Goal: Task Accomplishment & Management: Manage account settings

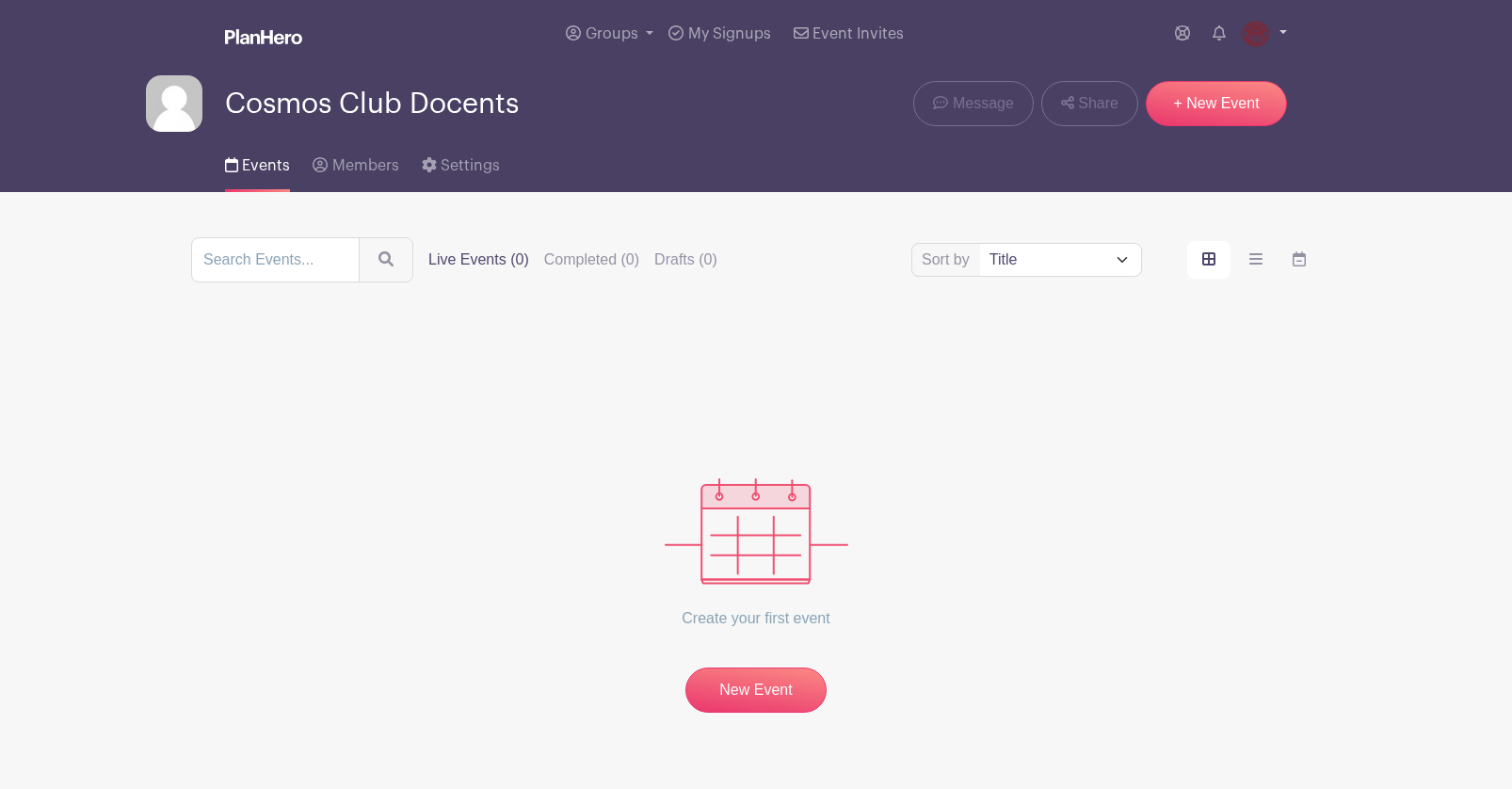
click at [1267, 45] on link at bounding box center [1264, 34] width 46 height 31
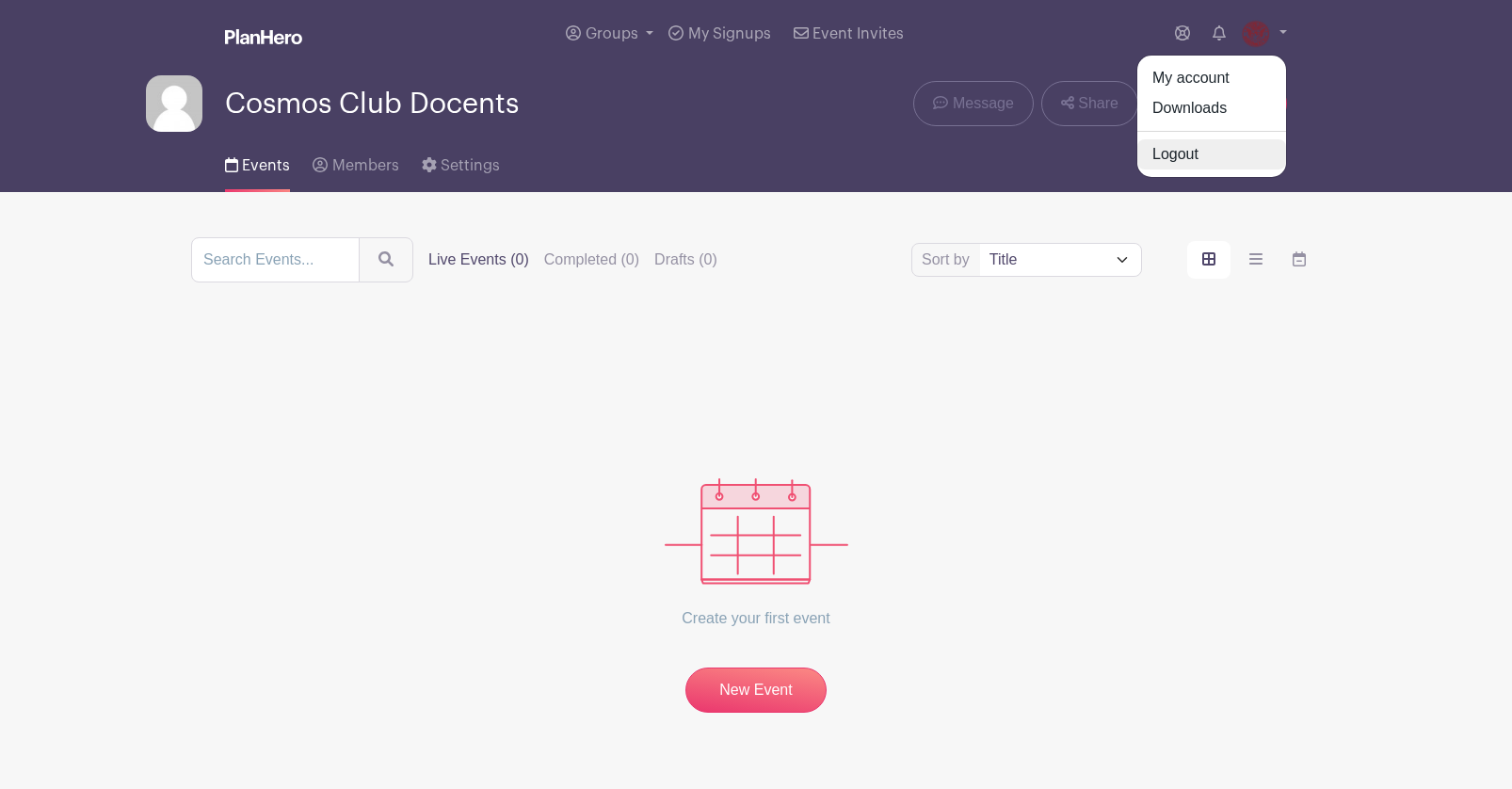
click at [1175, 148] on link "Logout" at bounding box center [1212, 155] width 149 height 31
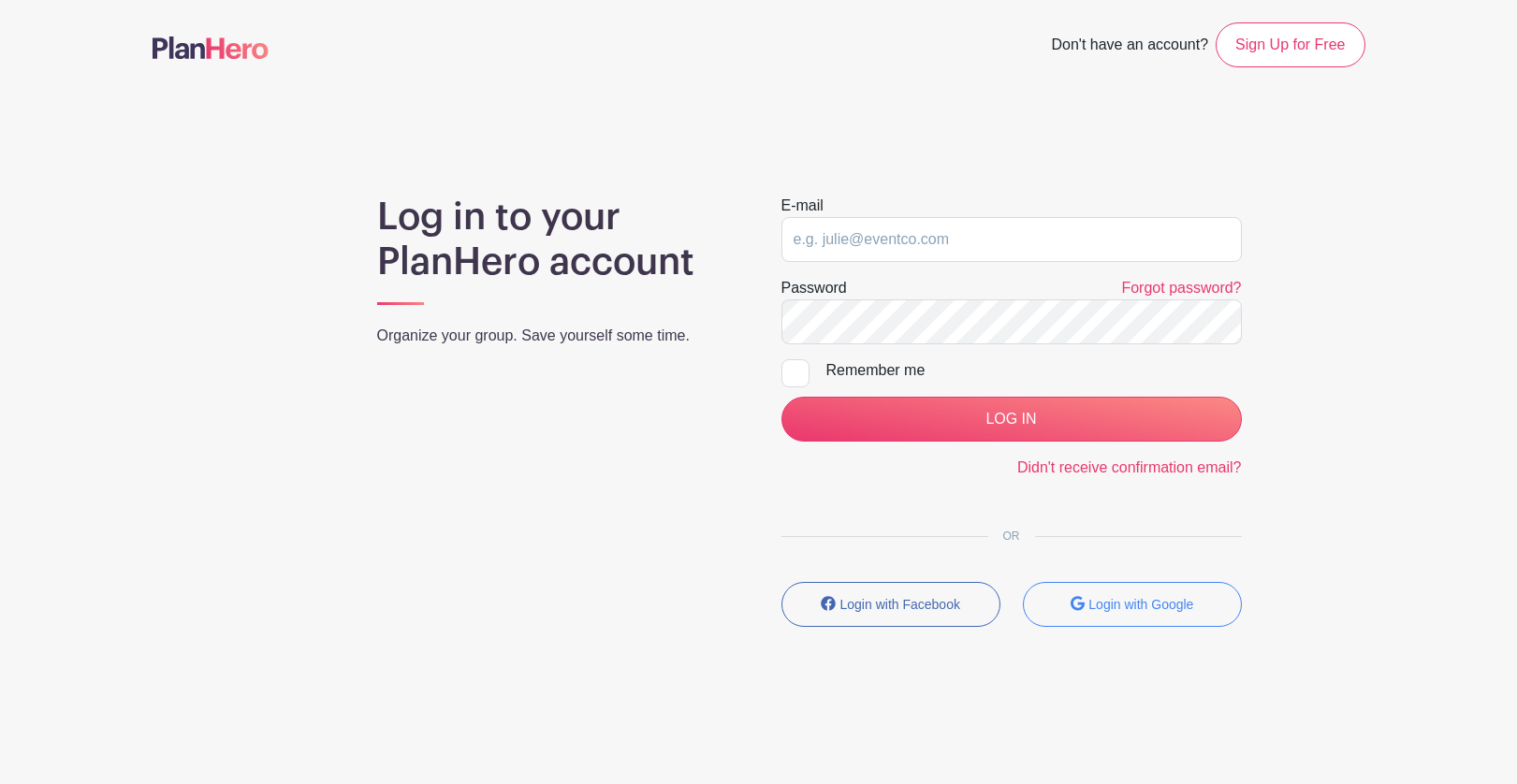
type input "[PERSON_NAME][EMAIL_ADDRESS][DOMAIN_NAME]"
click at [1431, 274] on main "Don't have an account? Sign Up for Free Log in to your PlanHero account Organiz…" at bounding box center [758, 379] width 1517 height 758
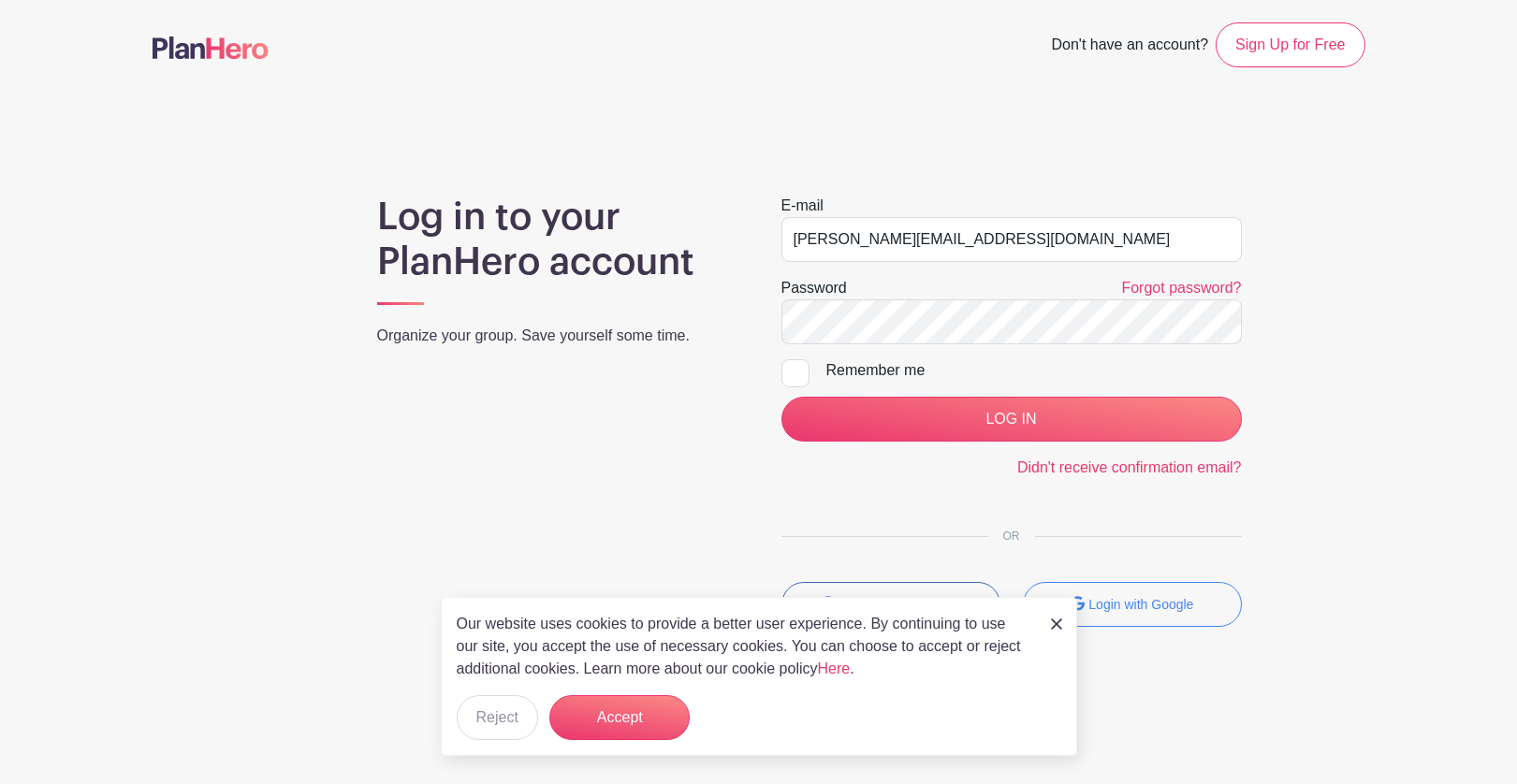
click at [179, 43] on img at bounding box center [210, 47] width 116 height 23
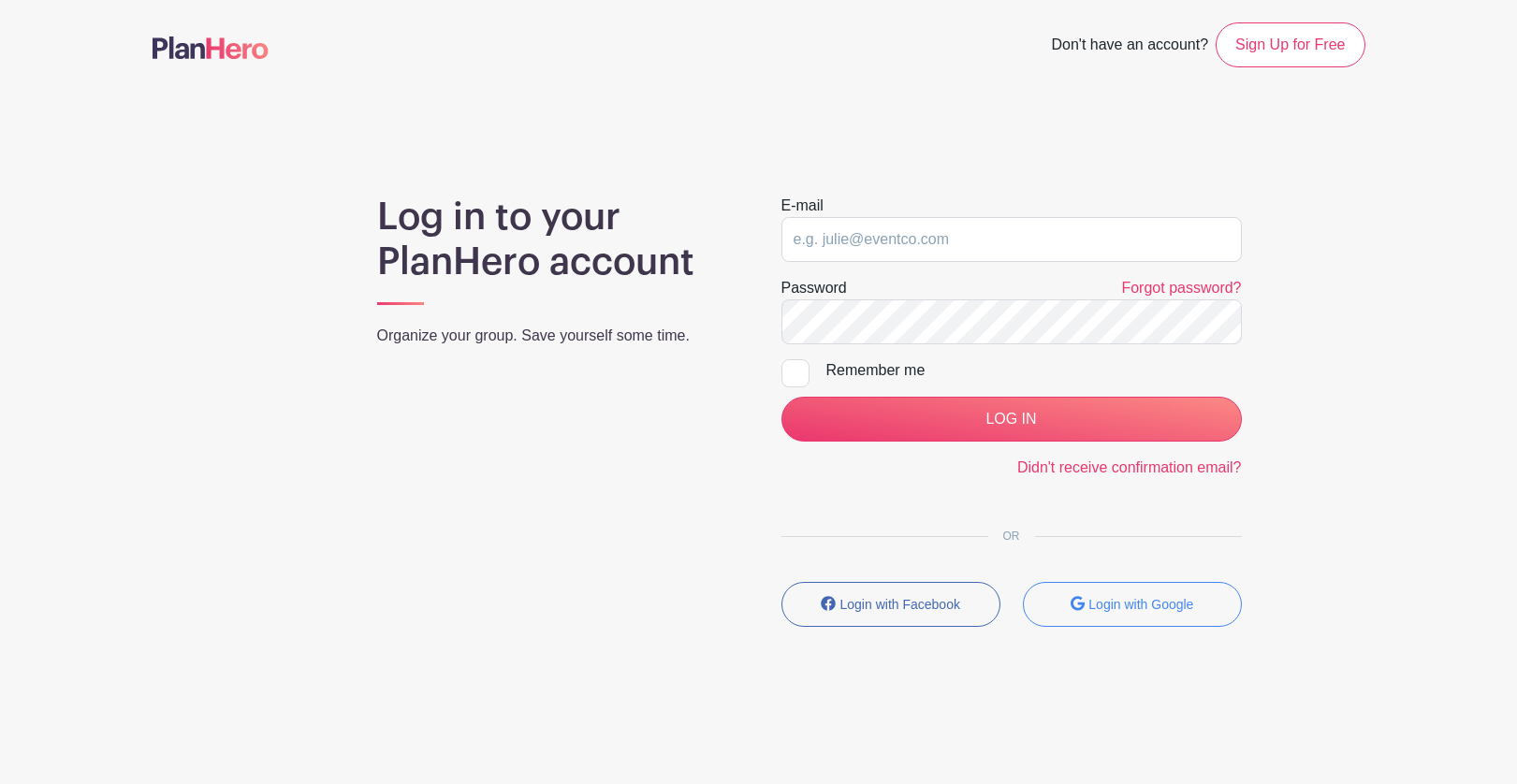
type input "[PERSON_NAME][EMAIL_ADDRESS][DOMAIN_NAME]"
click at [1362, 276] on div "Log in to your PlanHero account Organize your group. Save yourself some time. E…" at bounding box center [758, 418] width 1213 height 447
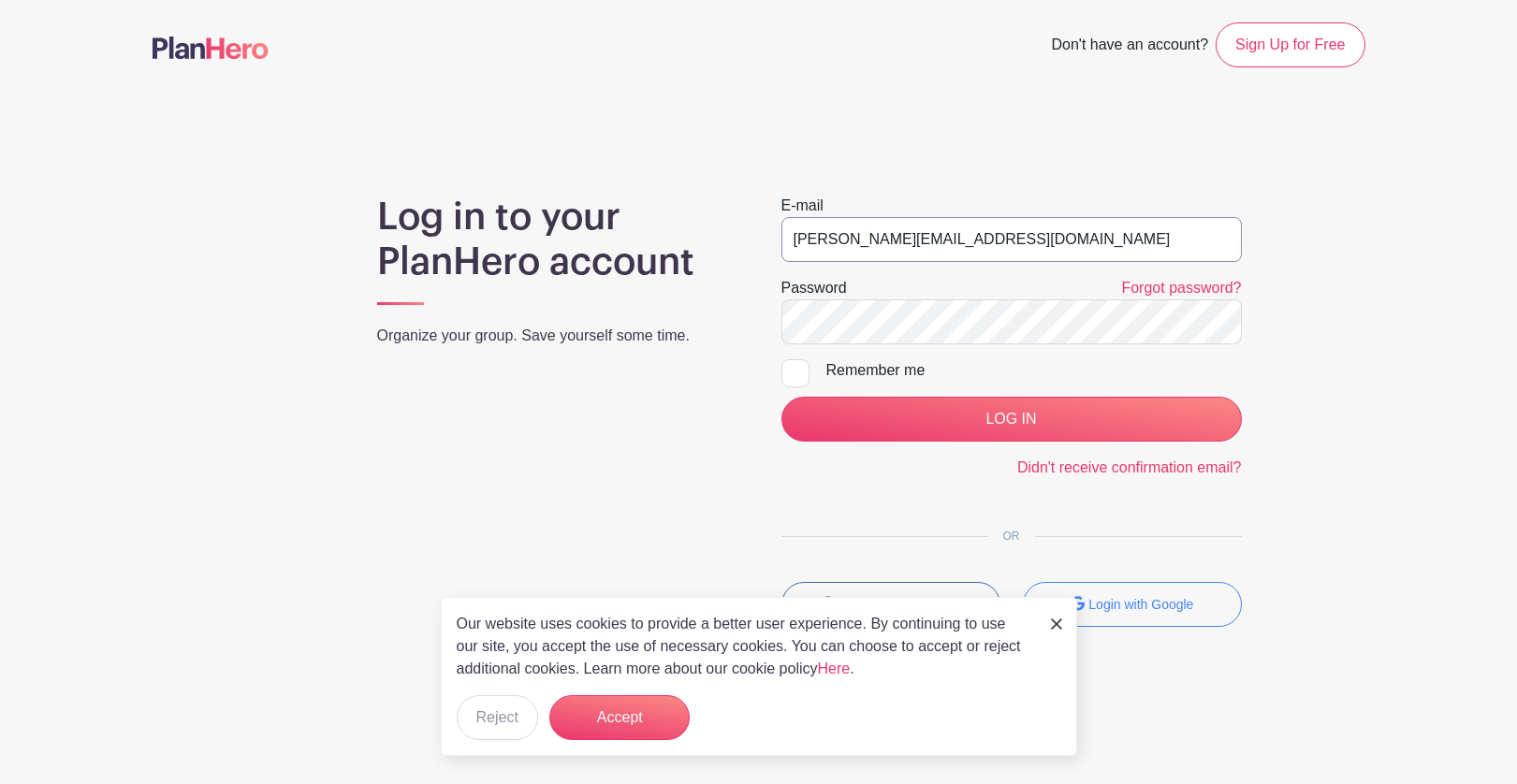
click at [1001, 233] on input "[PERSON_NAME][EMAIL_ADDRESS][DOMAIN_NAME]" at bounding box center [1012, 239] width 461 height 45
click at [612, 723] on button "Accept" at bounding box center [619, 717] width 140 height 45
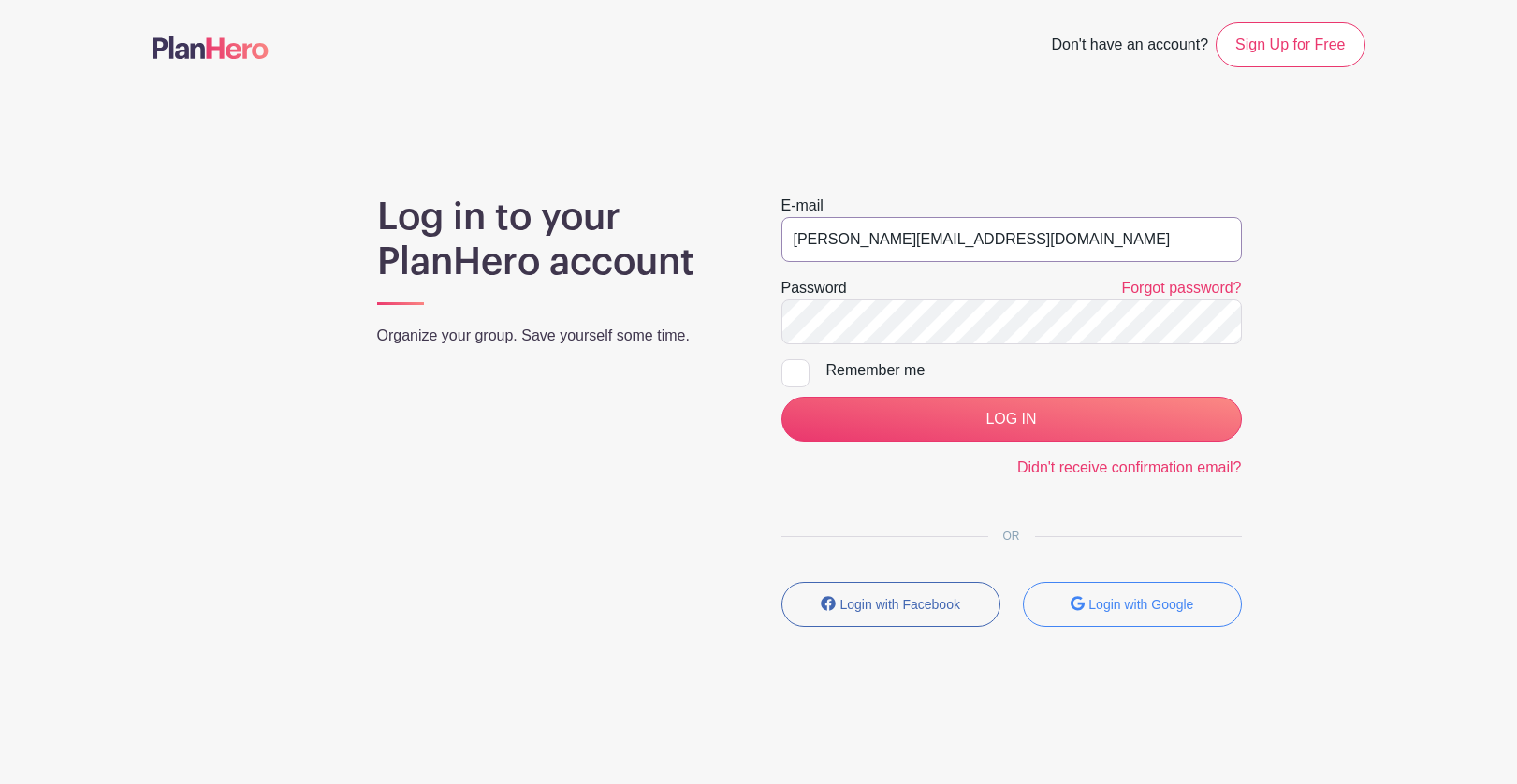
click at [880, 229] on input "[PERSON_NAME][EMAIL_ADDRESS][DOMAIN_NAME]" at bounding box center [1012, 239] width 461 height 45
click at [1413, 445] on main "Don't have an account? Sign Up for Free Log in to your PlanHero account Organiz…" at bounding box center [758, 379] width 1517 height 758
click at [1326, 30] on link "Sign Up for Free" at bounding box center [1289, 45] width 149 height 45
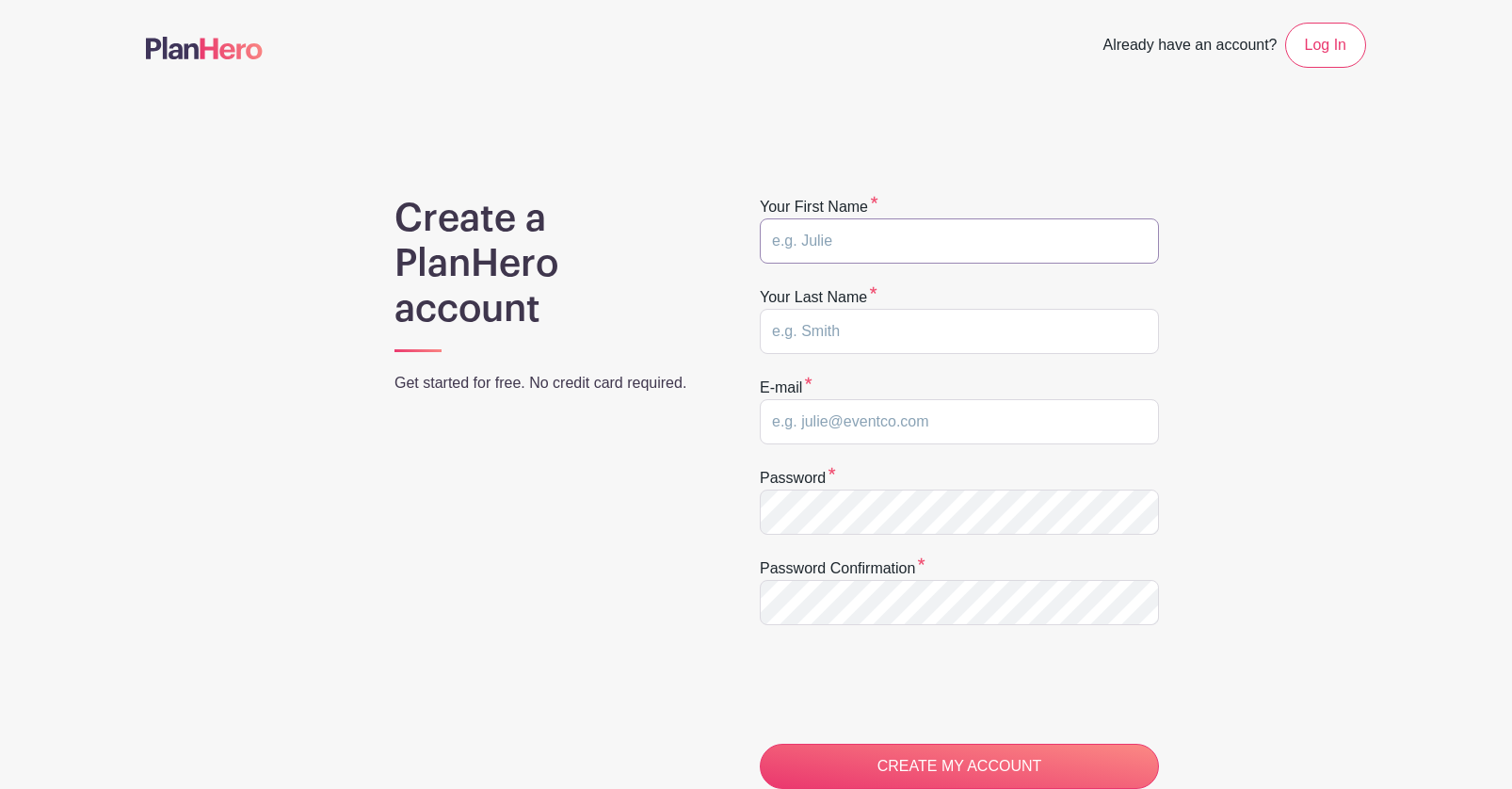
click at [945, 232] on input "text" at bounding box center [960, 240] width 399 height 45
type input "Lindsay"
type input "D"
type input "ldupertuis@yahoo.com"
click at [1240, 426] on div "Create a PlanHero account Get started for free. No credit card required. Your f…" at bounding box center [756, 596] width 1220 height 802
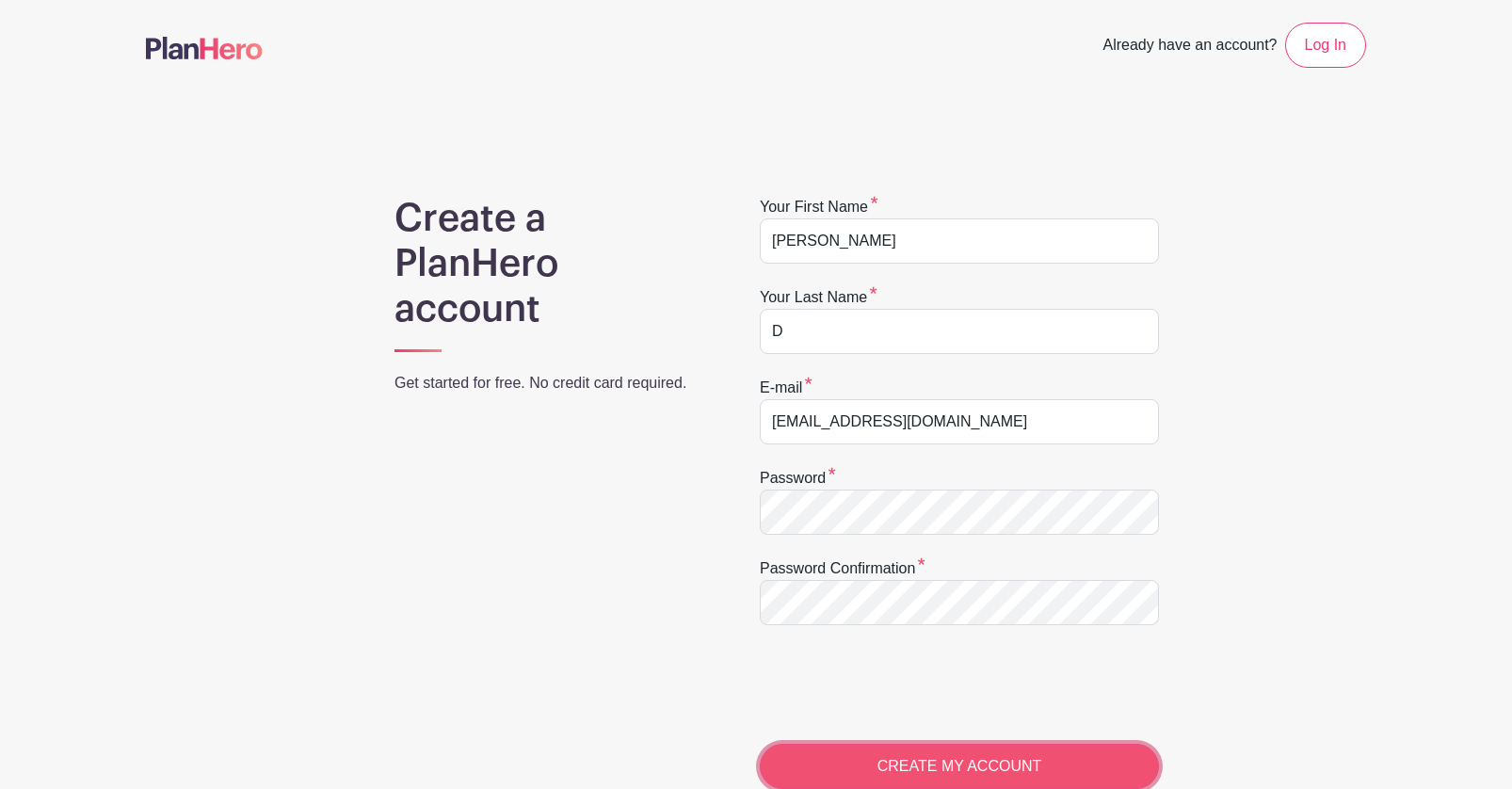
click at [1120, 763] on input "CREATE MY ACCOUNT" at bounding box center [960, 766] width 399 height 45
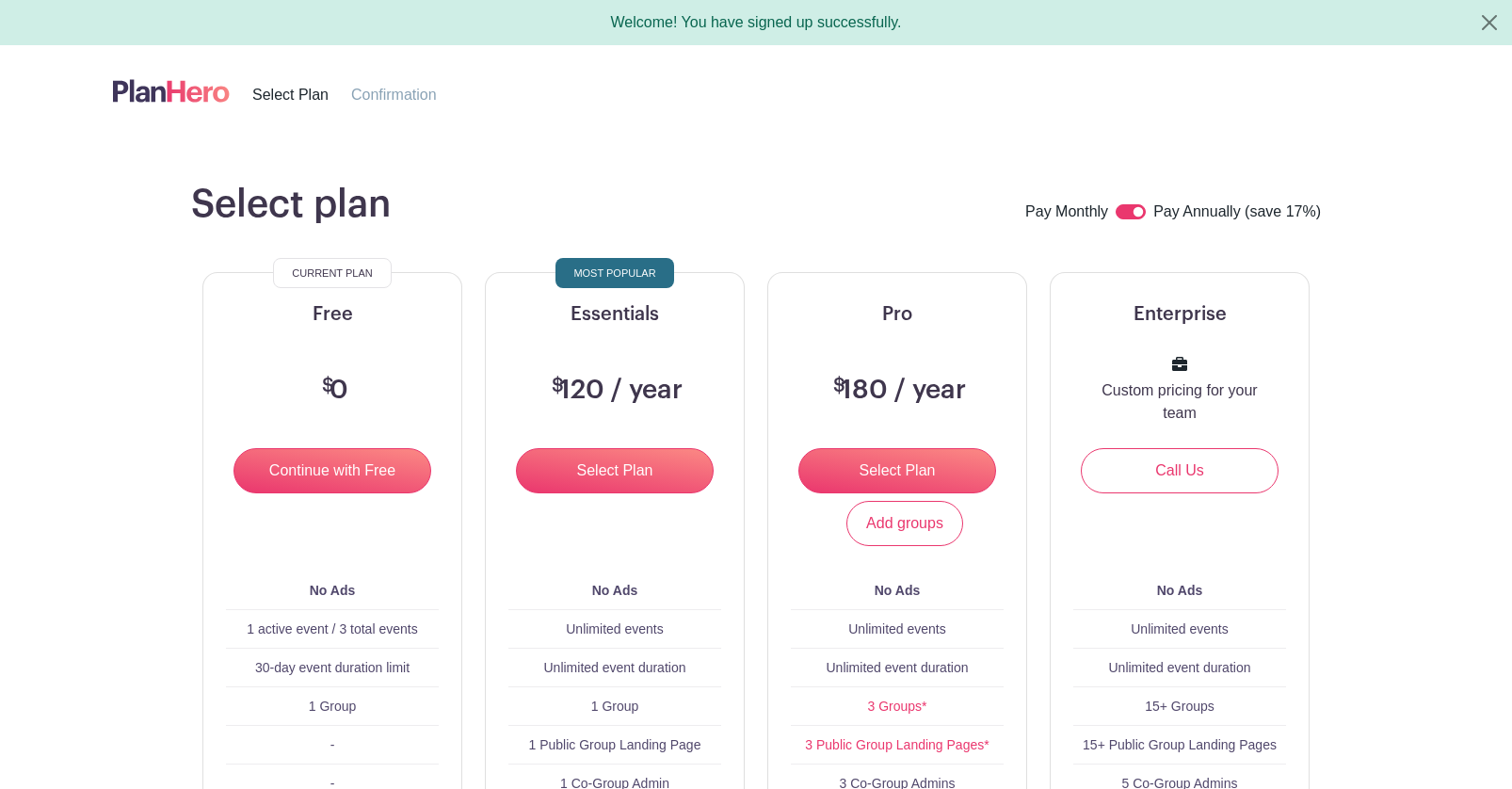
click at [1449, 480] on main "Select plan Pay Monthly Pay Annually (save 17%) Current Plan Free $ 0 Continue …" at bounding box center [756, 700] width 1512 height 1128
click at [410, 97] on span "Confirmation" at bounding box center [394, 94] width 86 height 16
click at [1425, 178] on main "Select plan Pay Monthly Pay Annually (save 17%) Current Plan Free $ 0 Continue …" at bounding box center [756, 700] width 1512 height 1128
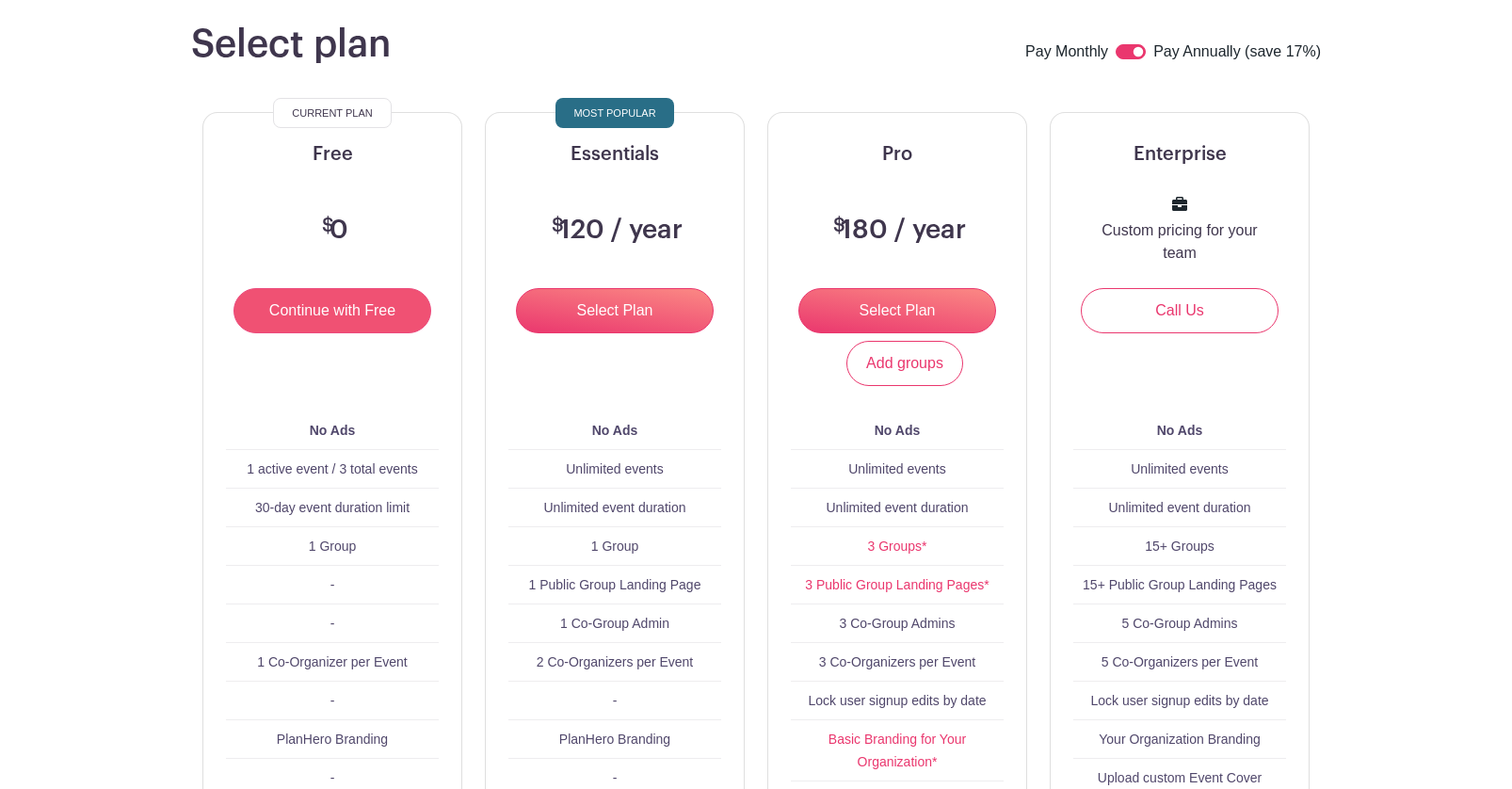
scroll to position [94, 0]
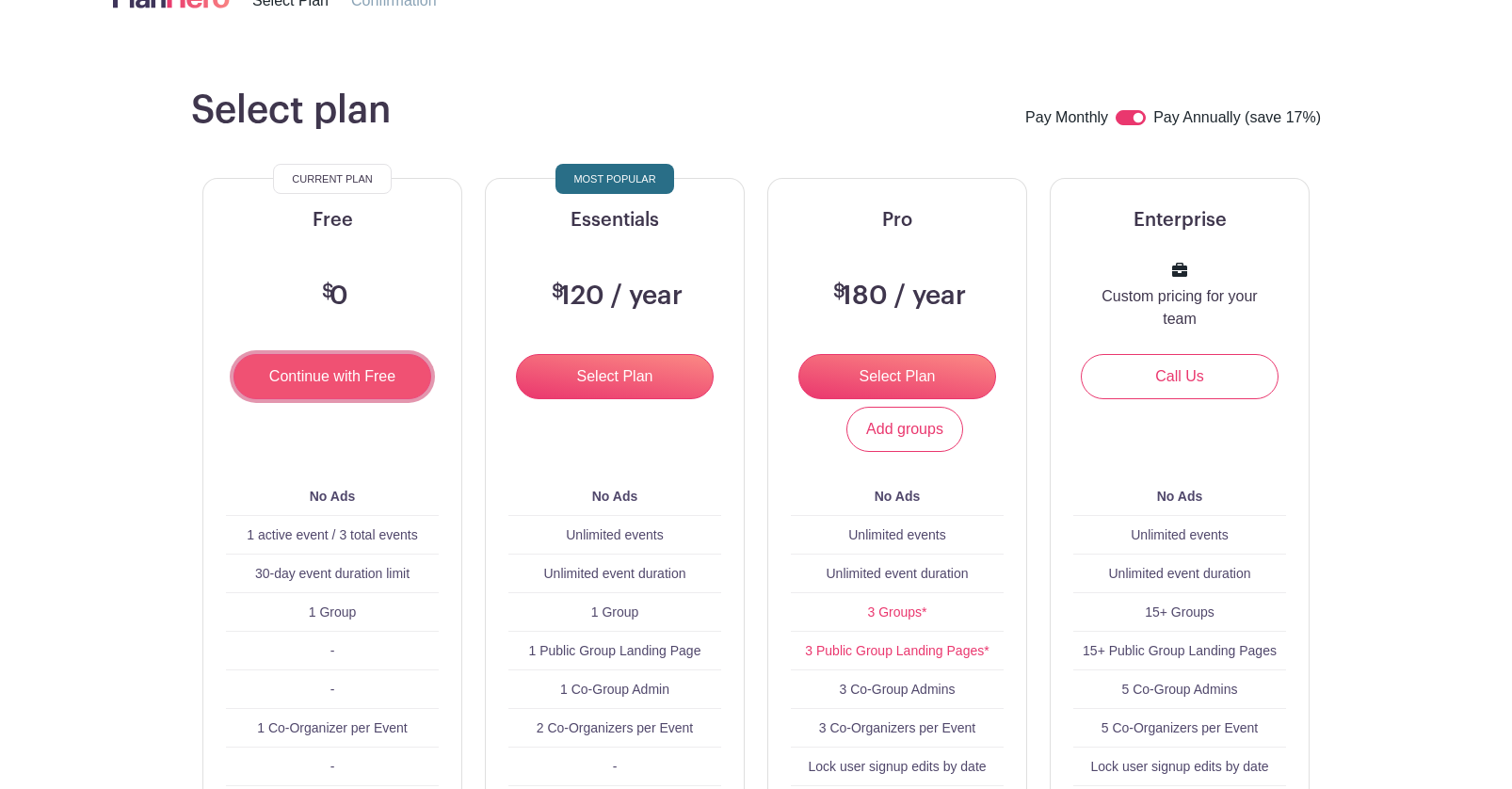
click at [330, 368] on input "Continue with Free" at bounding box center [332, 376] width 197 height 45
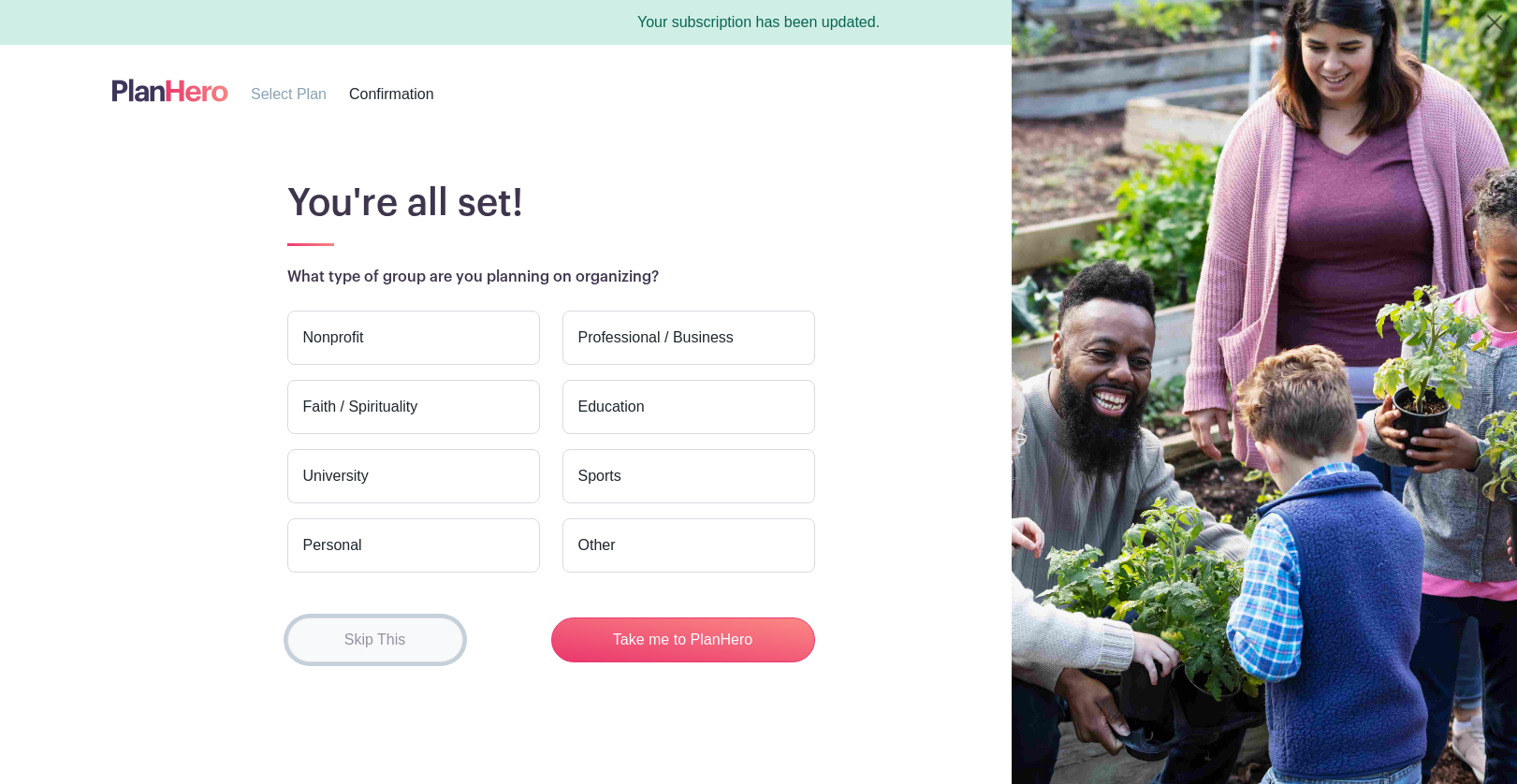
click at [435, 633] on button "Skip This" at bounding box center [375, 639] width 176 height 45
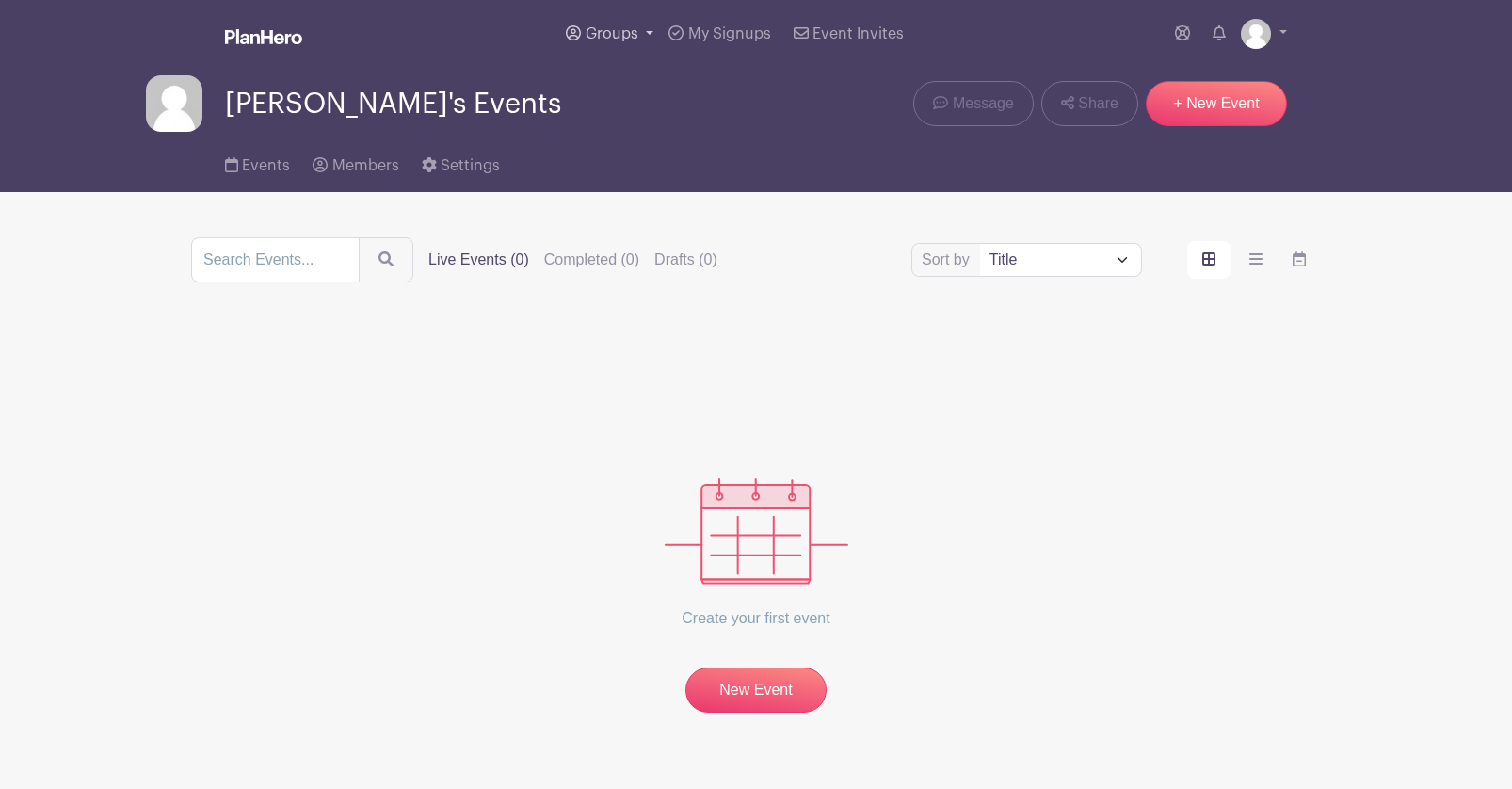
click at [613, 42] on link "Groups" at bounding box center [610, 33] width 103 height 68
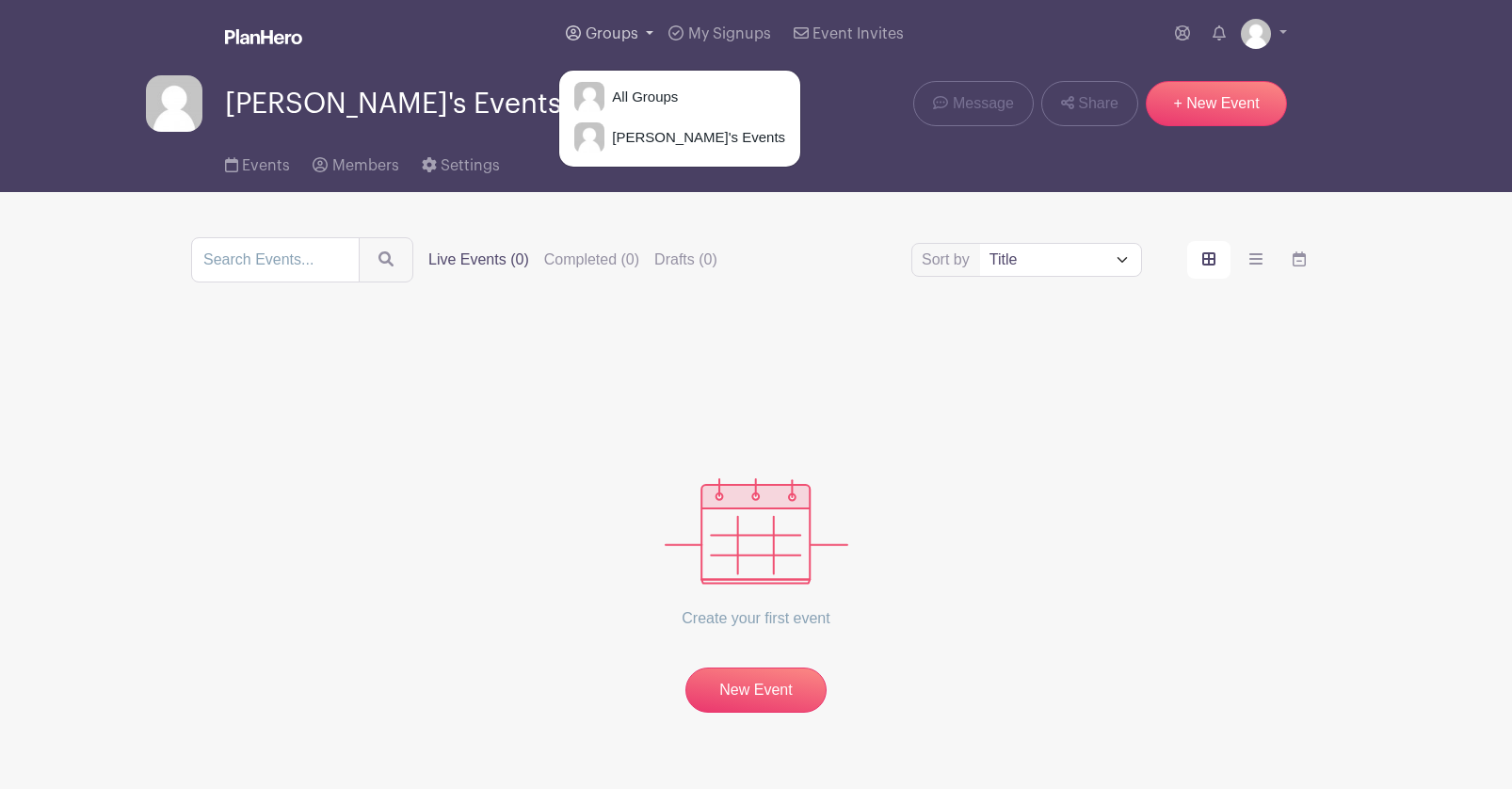
click at [613, 42] on link "Groups" at bounding box center [610, 33] width 103 height 68
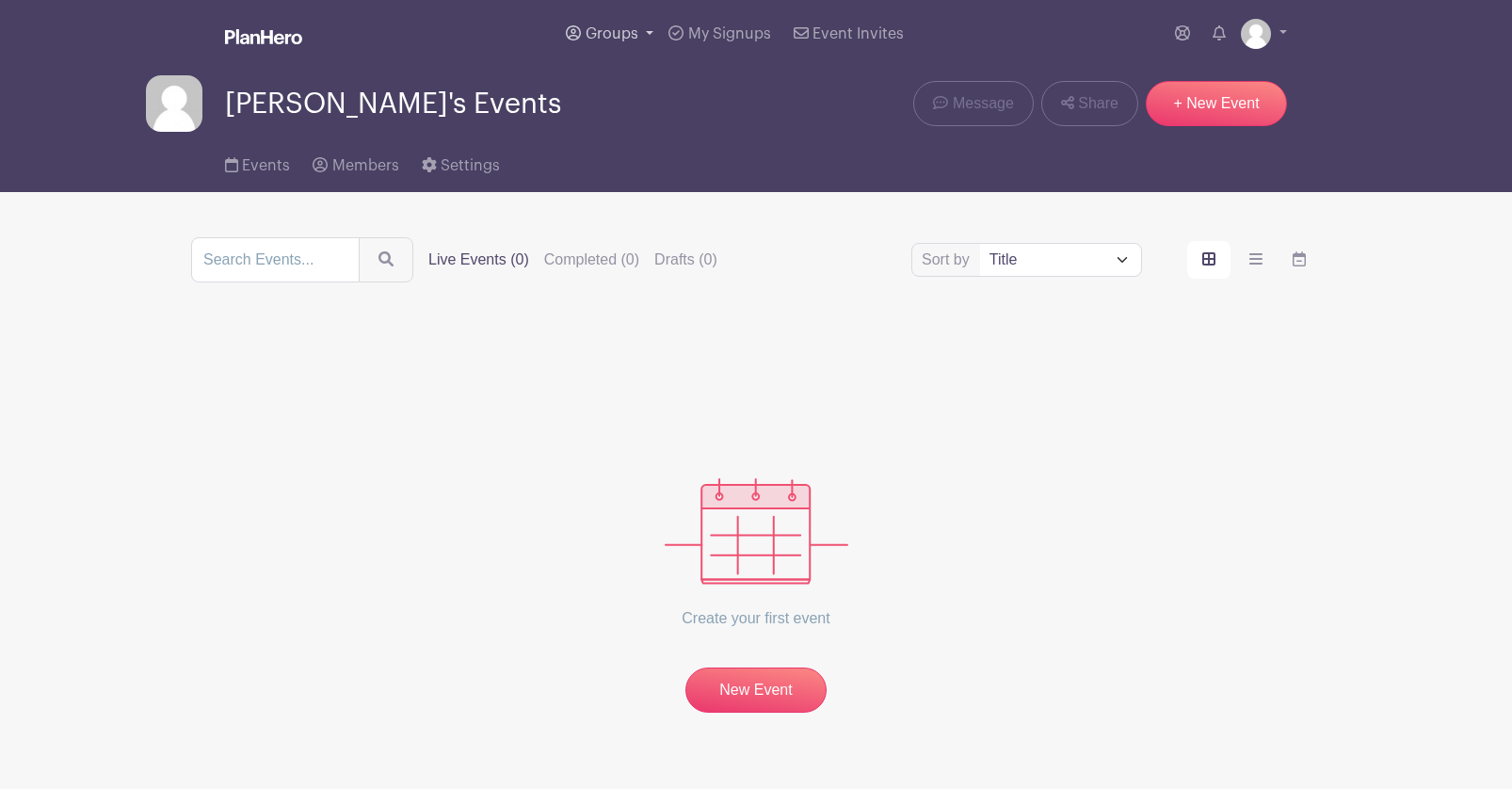
click at [618, 27] on span "Groups" at bounding box center [611, 34] width 52 height 15
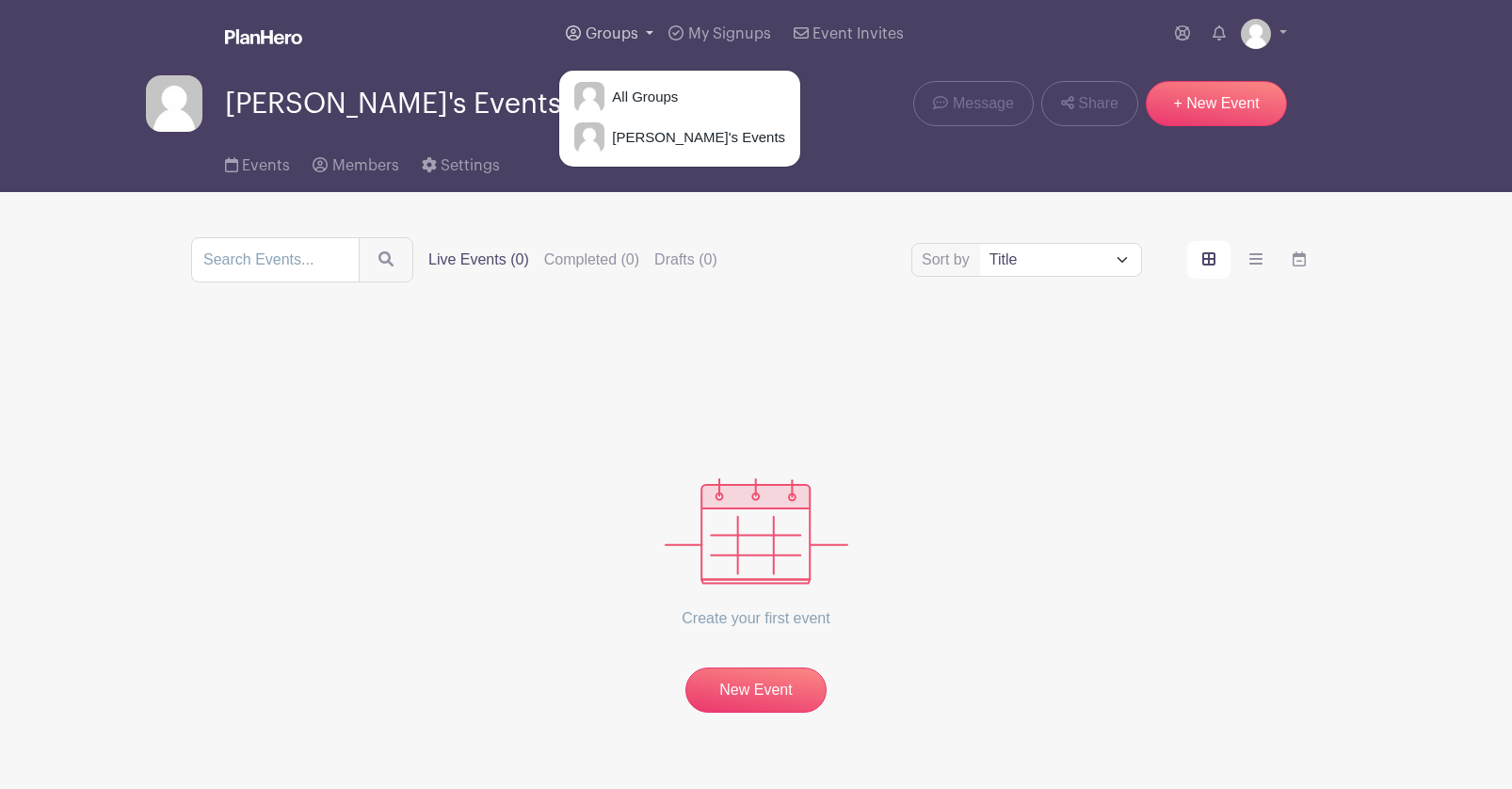
click at [618, 27] on span "Groups" at bounding box center [611, 34] width 52 height 15
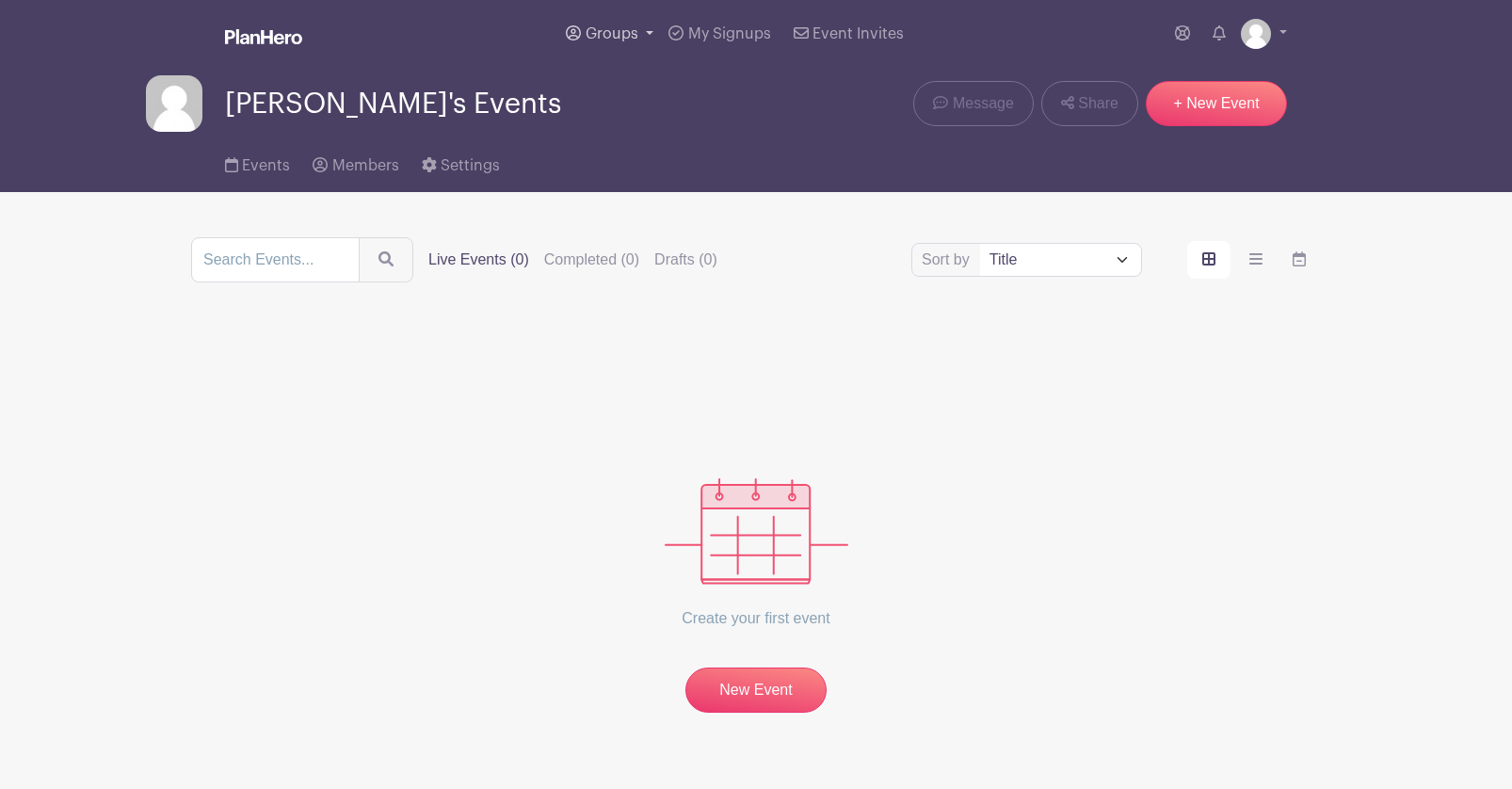
click at [618, 27] on span "Groups" at bounding box center [611, 34] width 52 height 15
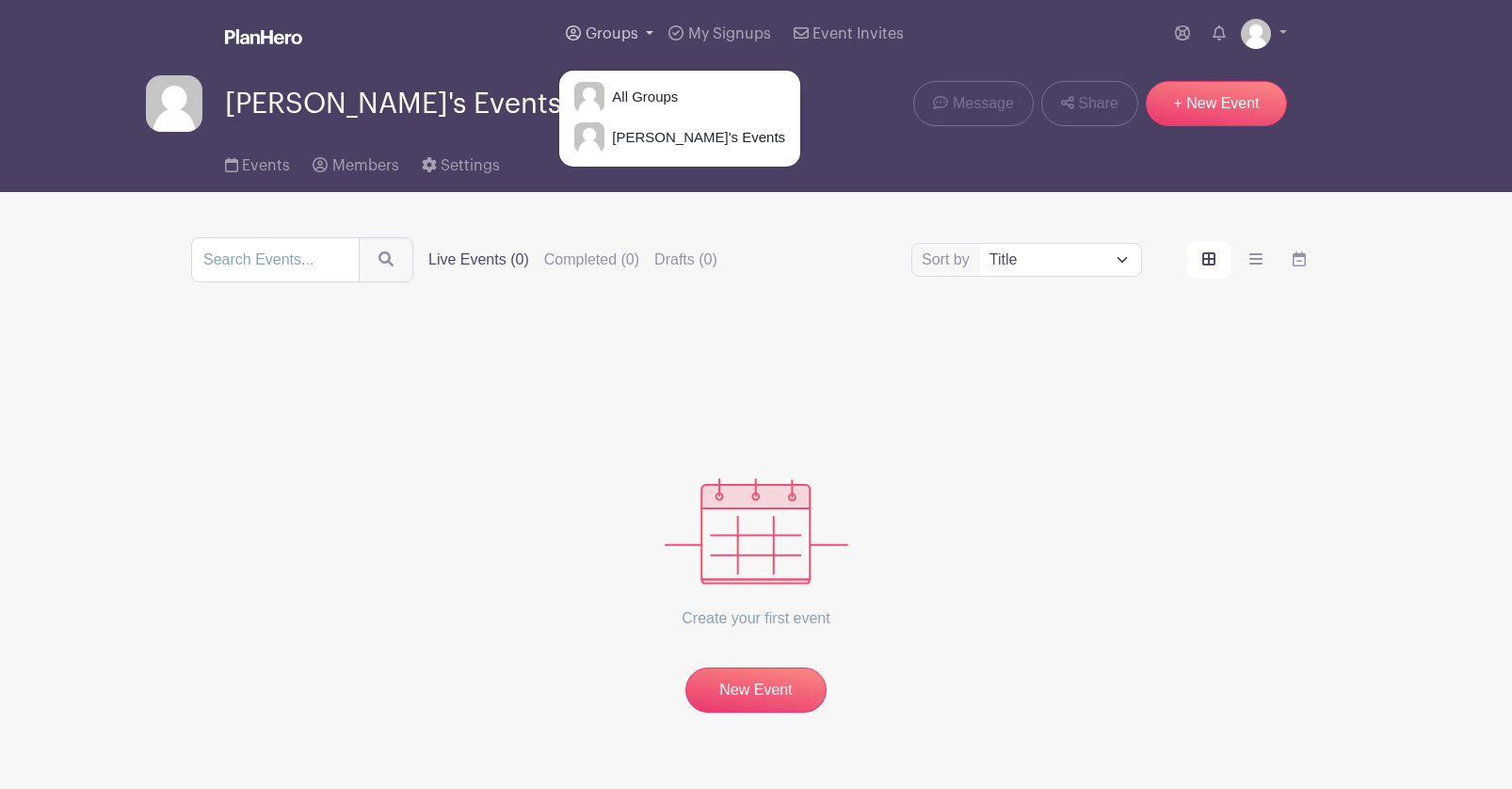
click at [618, 27] on span "Groups" at bounding box center [611, 34] width 52 height 15
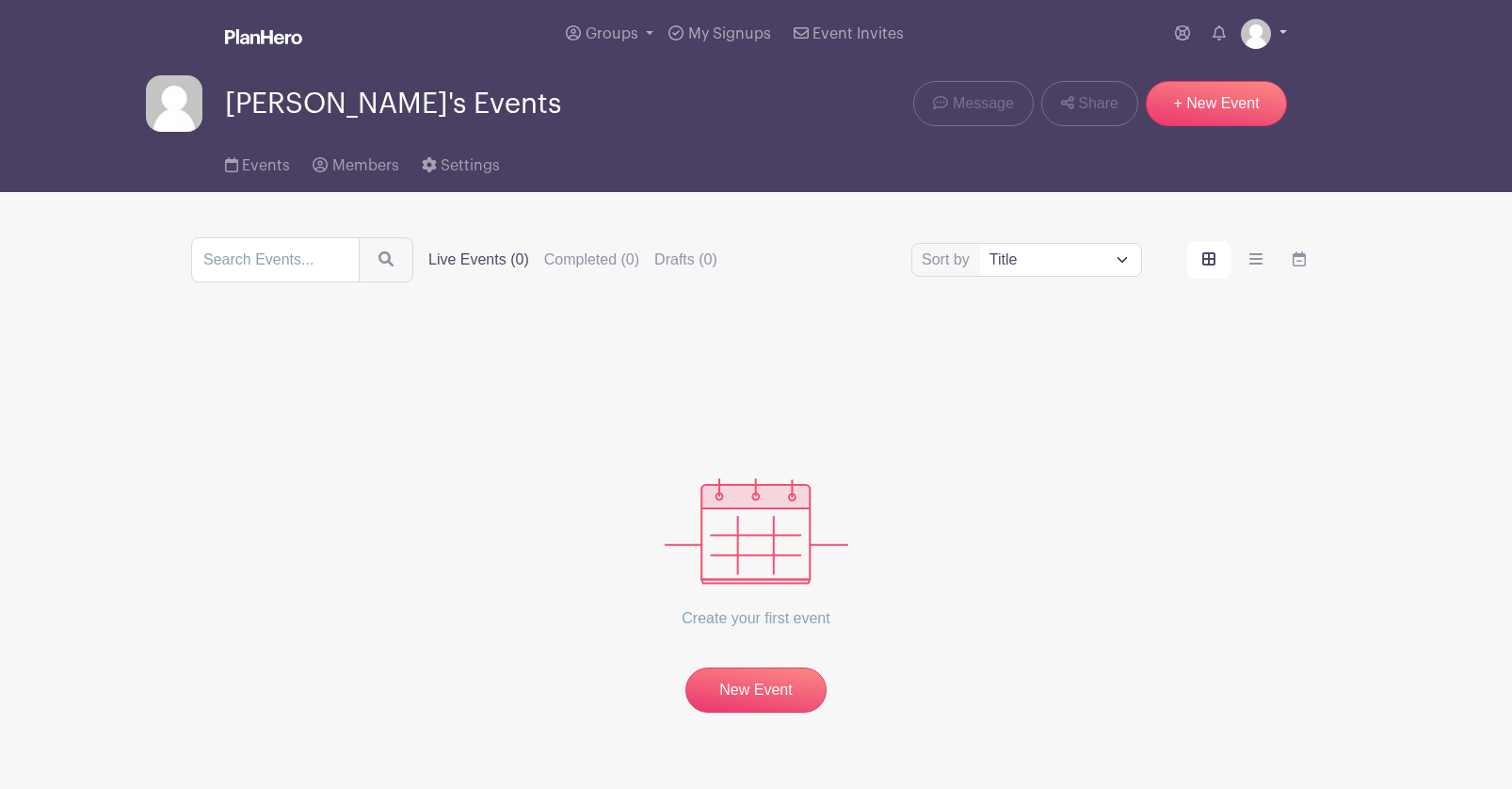
click at [1268, 21] on link at bounding box center [1264, 34] width 46 height 31
click at [1199, 122] on link "Logout" at bounding box center [1212, 124] width 149 height 31
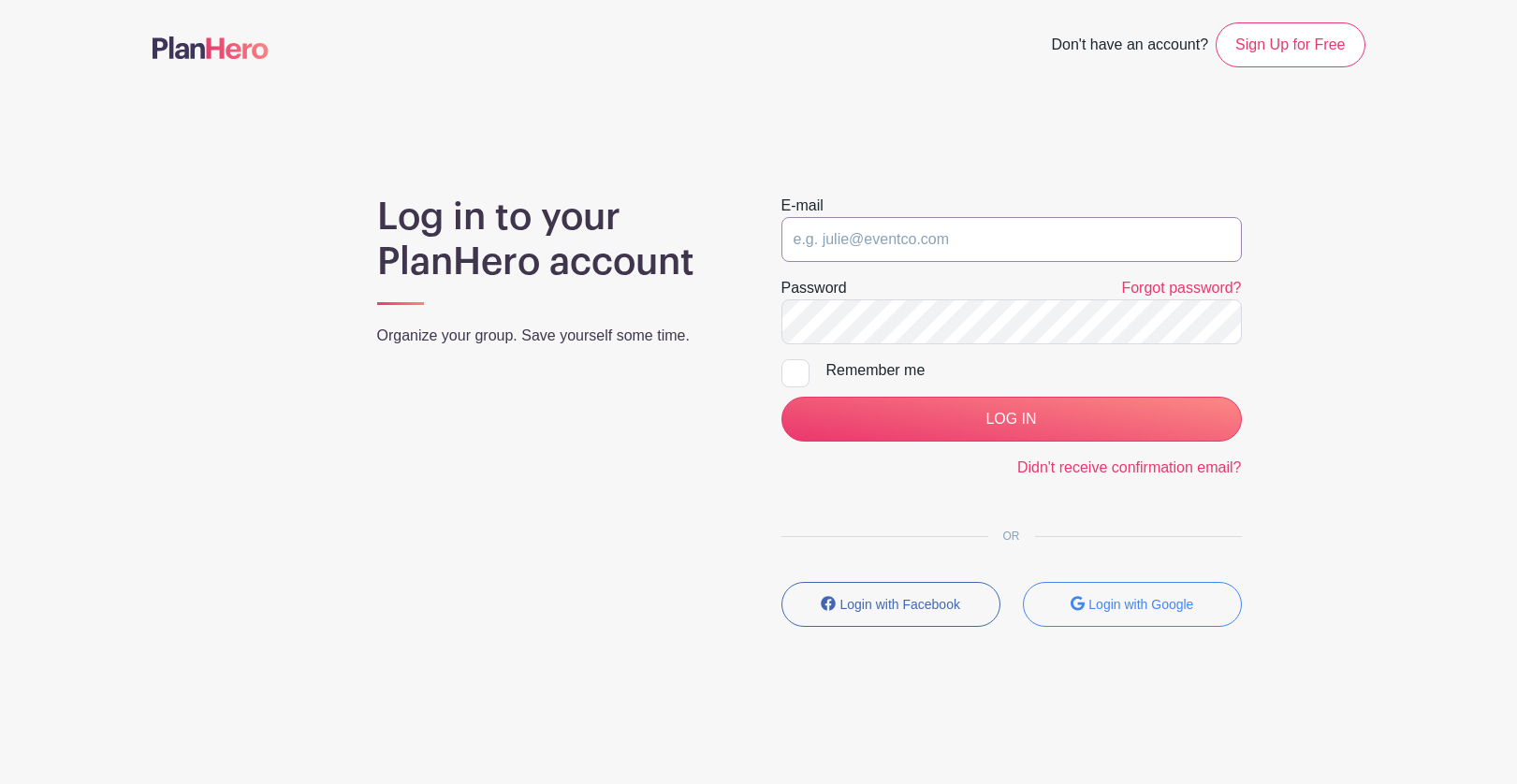
type input "[PERSON_NAME][EMAIL_ADDRESS][DOMAIN_NAME]"
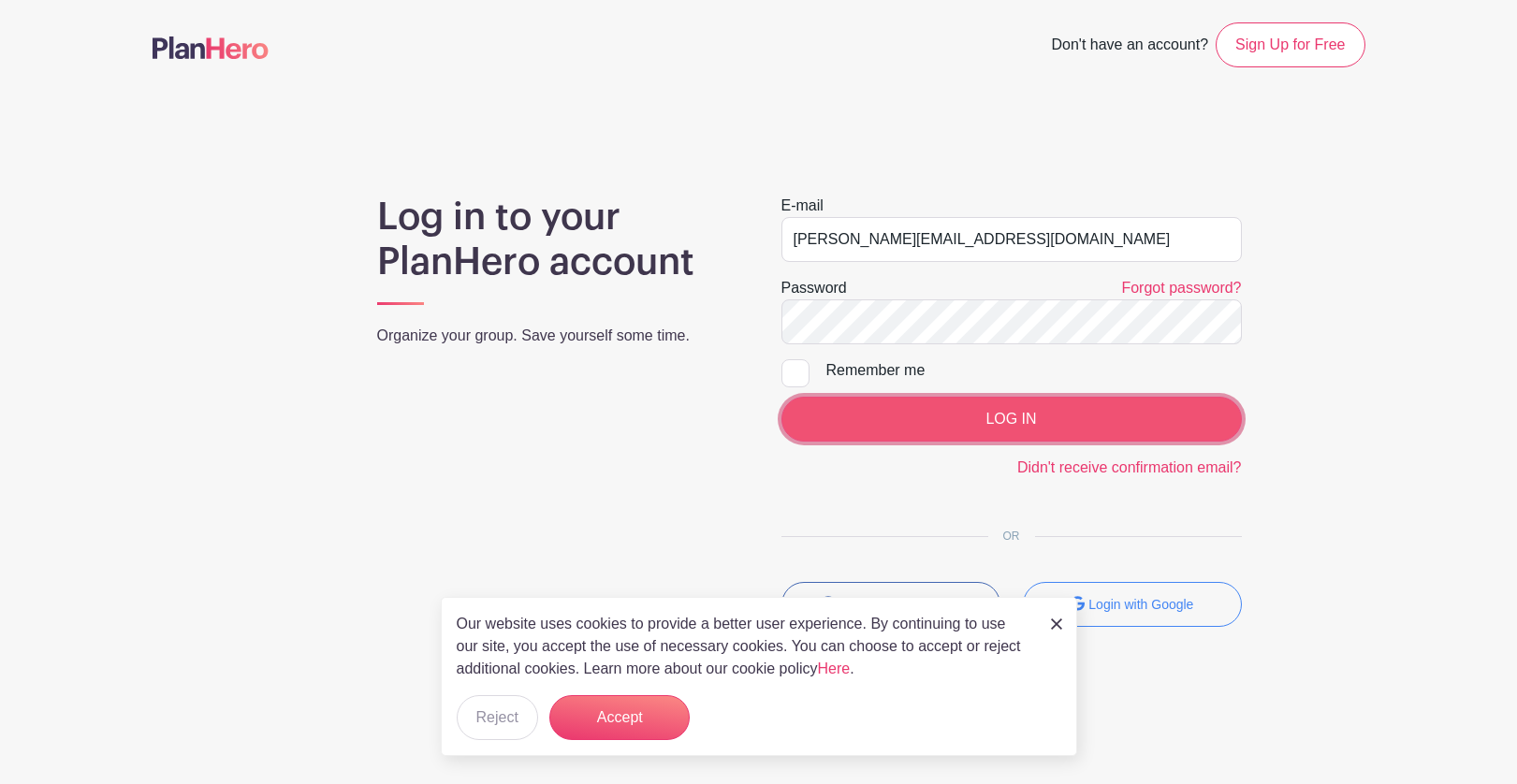
click at [988, 428] on input "LOG IN" at bounding box center [1012, 418] width 461 height 45
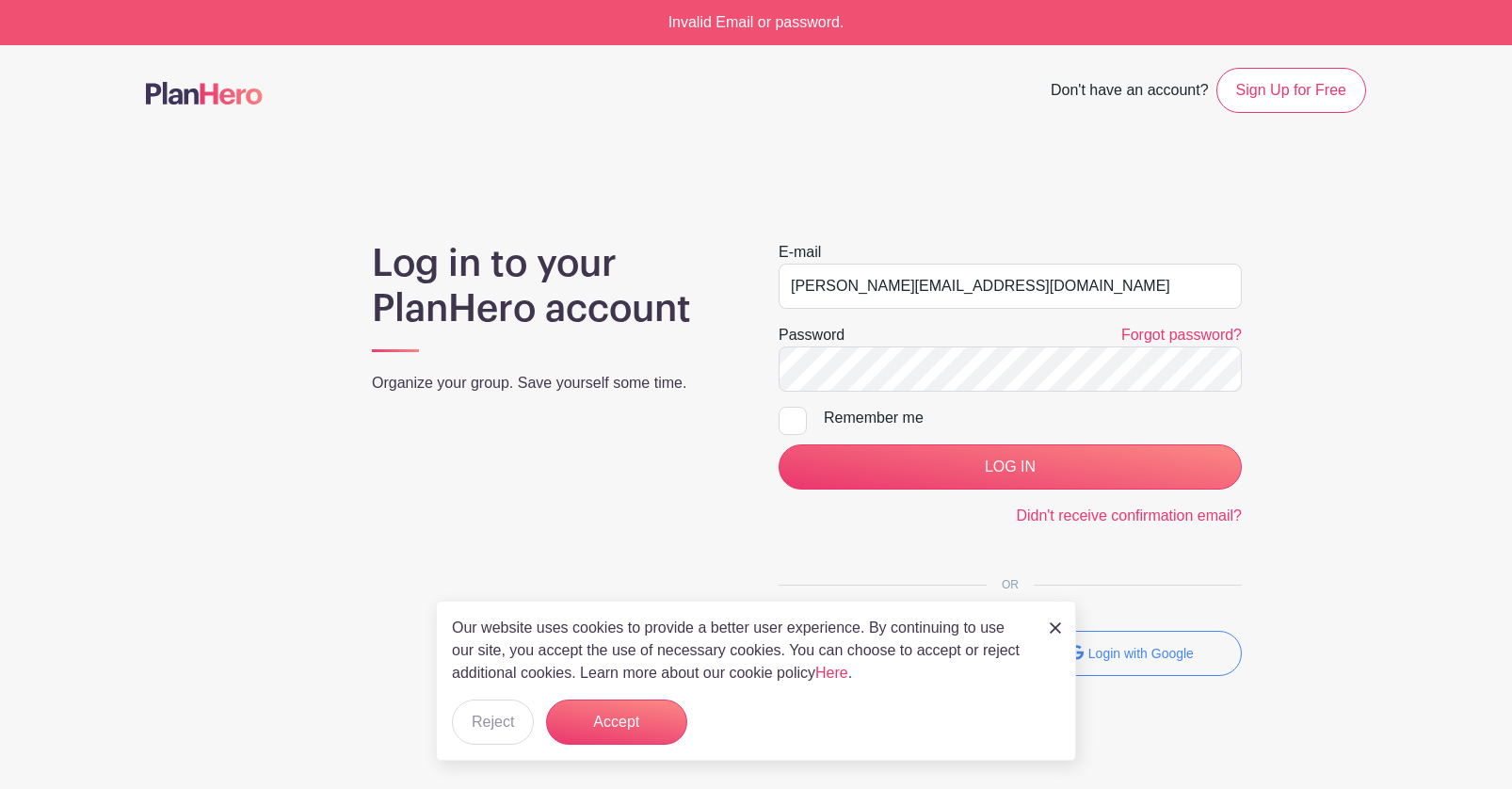
click at [1303, 402] on div "Log in to your PlanHero account Organize your group. Save yourself some time. E…" at bounding box center [756, 467] width 1220 height 450
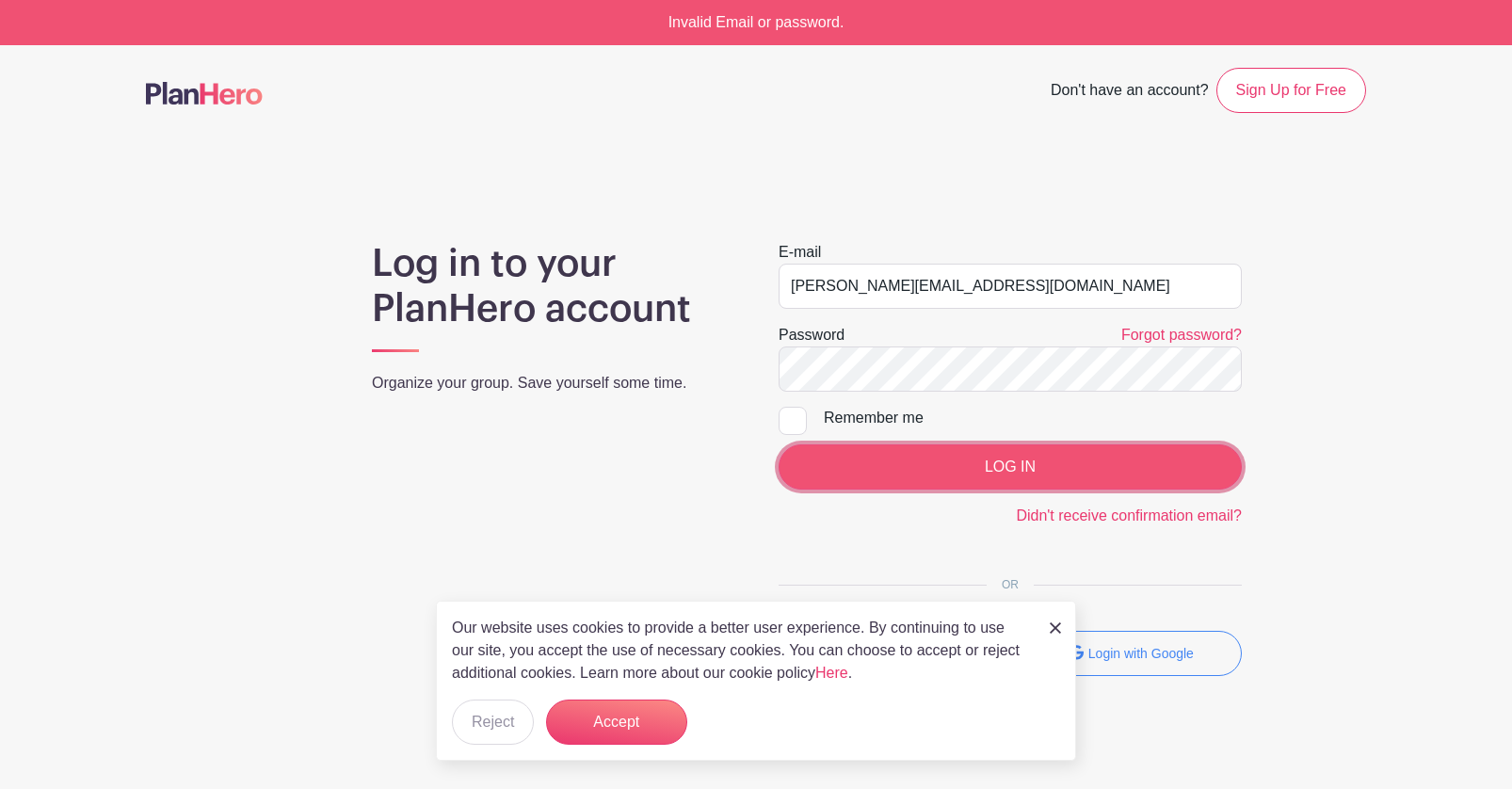
click at [1122, 456] on input "LOG IN" at bounding box center [1010, 467] width 464 height 45
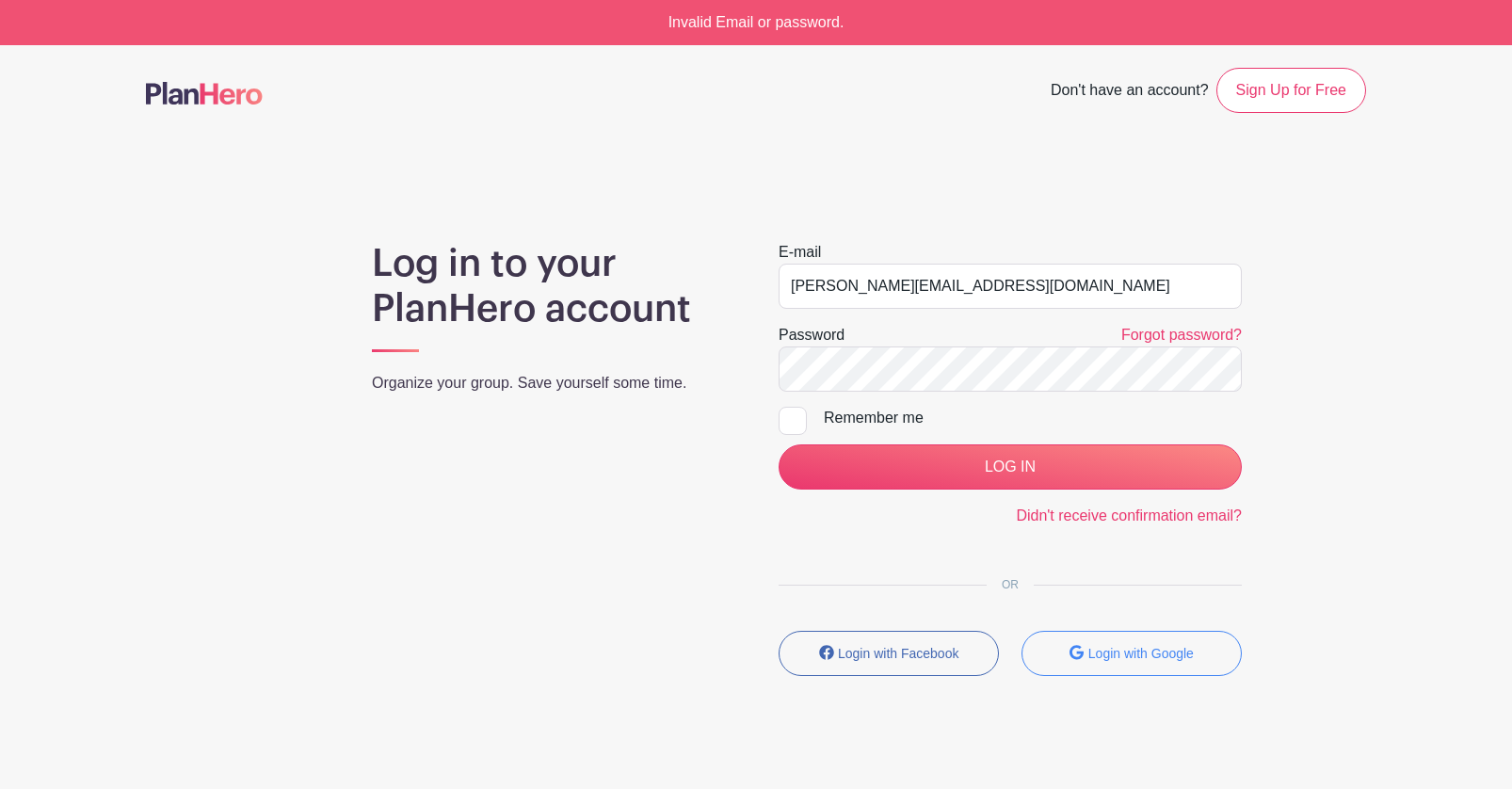
click at [1409, 240] on main "Don't have an account? Sign Up for Free Log in to your PlanHero account Organiz…" at bounding box center [756, 426] width 1512 height 763
click at [918, 296] on input "[PERSON_NAME][EMAIL_ADDRESS][DOMAIN_NAME]" at bounding box center [1010, 285] width 464 height 45
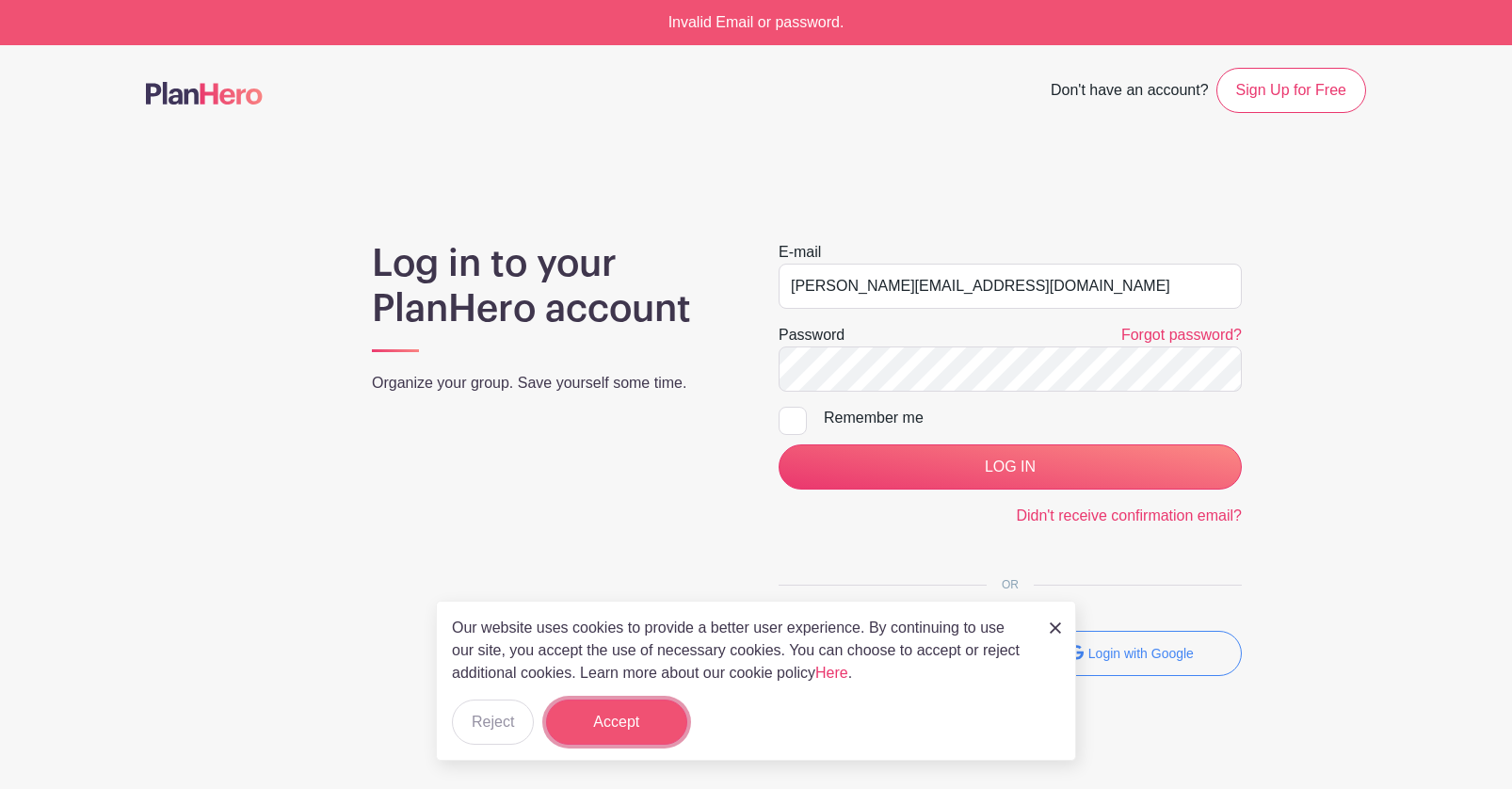
click at [598, 734] on button "Accept" at bounding box center [616, 721] width 141 height 45
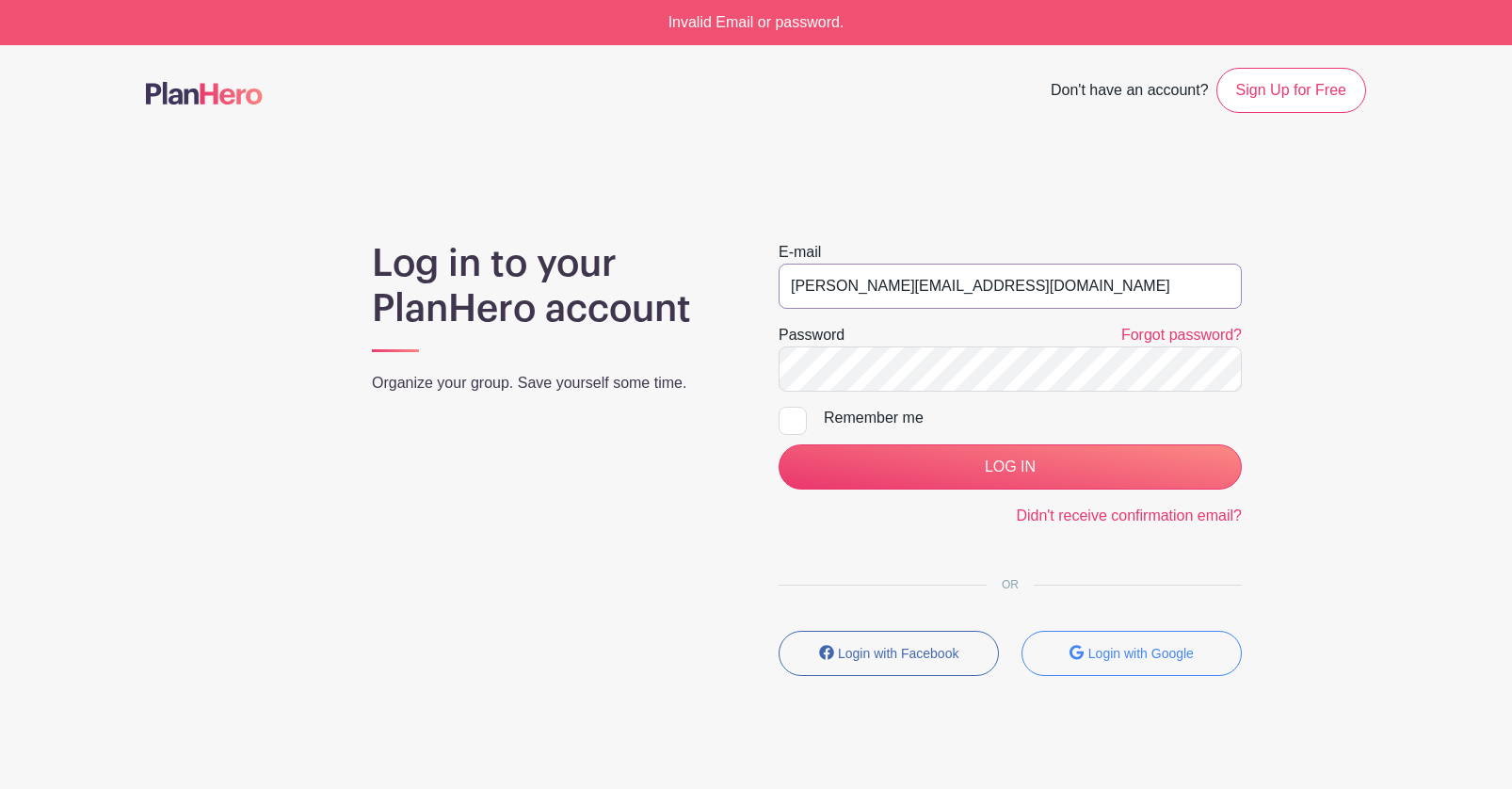
click at [899, 281] on input "[PERSON_NAME][EMAIL_ADDRESS][DOMAIN_NAME]" at bounding box center [1010, 285] width 464 height 45
type input "[PERSON_NAME][EMAIL_ADDRESS][PERSON_NAME][DOMAIN_NAME]"
click at [1316, 346] on div "Log in to your PlanHero account Organize your group. Save yourself some time. E…" at bounding box center [756, 467] width 1220 height 450
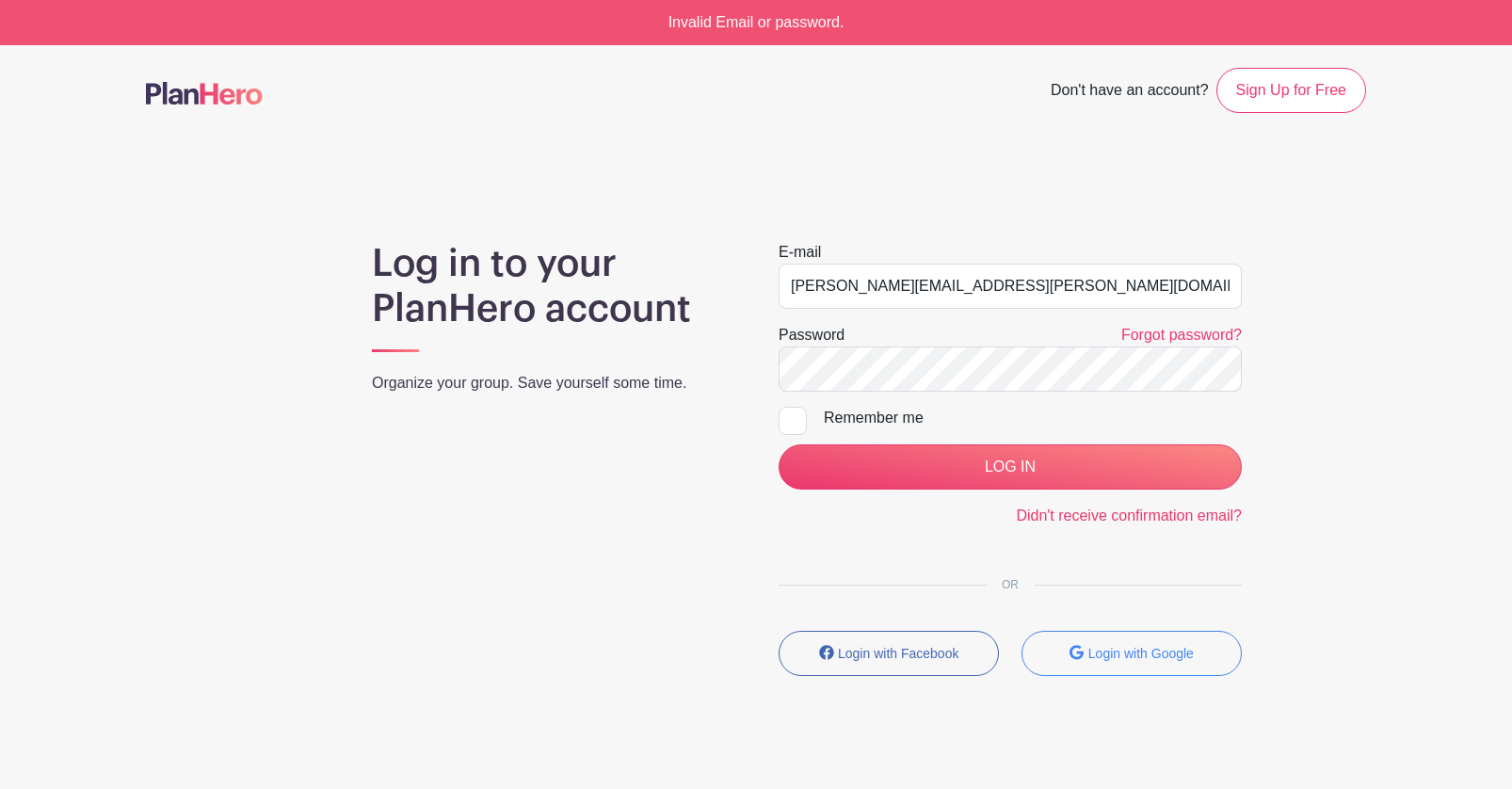
click at [1340, 366] on div "Log in to your PlanHero account Organize your group. Save yourself some time. E…" at bounding box center [756, 467] width 1220 height 450
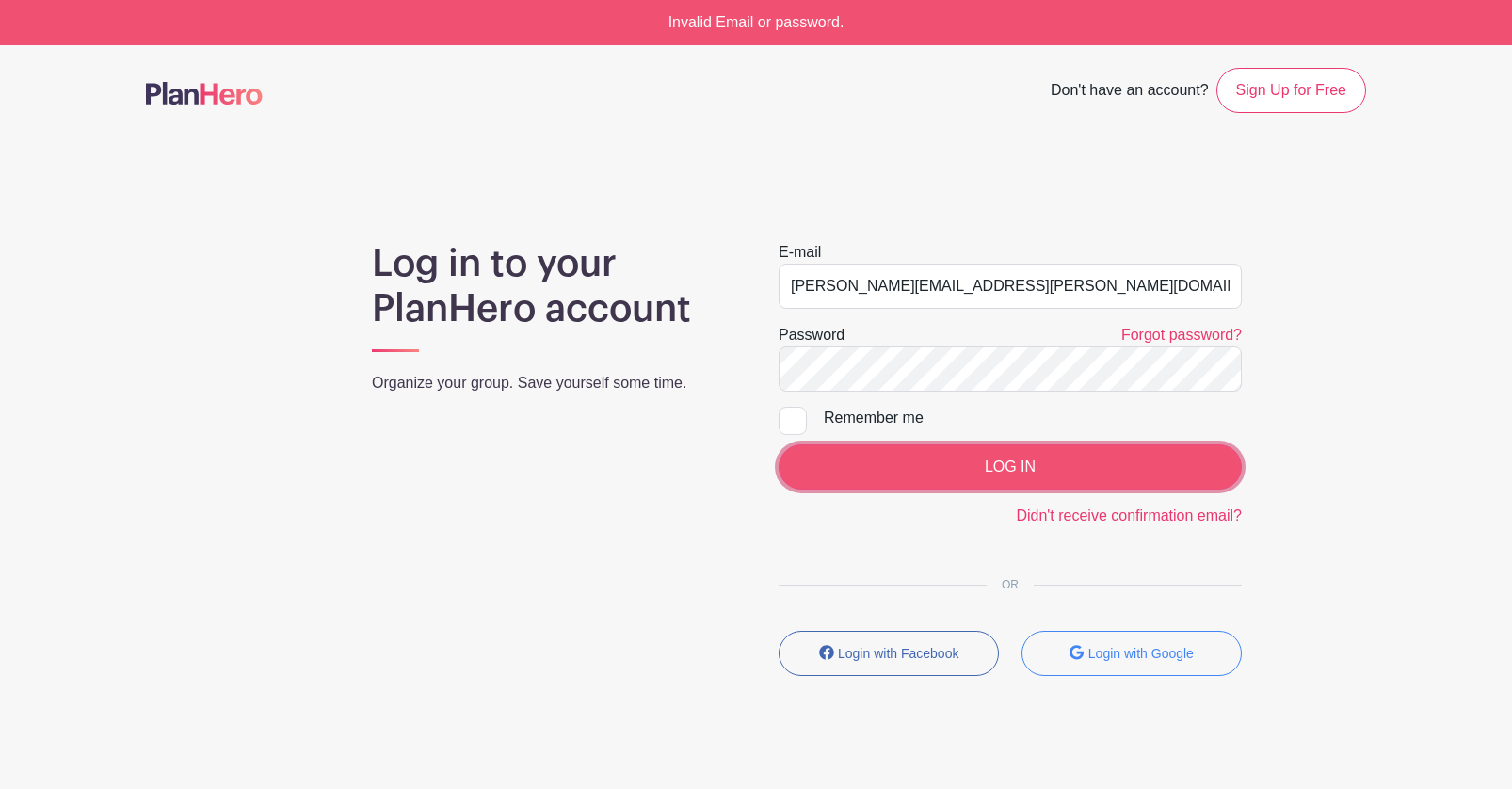
click at [1152, 473] on input "LOG IN" at bounding box center [1010, 467] width 464 height 45
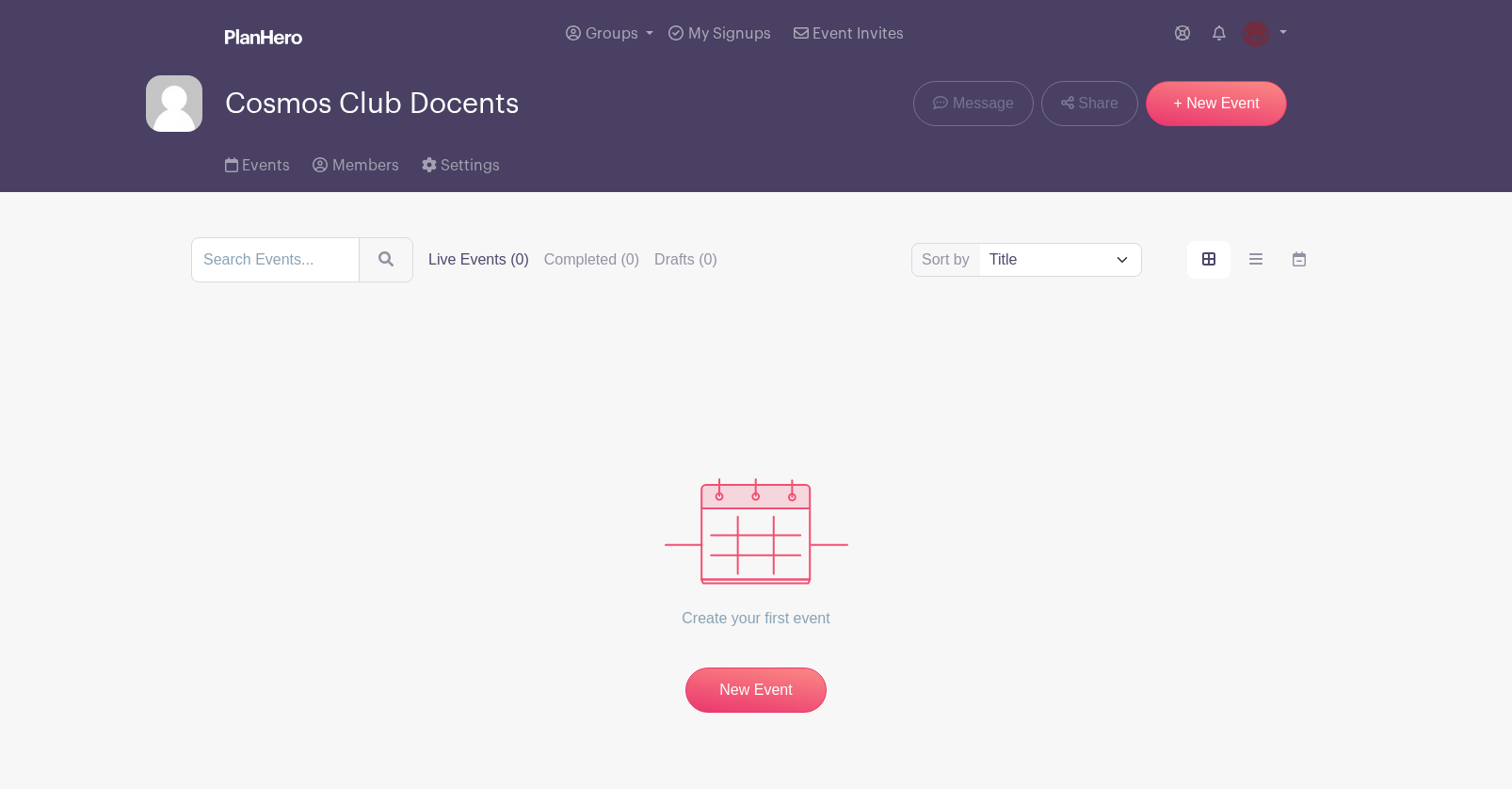
click at [1257, 514] on div "Create your first event New Event" at bounding box center [756, 520] width 1129 height 385
click at [1229, 455] on div "Create your first event New Event" at bounding box center [756, 520] width 1129 height 385
click at [386, 158] on span "Members" at bounding box center [365, 166] width 67 height 15
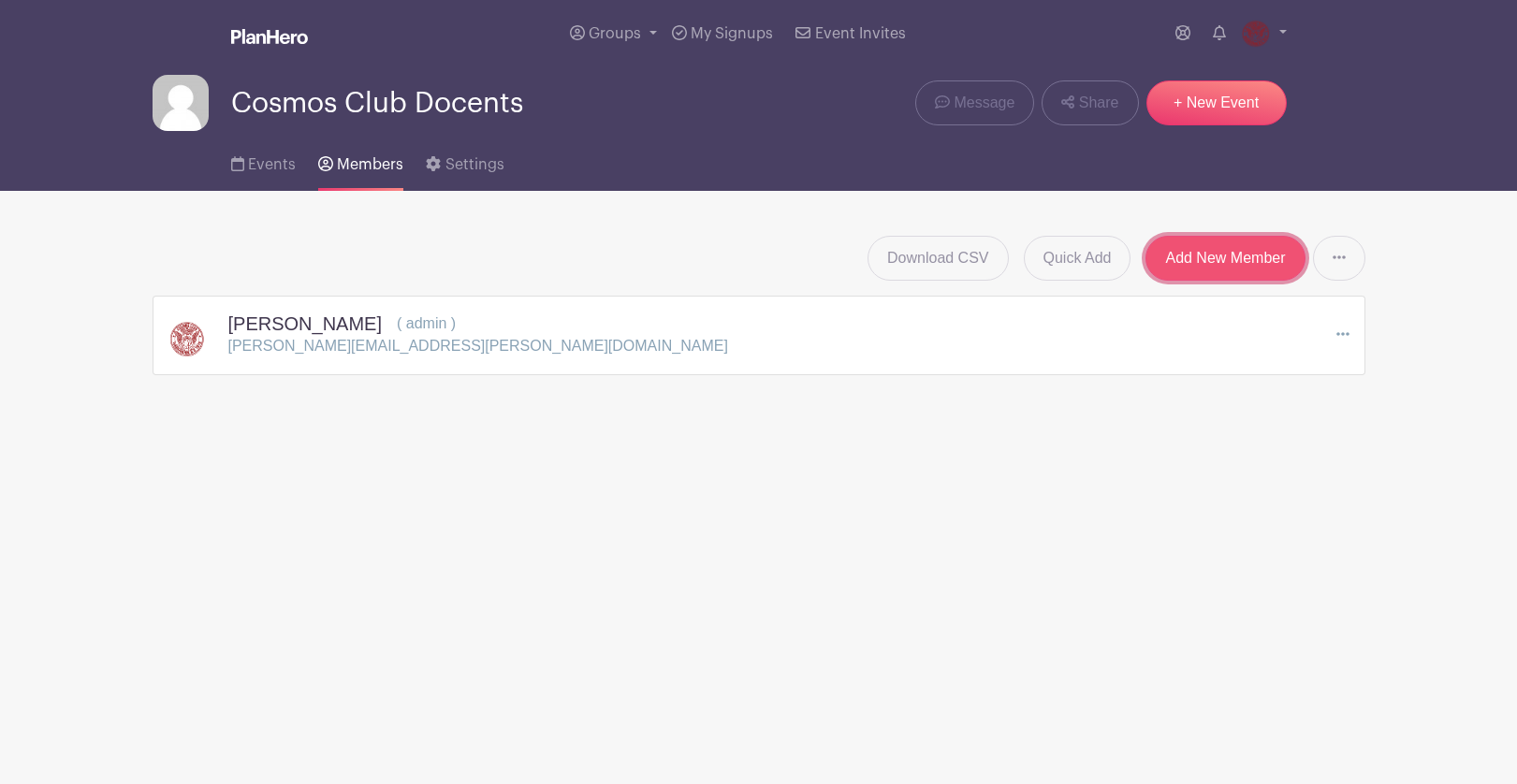
click at [1180, 269] on link "Add New Member" at bounding box center [1225, 258] width 159 height 45
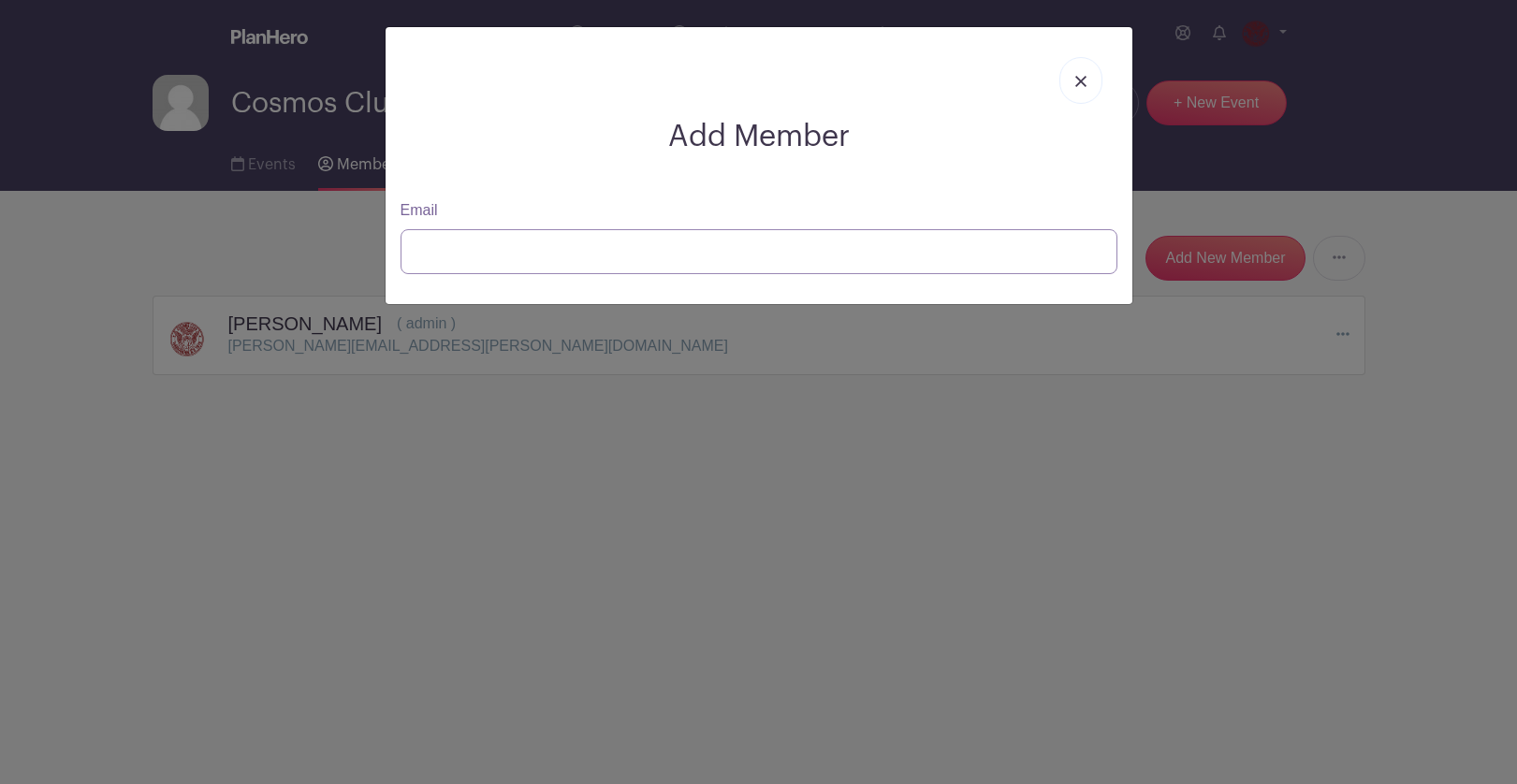
click at [695, 235] on input "Email" at bounding box center [758, 251] width 717 height 45
type input "[PERSON_NAME][EMAIL_ADDRESS][DOMAIN_NAME]"
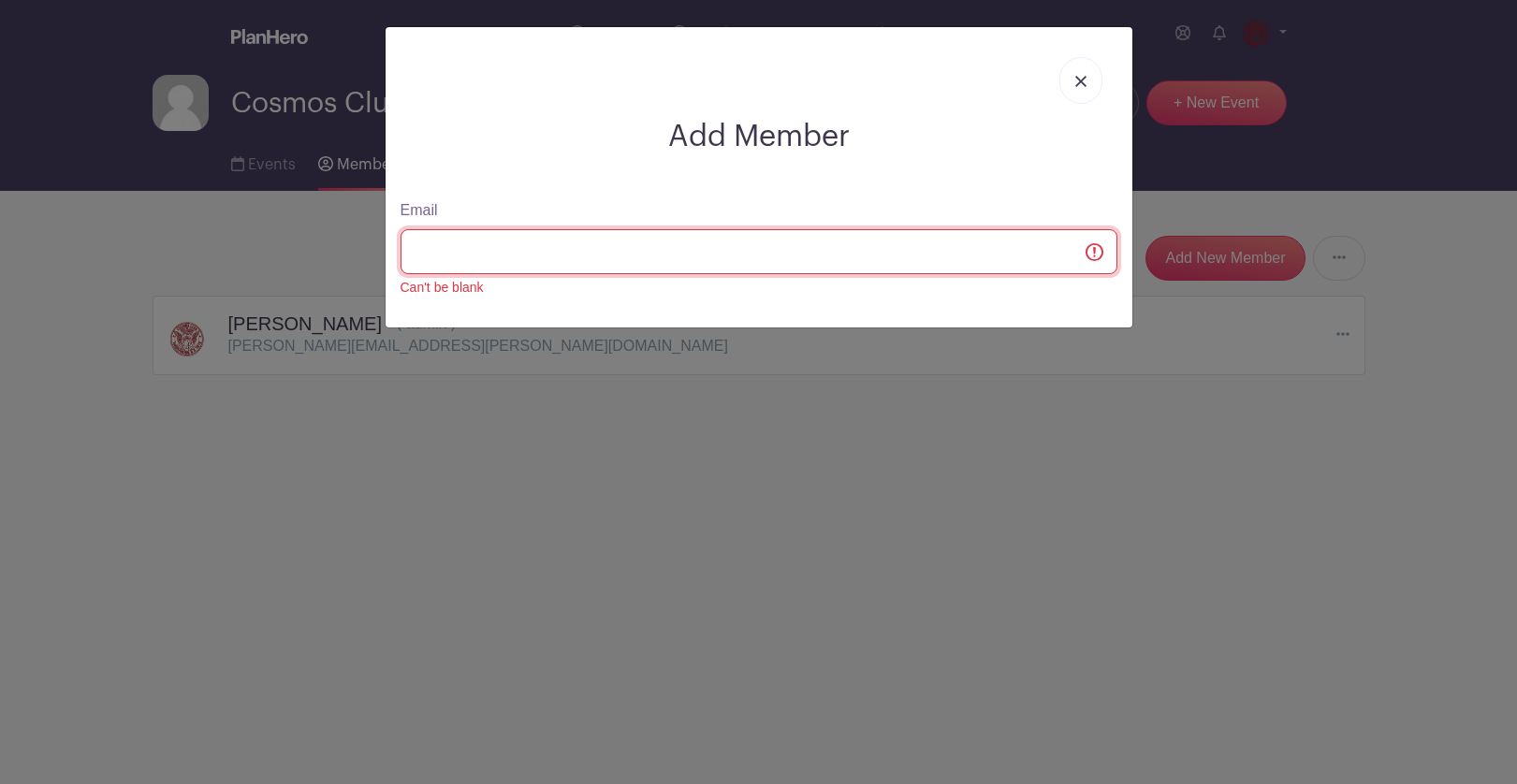
click at [792, 246] on input "Email" at bounding box center [758, 251] width 717 height 45
type input "[PERSON_NAME][EMAIL_ADDRESS][DOMAIN_NAME]"
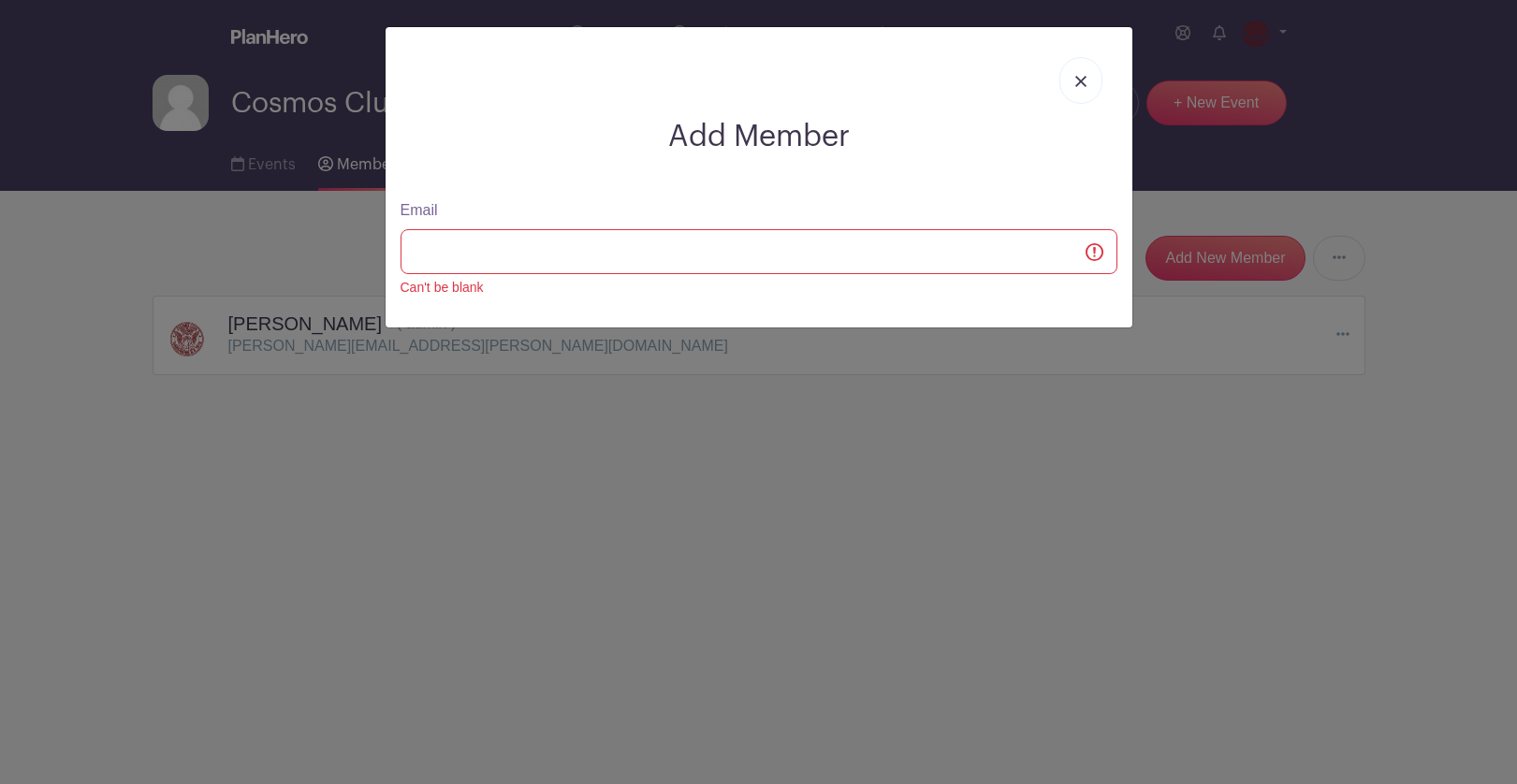
click at [700, 258] on input "Email" at bounding box center [758, 251] width 717 height 45
click at [1101, 264] on input "Email" at bounding box center [758, 251] width 717 height 45
click at [1111, 267] on input "Email" at bounding box center [758, 251] width 717 height 45
click at [607, 262] on input "Email" at bounding box center [758, 251] width 717 height 45
type input "[EMAIL_ADDRESS][DOMAIN_NAME]"
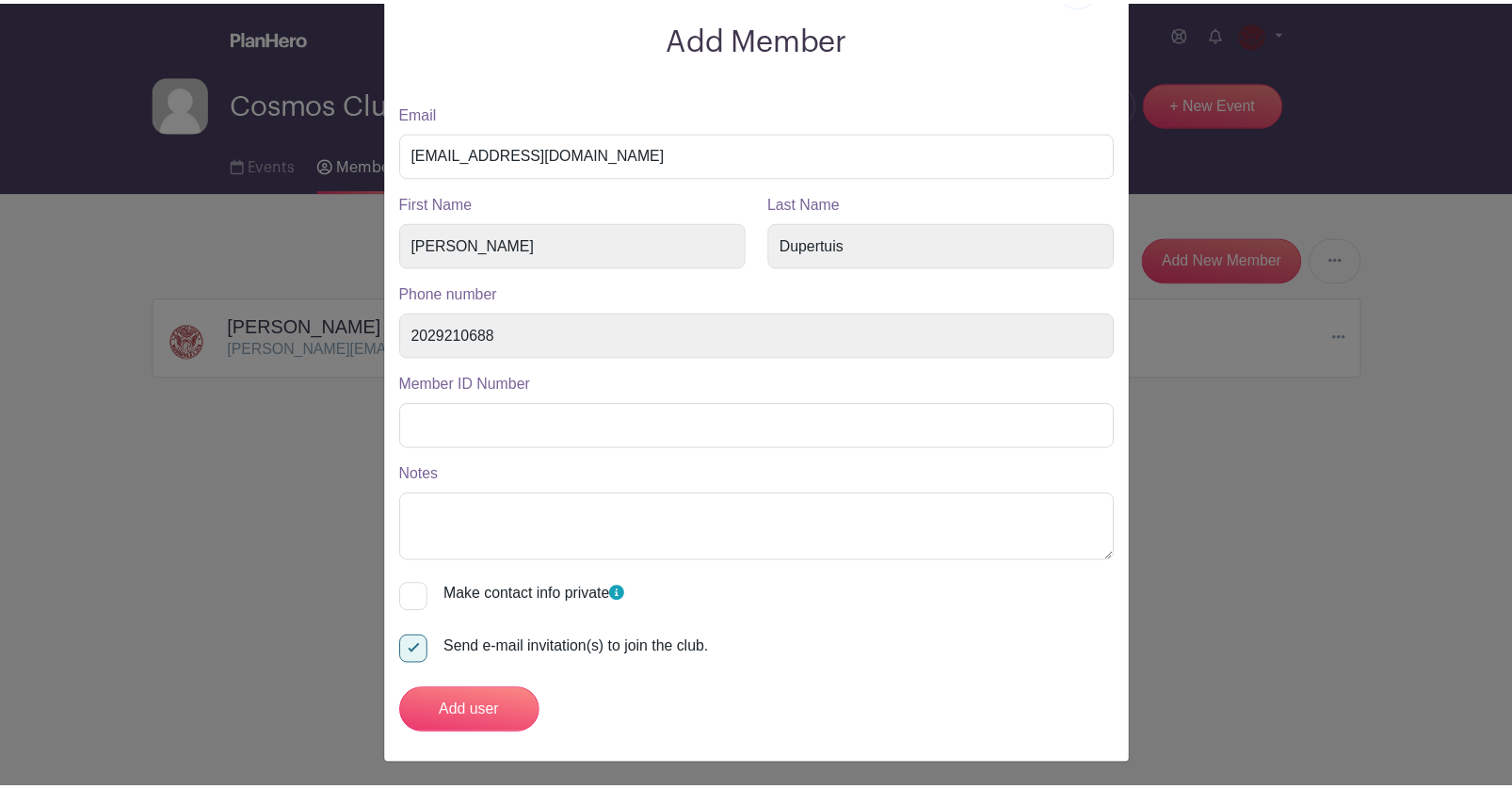
scroll to position [102, 0]
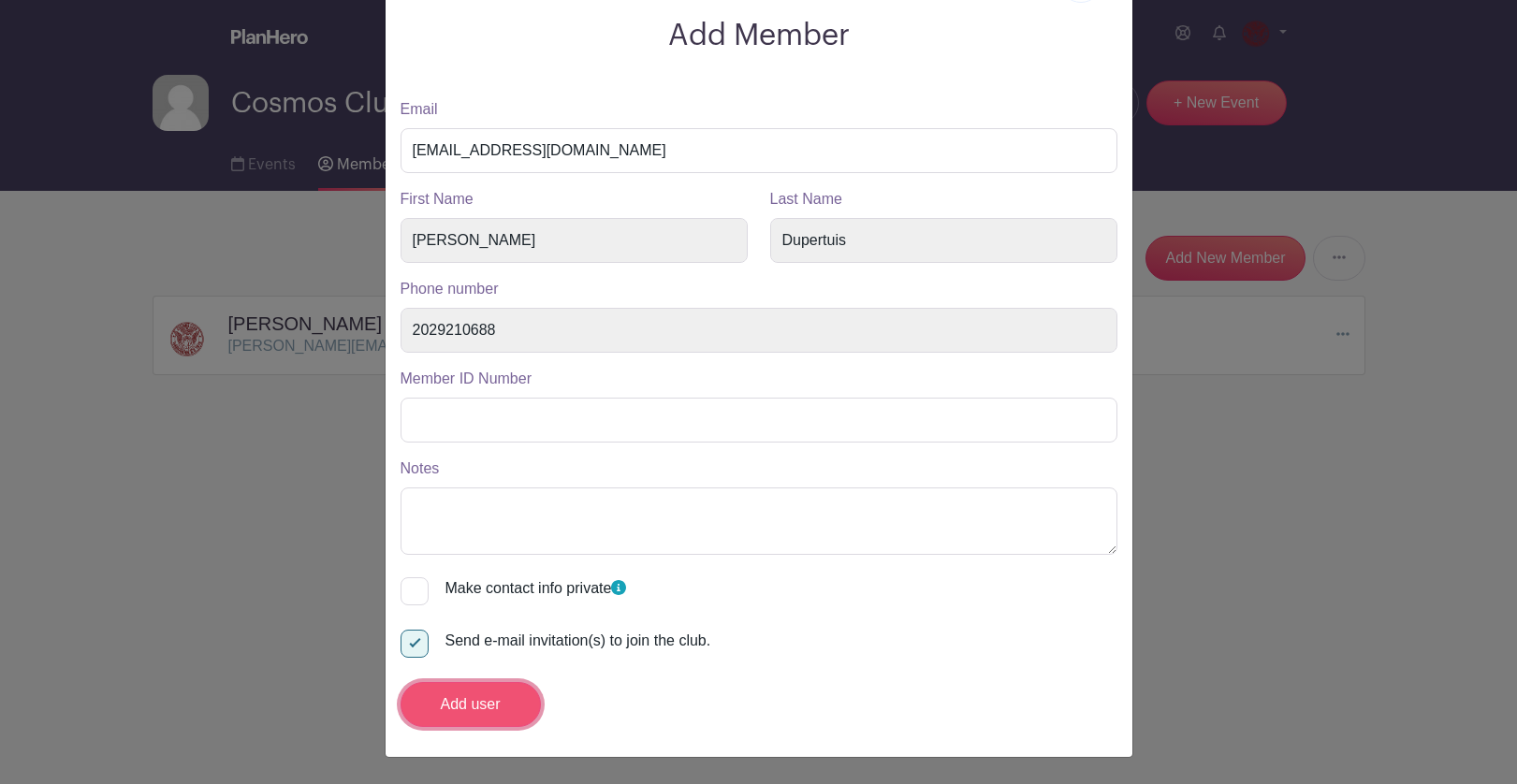
click at [463, 698] on input "Add user" at bounding box center [470, 704] width 140 height 45
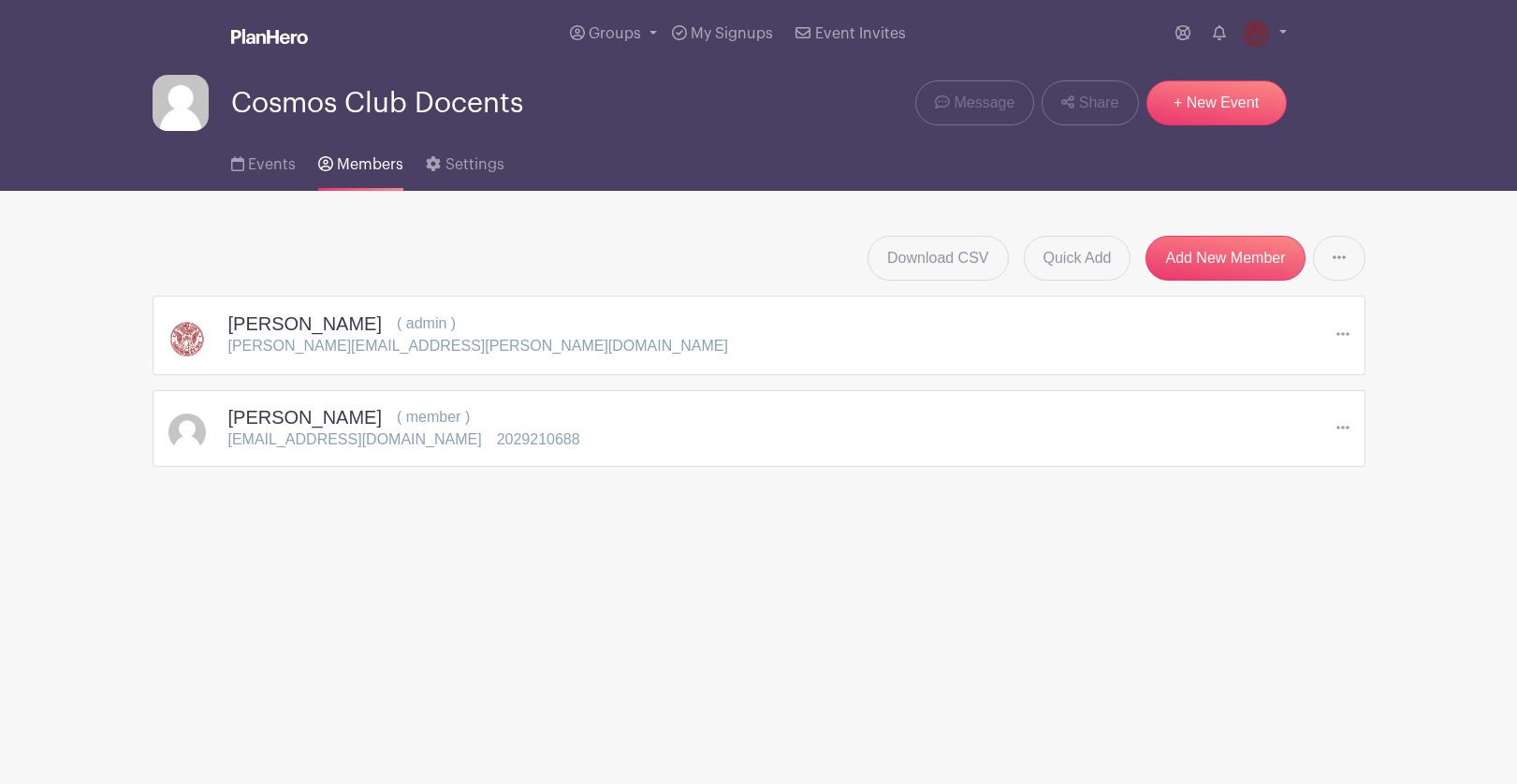
click at [496, 553] on main "Groups All Groups Cosmos Club Docents Add New Group My Signups Event Invites My…" at bounding box center [758, 292] width 1517 height 584
click at [1336, 428] on icon at bounding box center [1343, 428] width 13 height 4
click at [766, 500] on main "Groups All Groups Cosmos Club Docents Add New Group My Signups Event Invites My…" at bounding box center [758, 292] width 1517 height 584
click at [771, 584] on html "Loading... Groups All Groups Cosmos Club Docents Add New Group My Signups Event…" at bounding box center [758, 292] width 1517 height 584
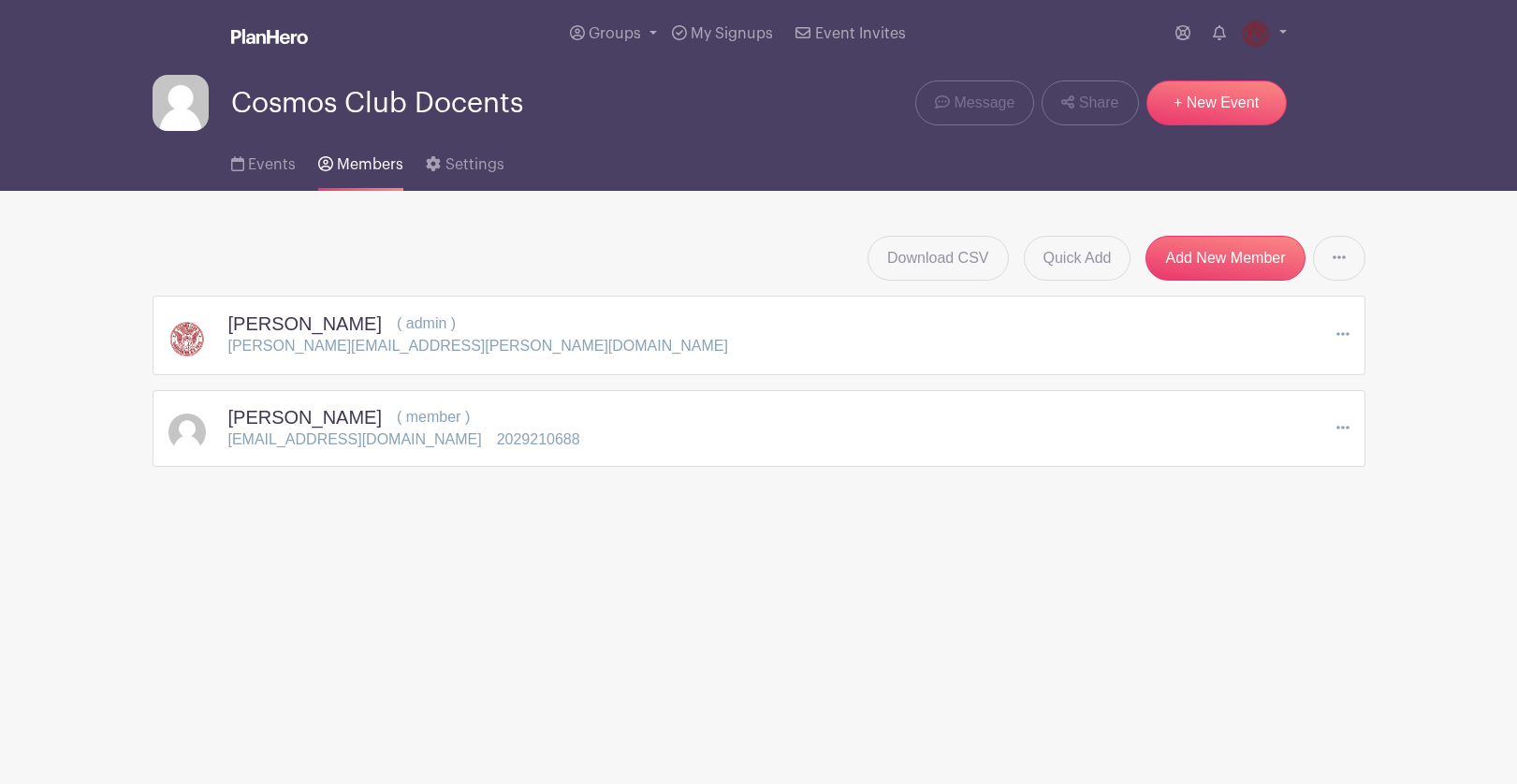
click at [1345, 334] on icon at bounding box center [1343, 335] width 13 height 4
click at [1394, 366] on link "Edit" at bounding box center [1411, 368] width 148 height 30
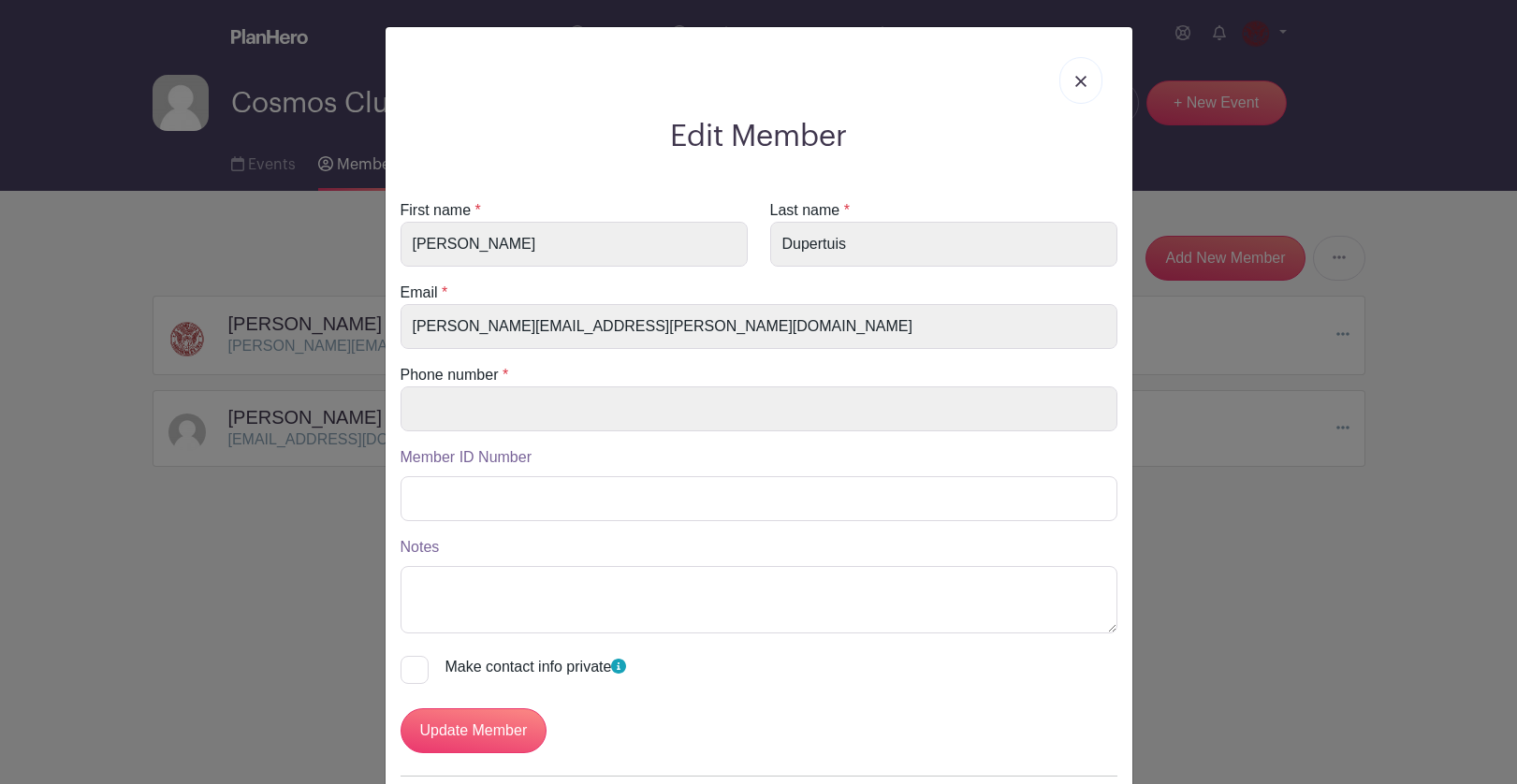
click at [1374, 568] on body "Loading... Groups All Groups Cosmos Club Docents Add New Group My Signups Event…" at bounding box center [758, 292] width 1517 height 584
drag, startPoint x: 613, startPoint y: 353, endPoint x: 613, endPoint y: 333, distance: 20.0
click at [613, 350] on form "First name * Lindsay Last name * Dupertuis Email * lindsay.dupertuis@gmail.com …" at bounding box center [758, 476] width 717 height 554
click at [1076, 77] on img at bounding box center [1081, 82] width 11 height 11
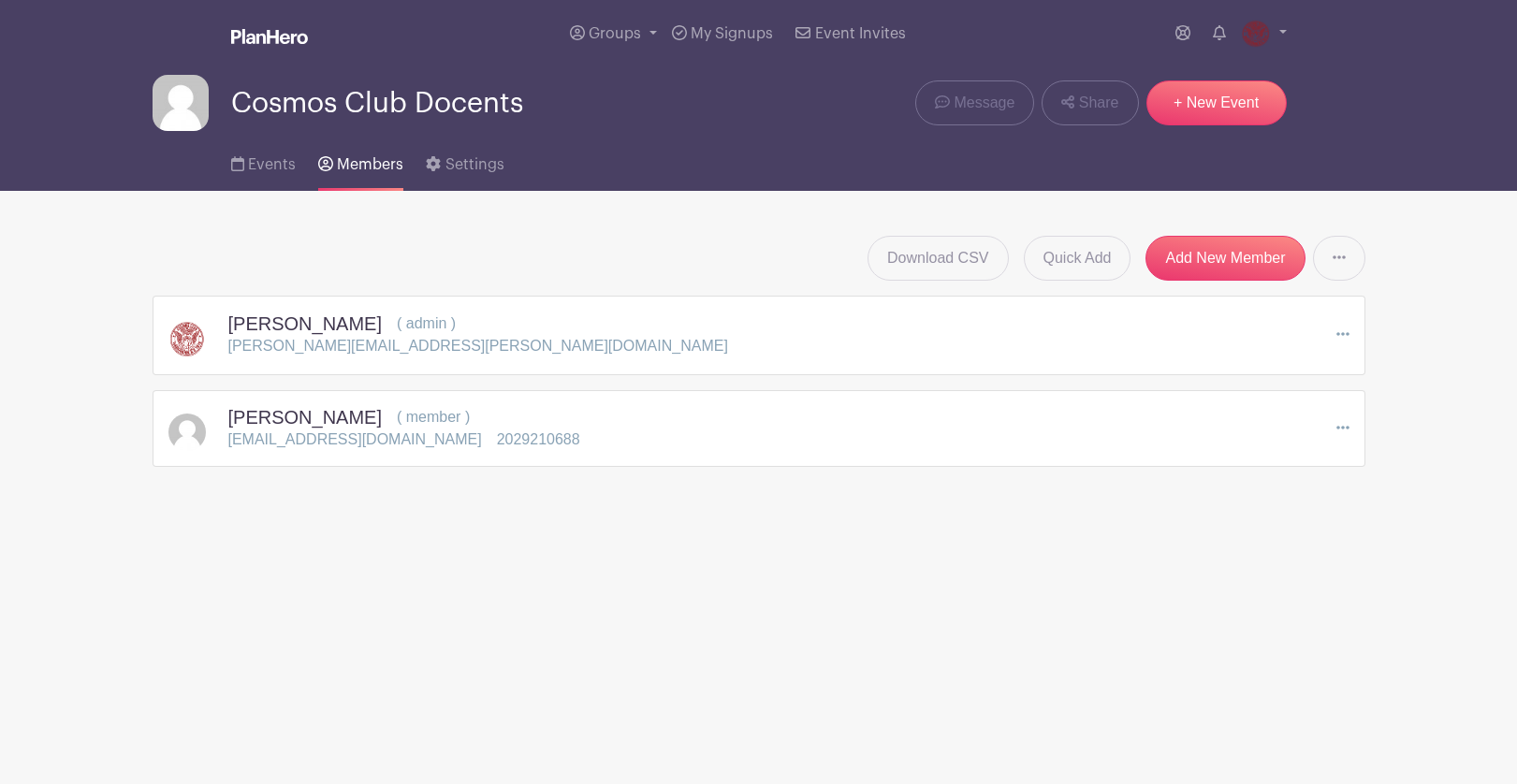
click at [1424, 392] on main "Groups All Groups Cosmos Club Docents Add New Group My Signups Event Invites My…" at bounding box center [758, 292] width 1517 height 584
click at [1328, 250] on link at bounding box center [1339, 258] width 52 height 45
click at [1346, 263] on link at bounding box center [1339, 258] width 52 height 45
click at [1406, 413] on main "Groups All Groups Cosmos Club Docents Add New Group My Signups Event Invites My…" at bounding box center [758, 292] width 1517 height 584
click at [1343, 330] on icon at bounding box center [1343, 334] width 13 height 15
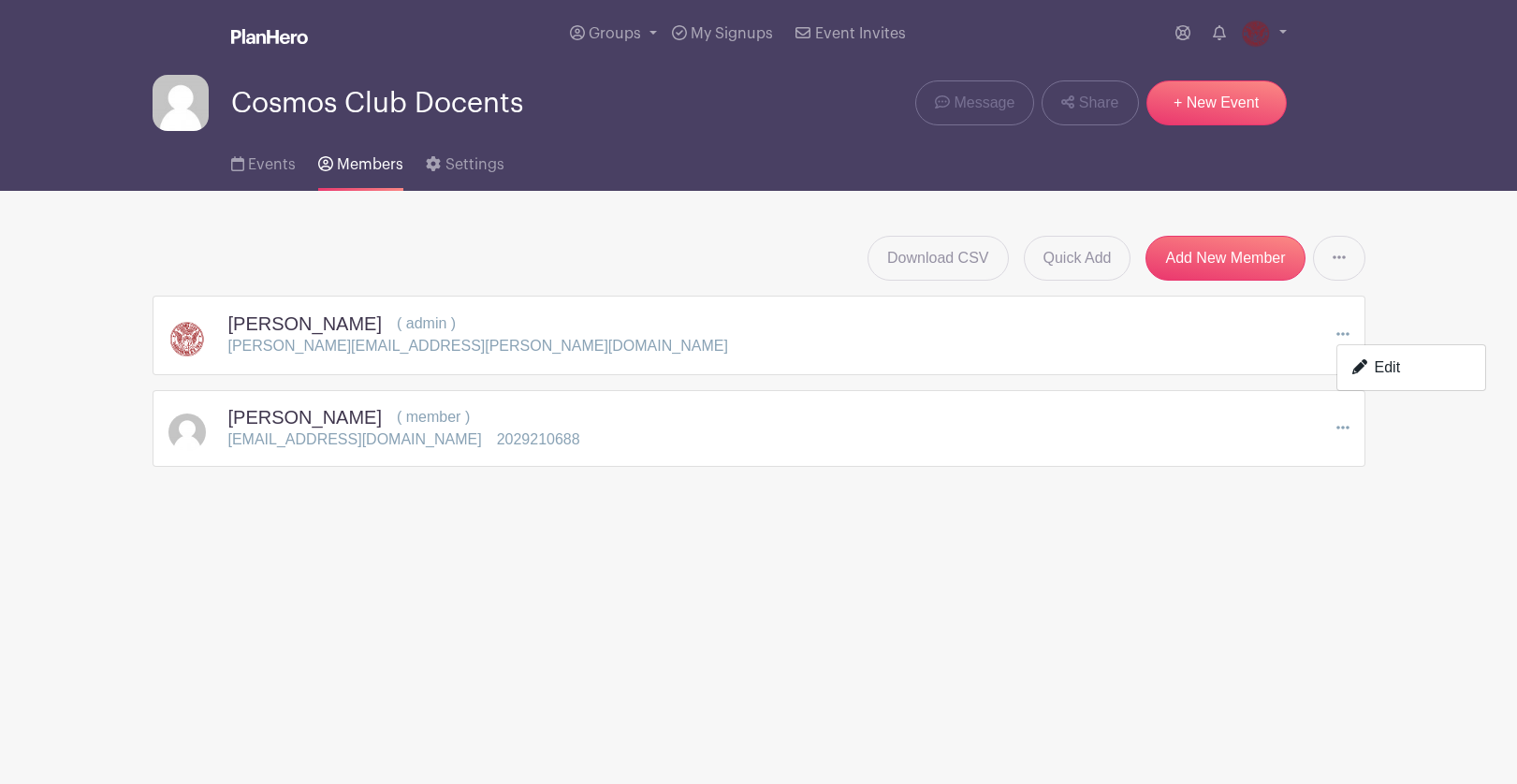
click at [1343, 330] on icon at bounding box center [1343, 334] width 13 height 15
click at [1322, 321] on div "Lindsay Dupertuis ( admin ) lindsay.dupertuis@gmail.com Edit" at bounding box center [759, 336] width 1181 height 47
click at [1334, 328] on div "Lindsay Dupertuis ( admin ) lindsay.dupertuis@gmail.com Edit" at bounding box center [759, 336] width 1181 height 47
click at [1342, 335] on icon at bounding box center [1343, 335] width 13 height 4
click at [1376, 370] on link "Edit" at bounding box center [1411, 368] width 148 height 30
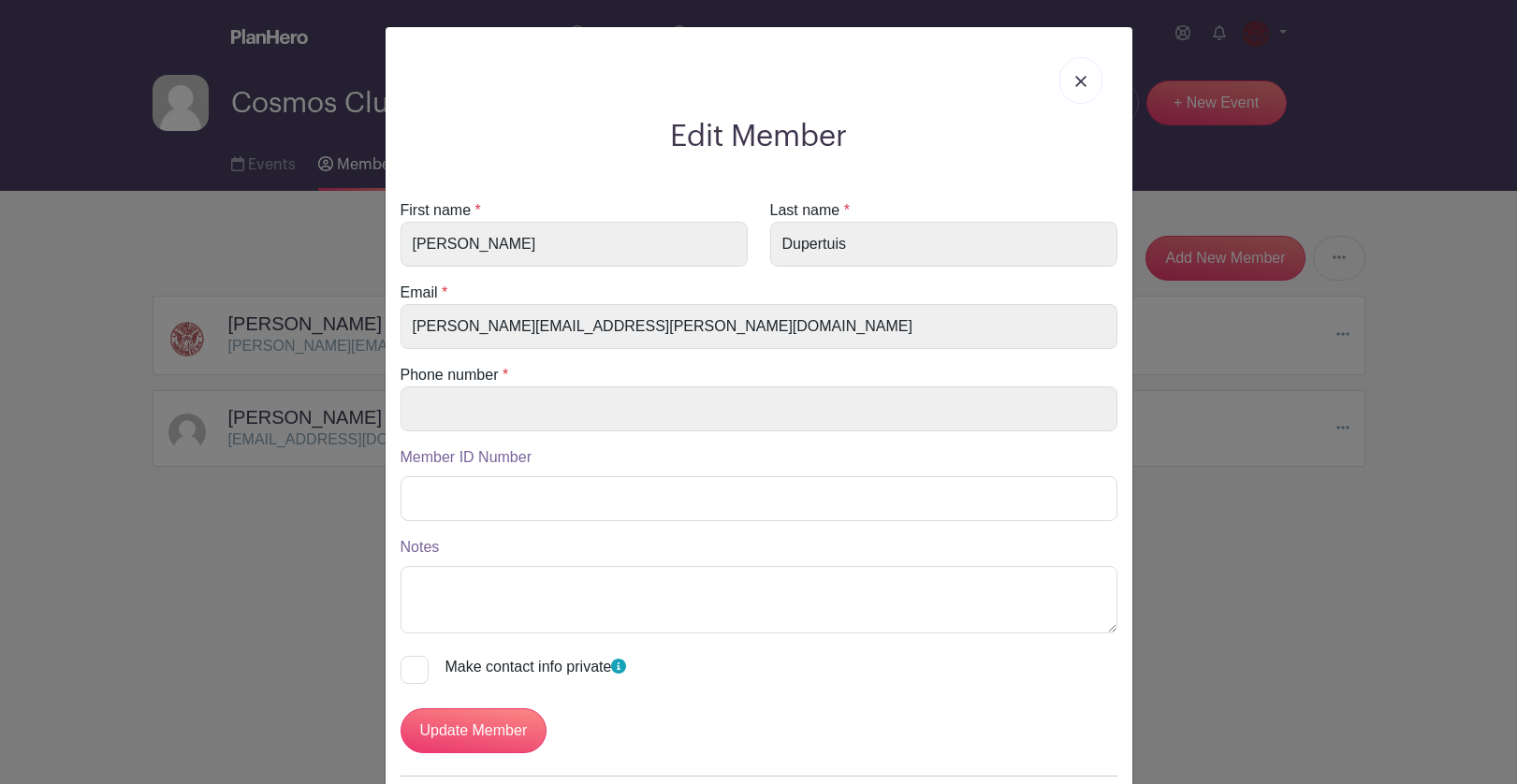
click at [414, 663] on div at bounding box center [414, 670] width 28 height 28
click at [412, 663] on input "Make contact info private" at bounding box center [406, 662] width 12 height 12
checkbox input "true"
click at [505, 736] on input "Update Member" at bounding box center [473, 730] width 147 height 45
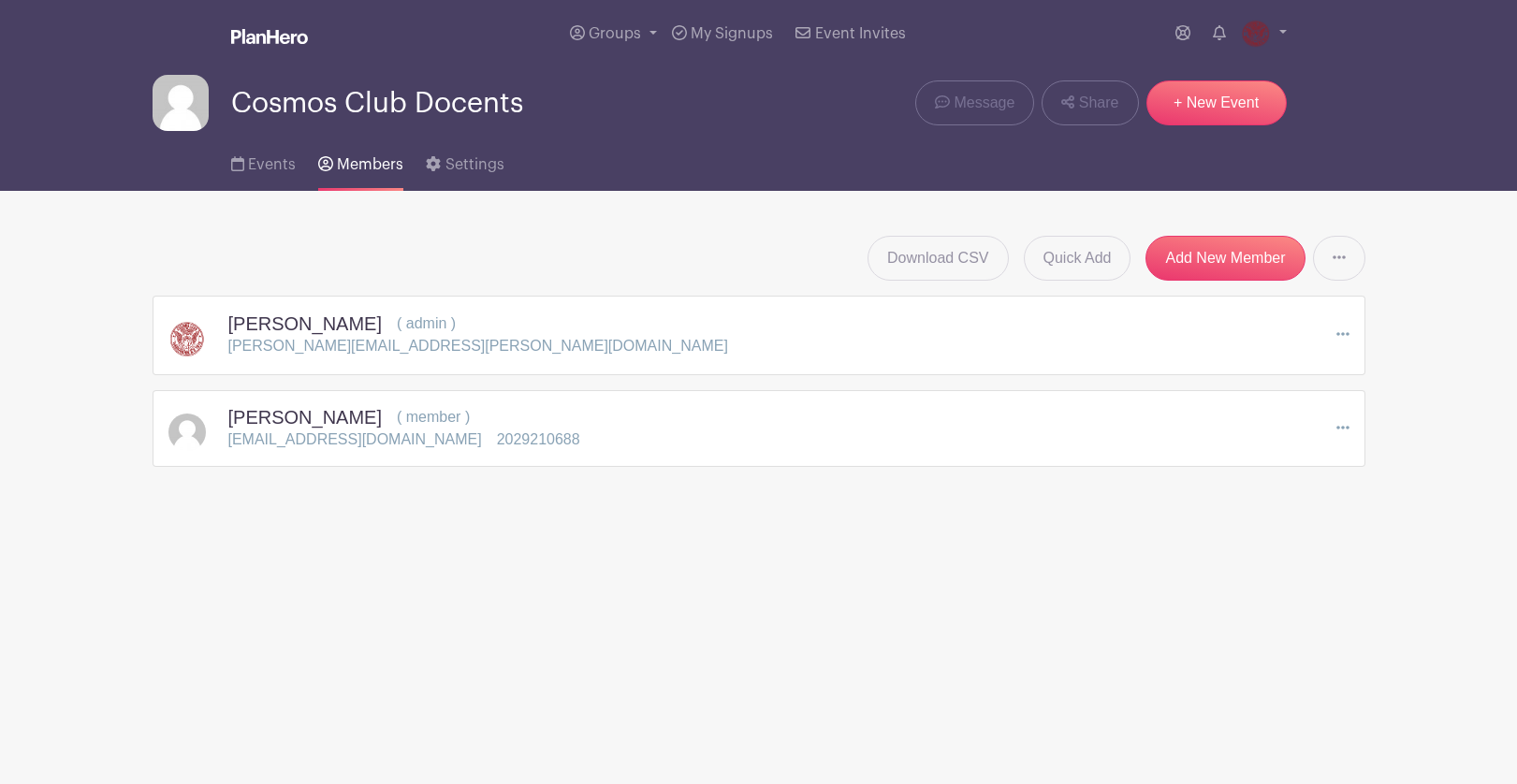
click at [541, 568] on main "Groups All Groups Cosmos Club Docents Add New Group My Signups Event Invites My…" at bounding box center [758, 292] width 1517 height 584
click at [1342, 427] on icon at bounding box center [1343, 428] width 13 height 4
click at [1437, 303] on main "Groups All Groups Cosmos Club Docents Add New Group My Signups Event Invites My…" at bounding box center [758, 292] width 1517 height 584
click at [1293, 545] on main "Groups All Groups Cosmos Club Docents Add New Group My Signups Event Invites My…" at bounding box center [758, 292] width 1517 height 584
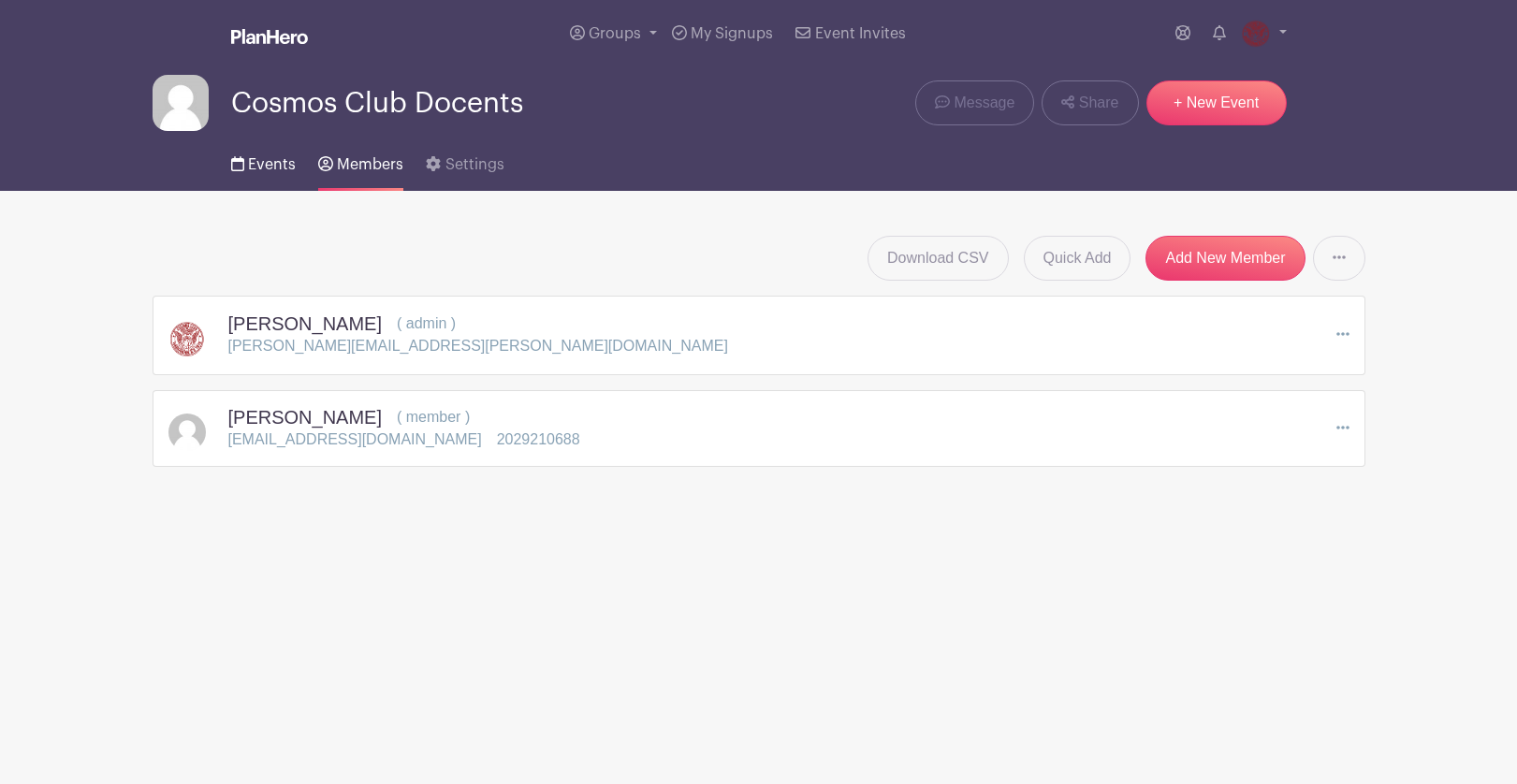
click at [276, 168] on span "Events" at bounding box center [272, 165] width 47 height 15
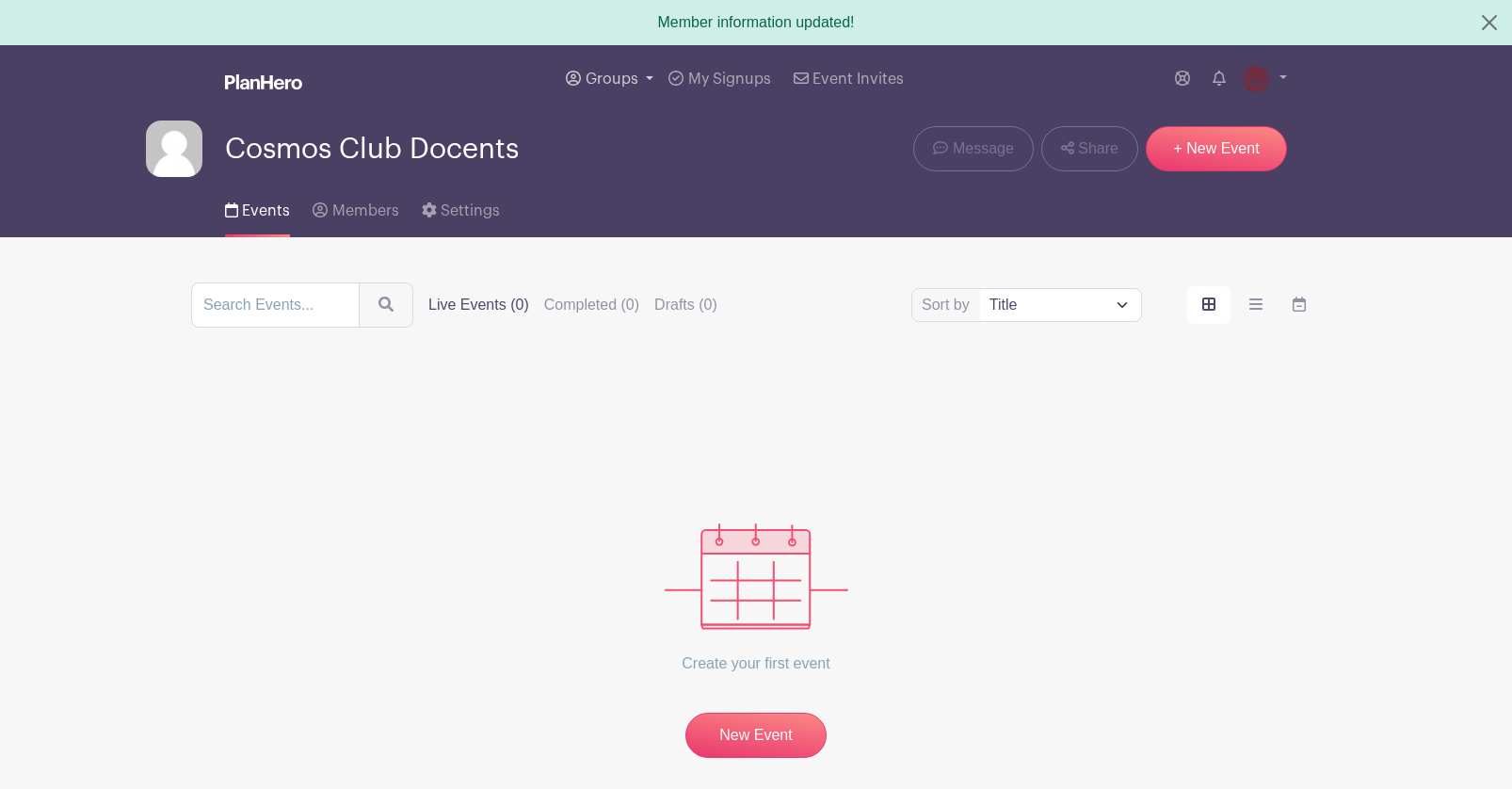
click at [590, 79] on span "Groups" at bounding box center [611, 79] width 52 height 15
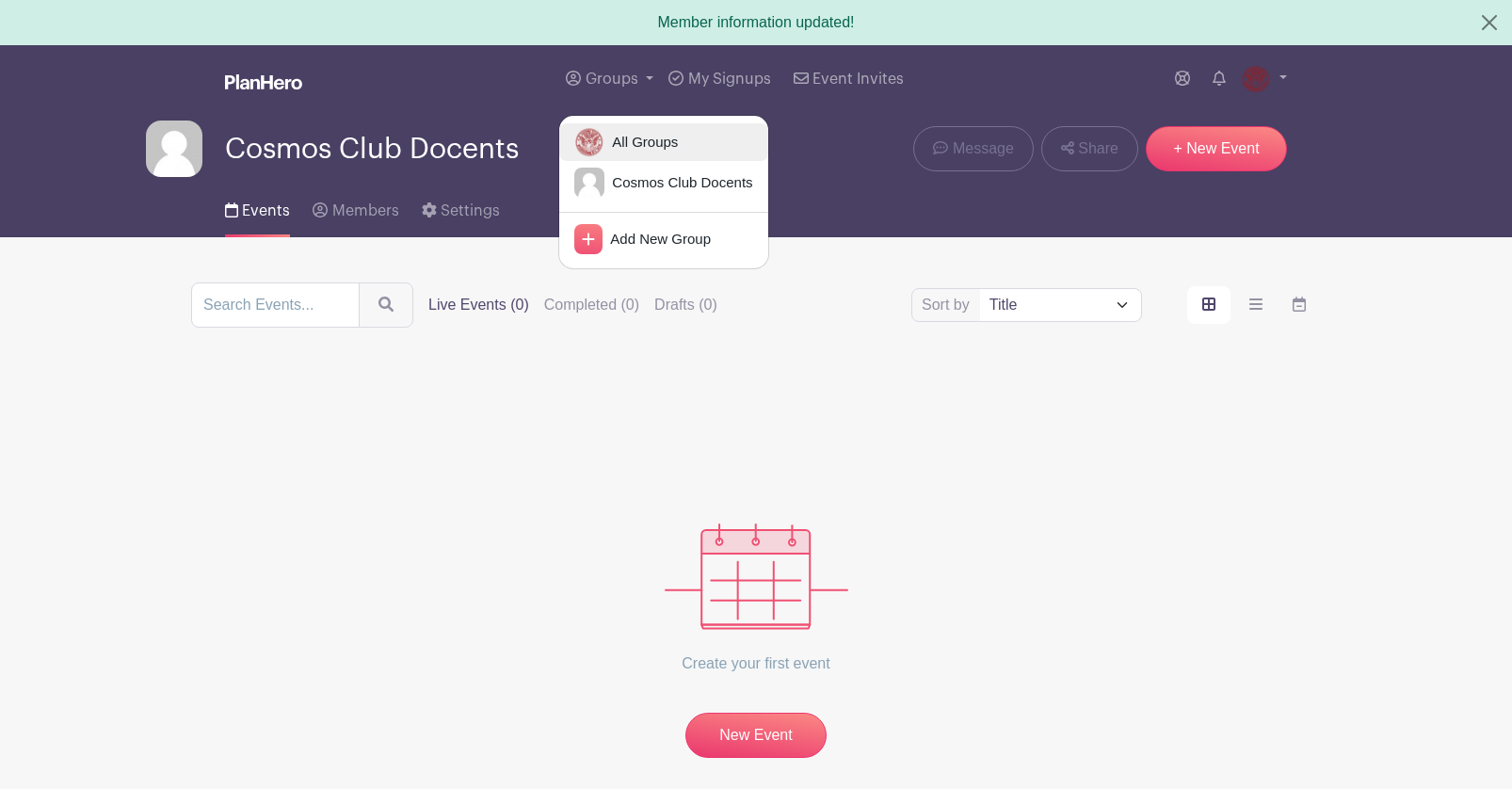
click at [664, 141] on span "All Groups" at bounding box center [641, 142] width 73 height 22
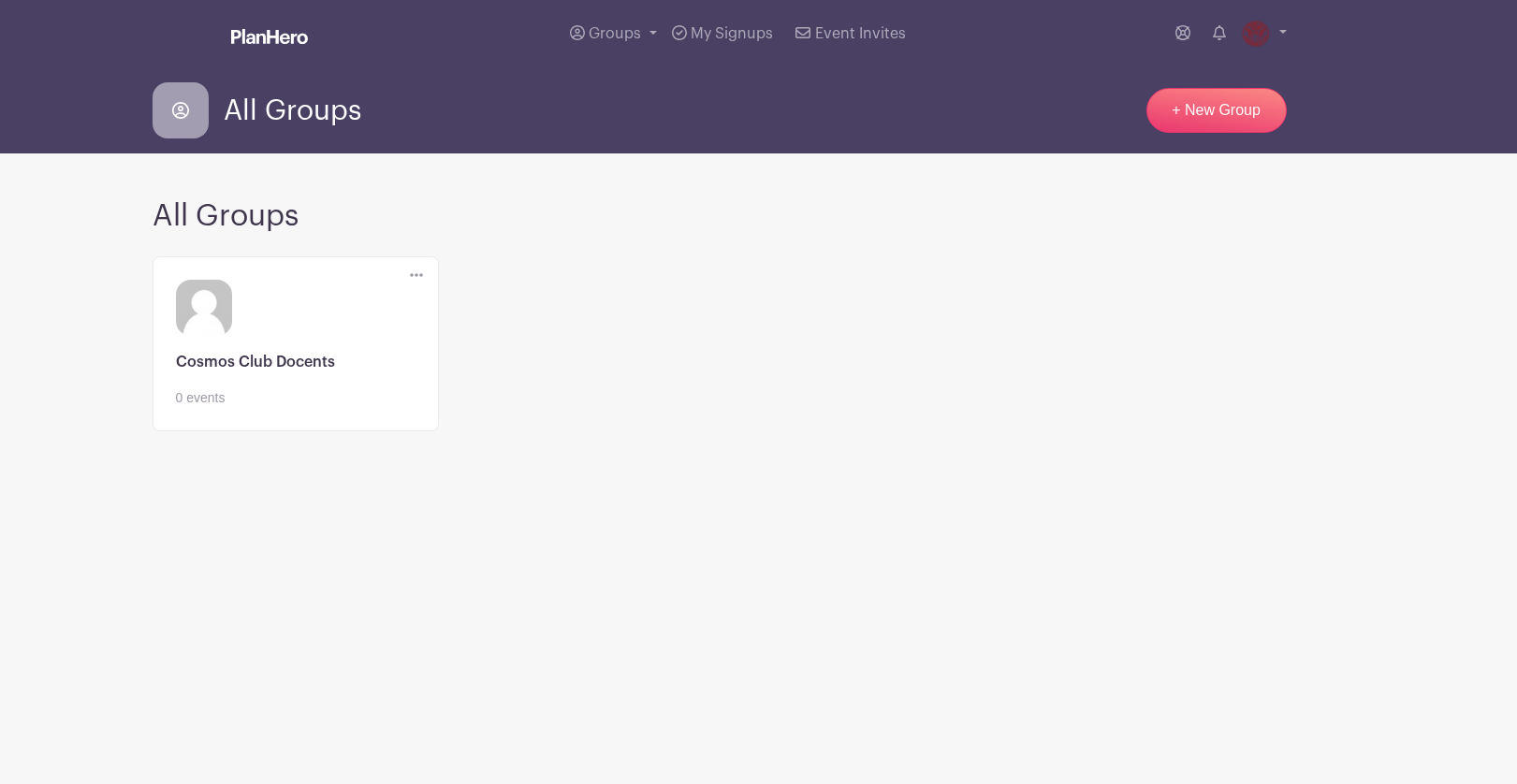
click at [699, 372] on div "Delete Group Are you sure you want to delete this Group? Yes, Delete No, Cancel…" at bounding box center [758, 356] width 1235 height 212
click at [245, 408] on link at bounding box center [296, 408] width 240 height 0
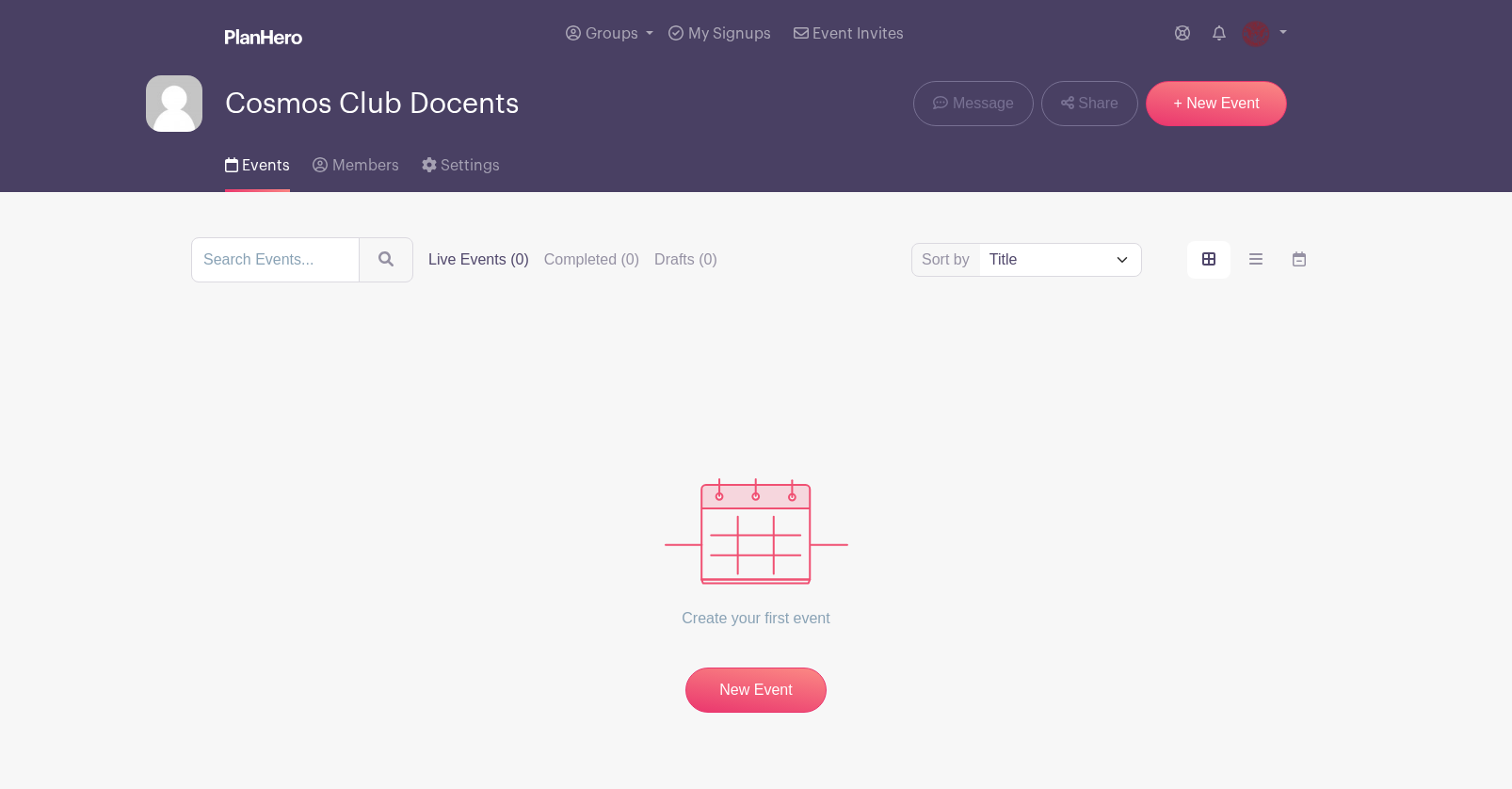
click at [1302, 631] on div "Create your first event New Event" at bounding box center [756, 520] width 1129 height 385
click at [1296, 503] on div "Create your first event New Event" at bounding box center [756, 520] width 1129 height 385
click at [770, 419] on div "Create your first event New Event" at bounding box center [756, 520] width 1129 height 385
click at [600, 29] on span "Groups" at bounding box center [611, 34] width 52 height 15
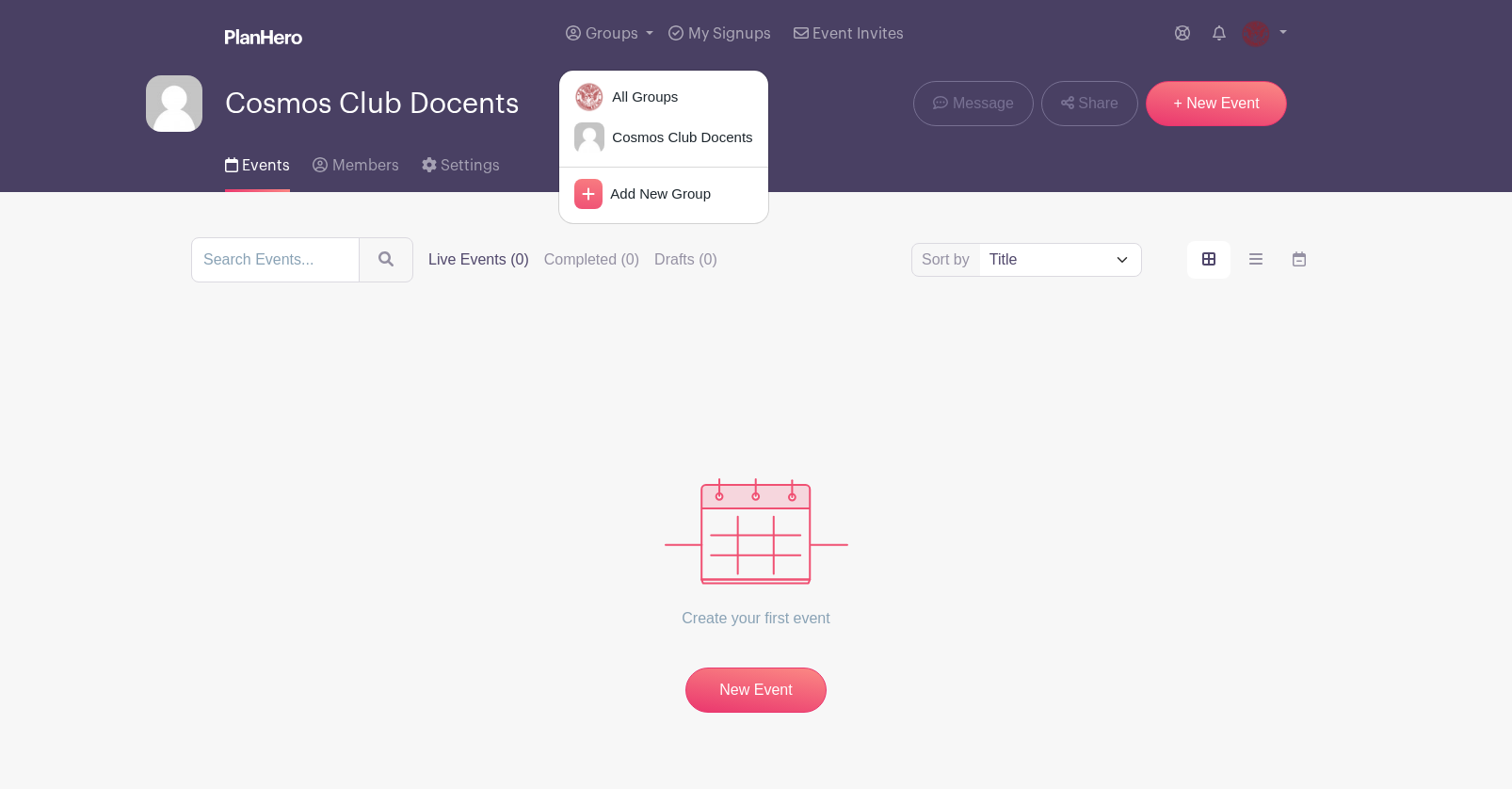
click at [531, 486] on div "Create your first event New Event" at bounding box center [756, 520] width 1129 height 385
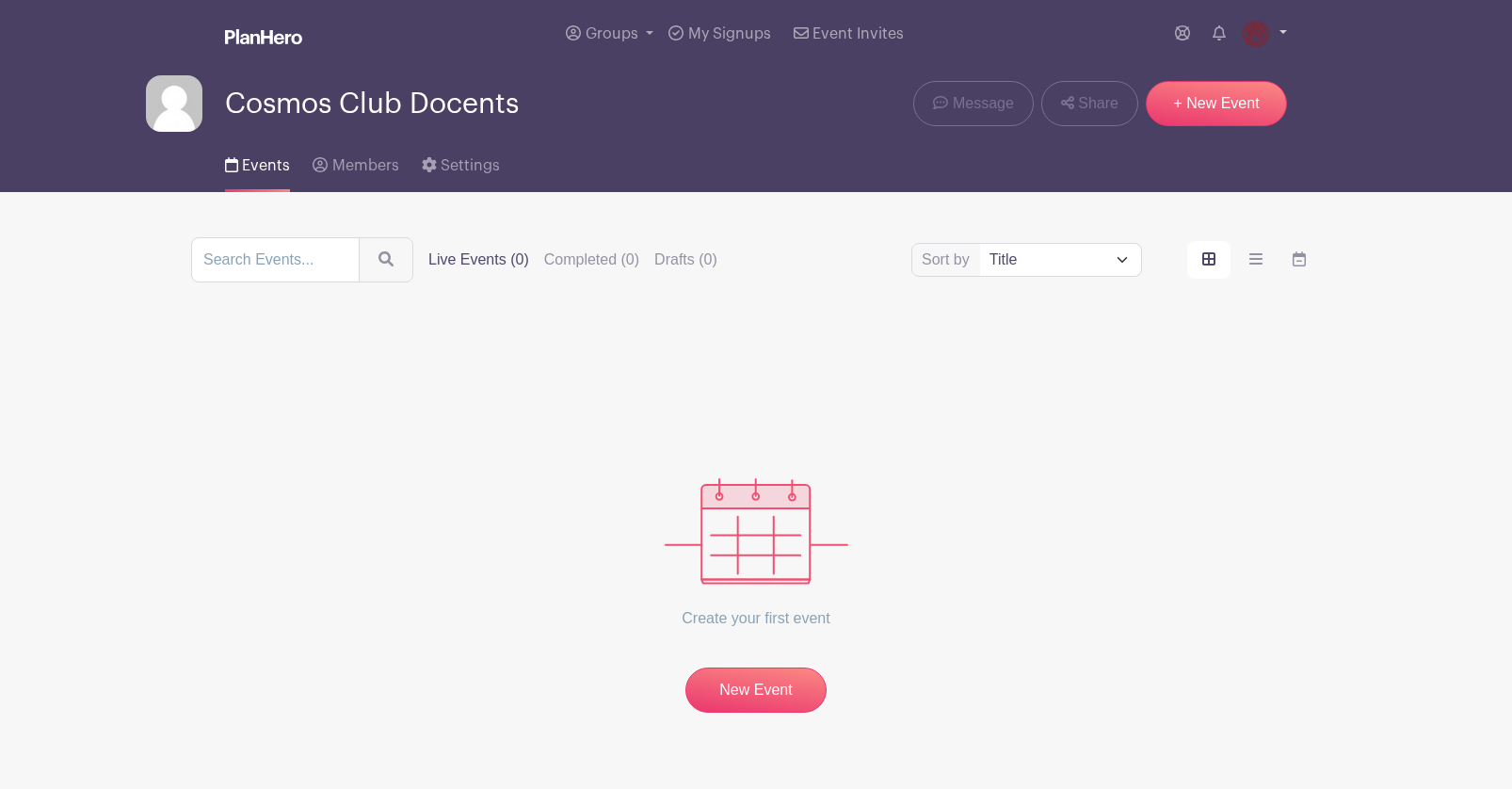
click at [1266, 31] on img at bounding box center [1256, 34] width 31 height 31
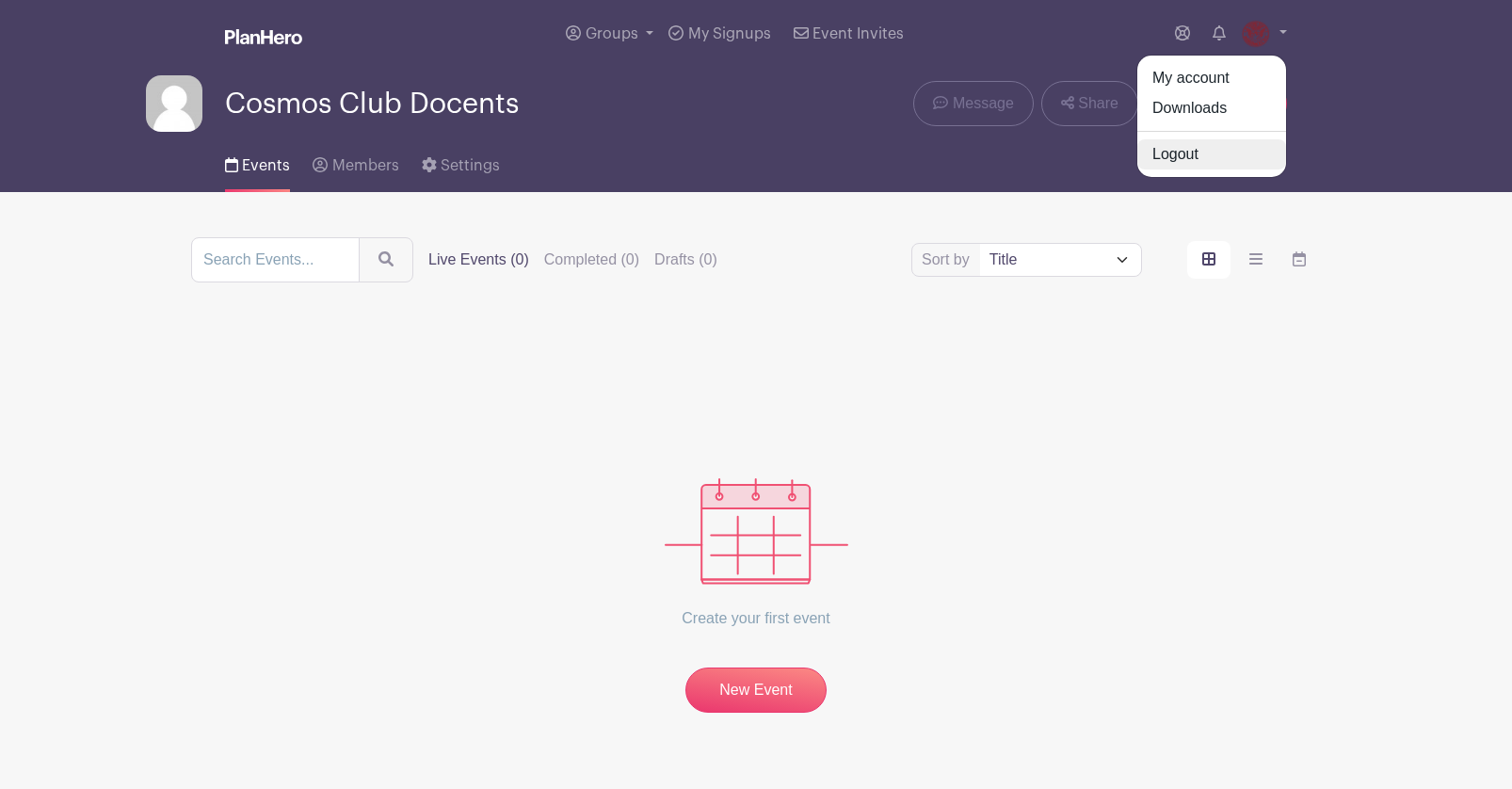
click at [1215, 155] on link "Logout" at bounding box center [1212, 155] width 149 height 31
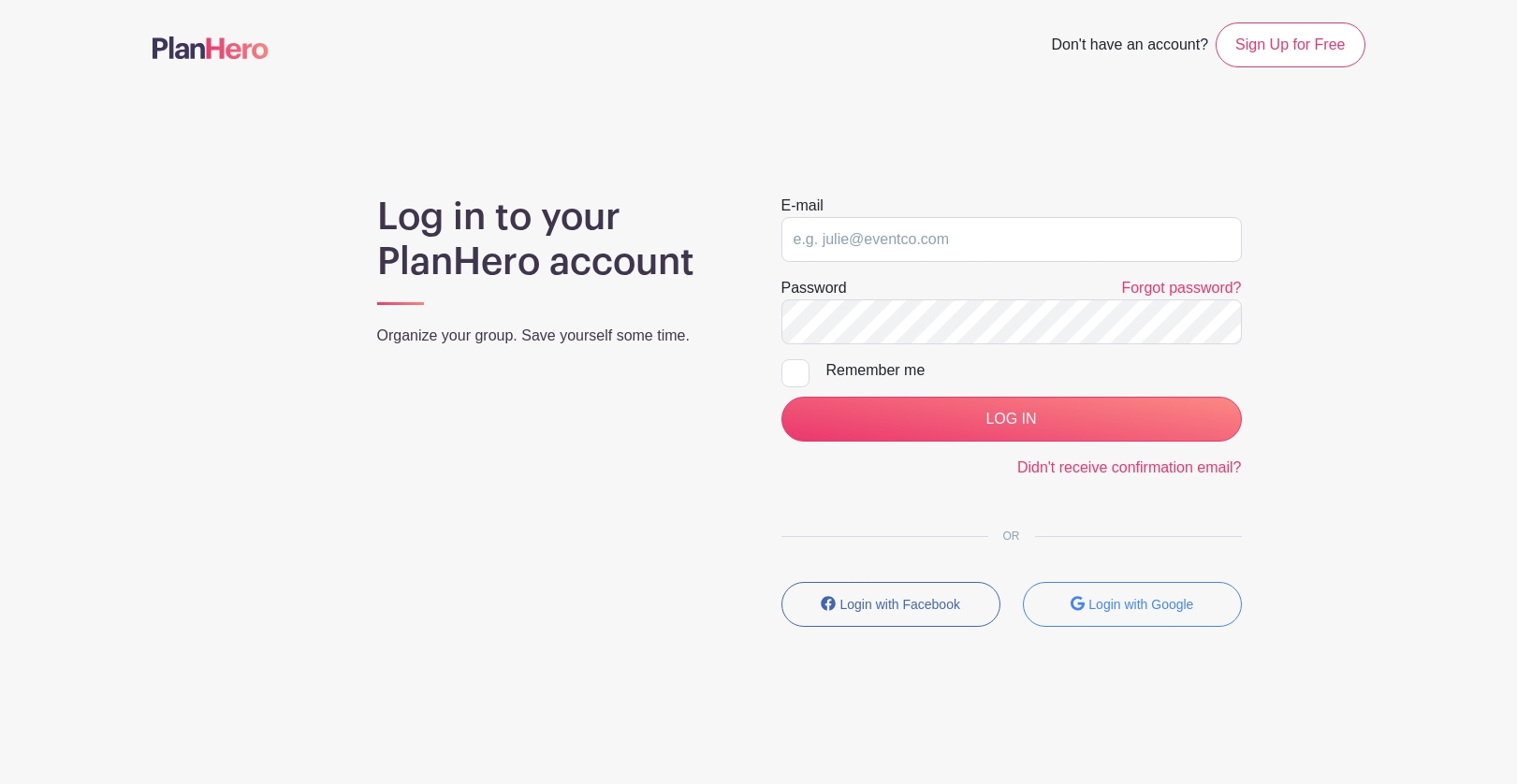
type input "[PERSON_NAME][EMAIL_ADDRESS][DOMAIN_NAME]"
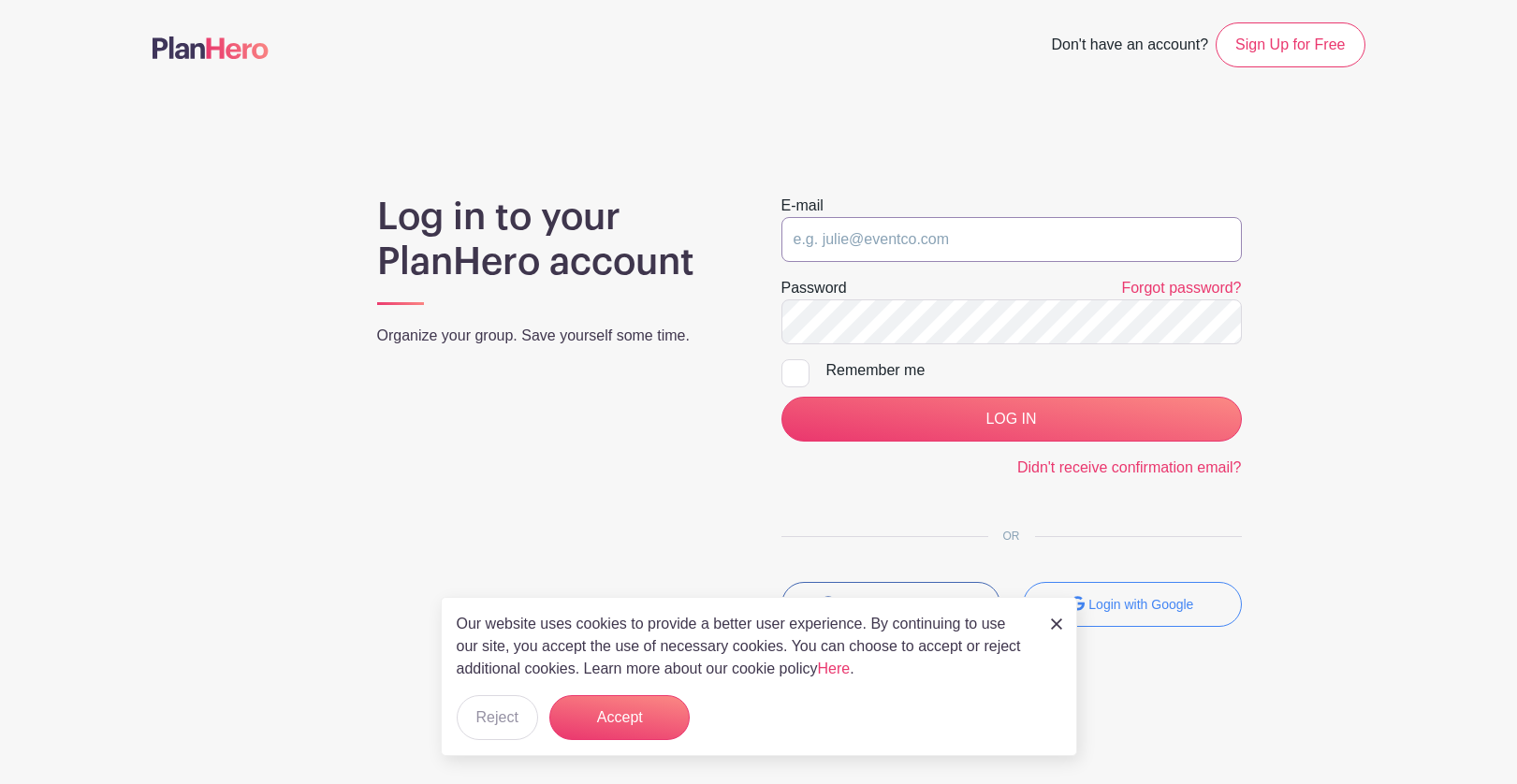
type input "[PERSON_NAME][EMAIL_ADDRESS][DOMAIN_NAME]"
click at [1056, 623] on img at bounding box center [1056, 624] width 11 height 11
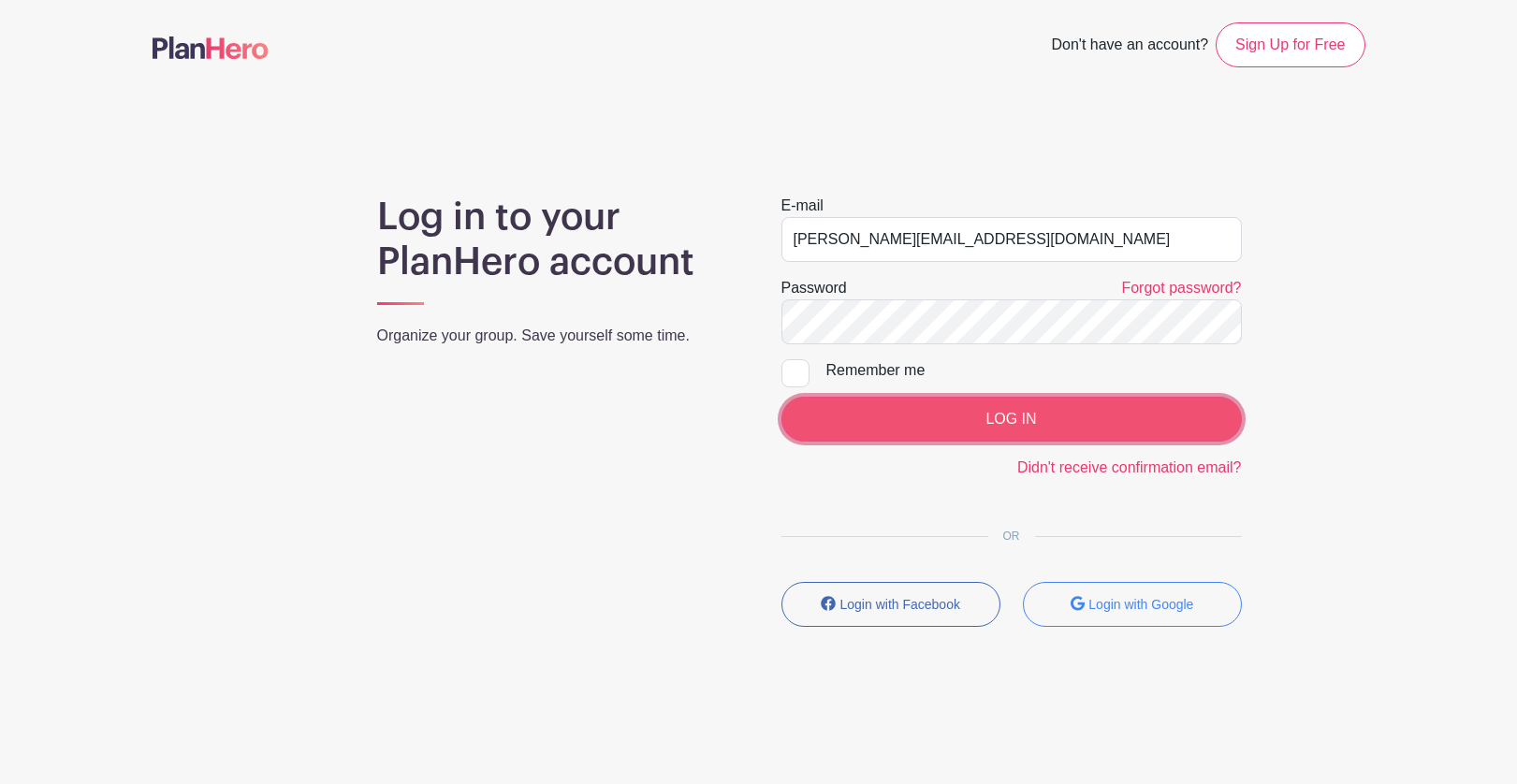
click at [911, 420] on input "LOG IN" at bounding box center [1012, 418] width 461 height 45
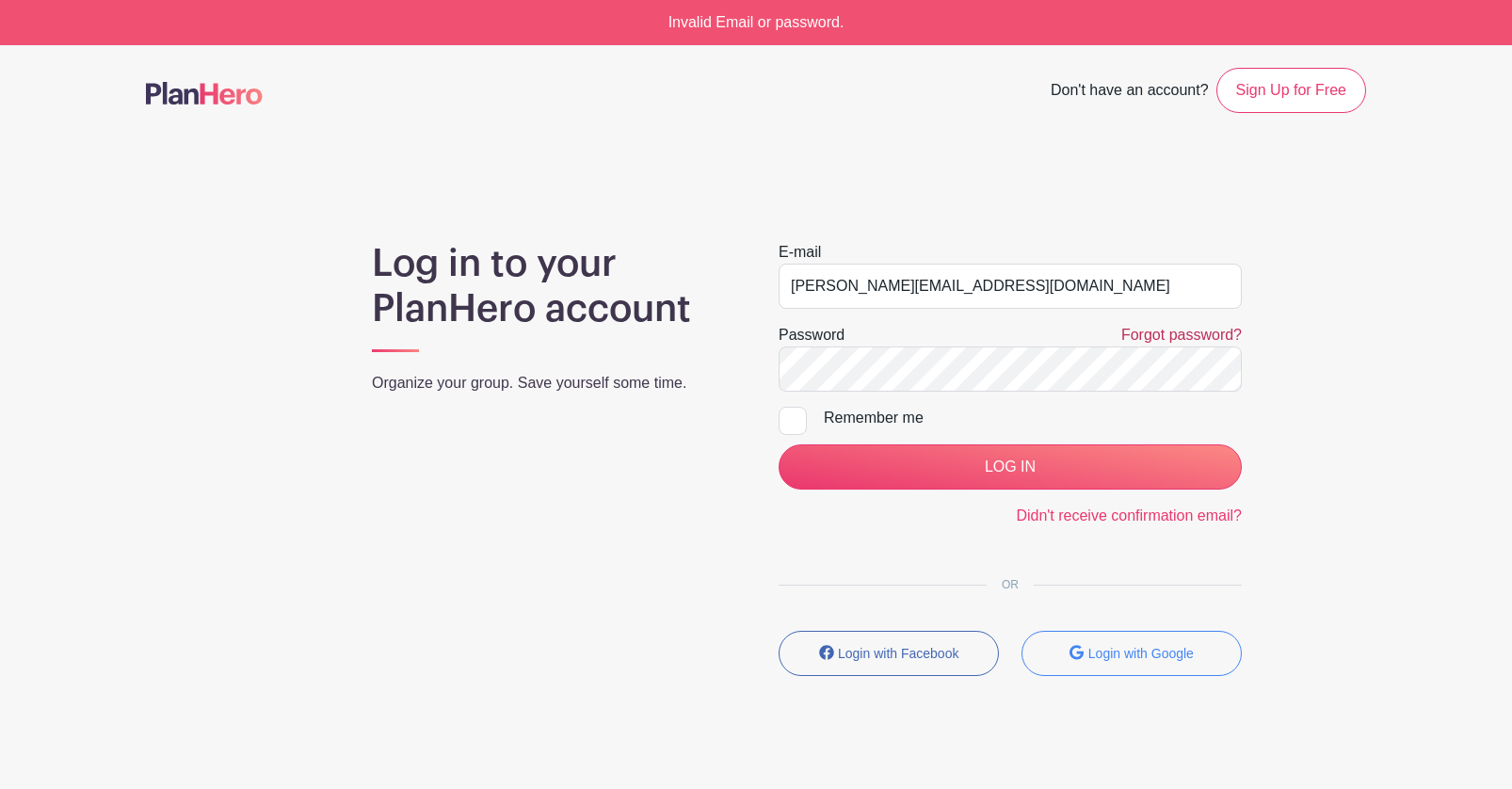
click at [1159, 332] on link "Forgot password?" at bounding box center [1182, 334] width 120 height 16
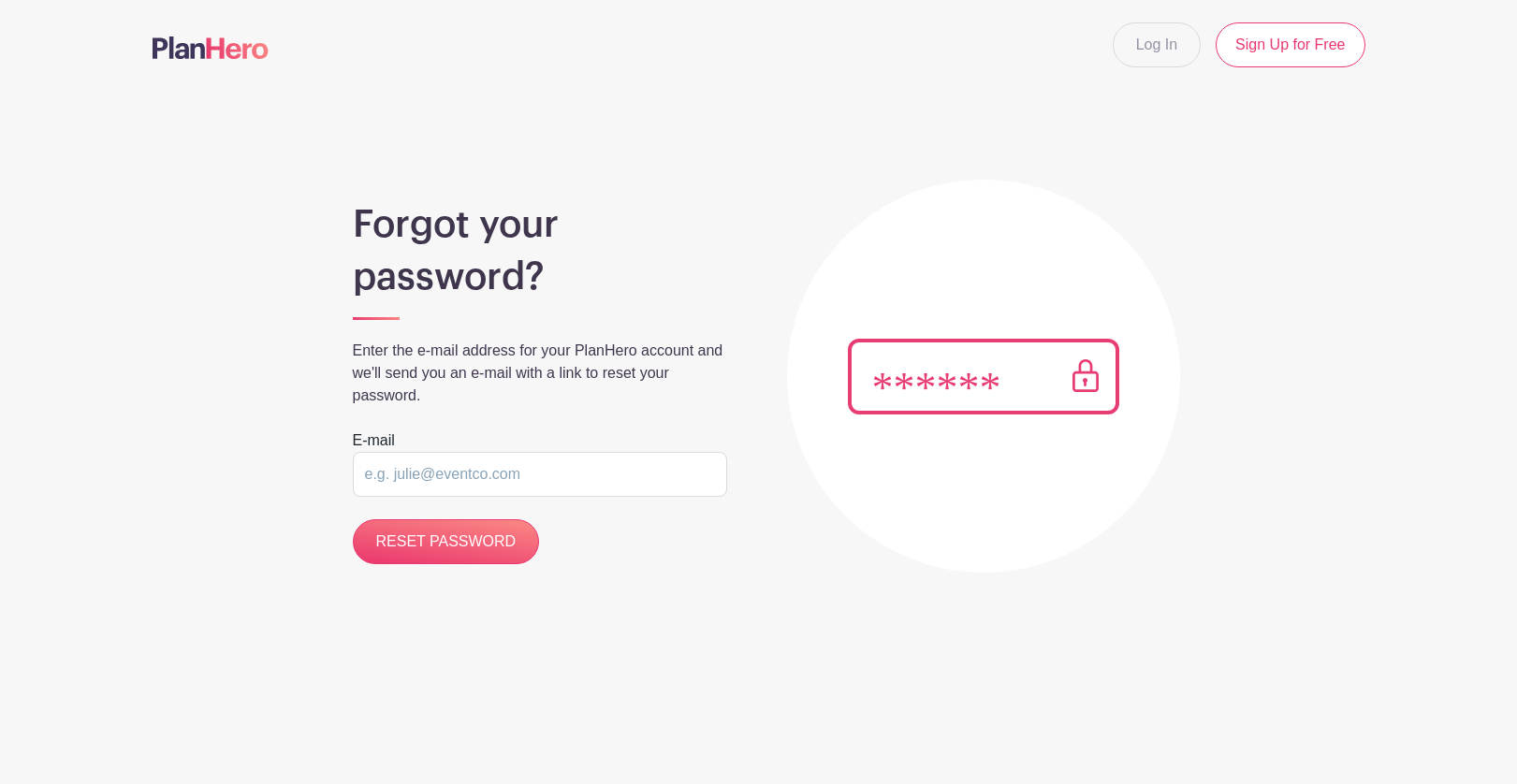
type input "[PERSON_NAME][EMAIL_ADDRESS][DOMAIN_NAME]"
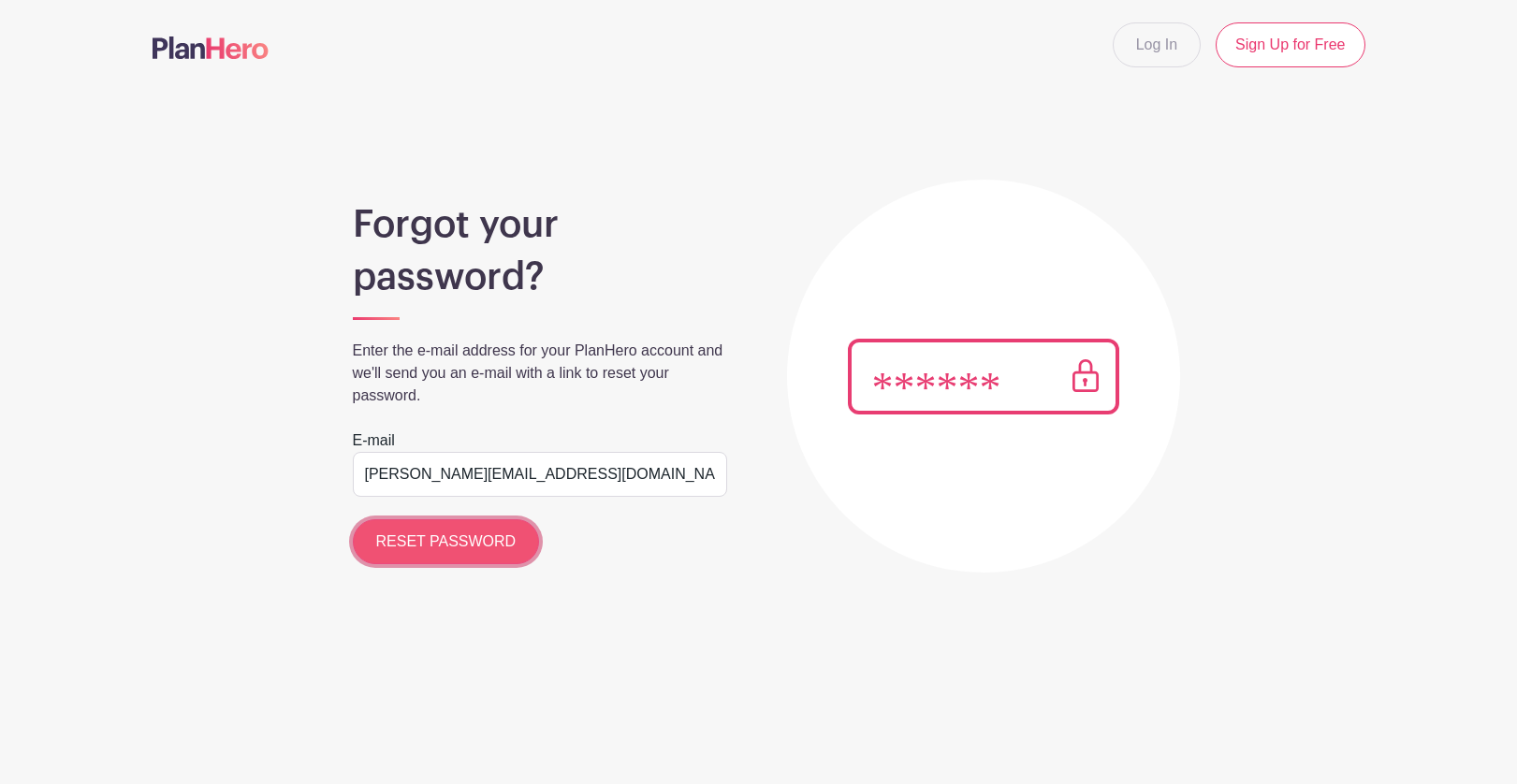
click at [451, 546] on input "RESET PASSWORD" at bounding box center [446, 541] width 187 height 45
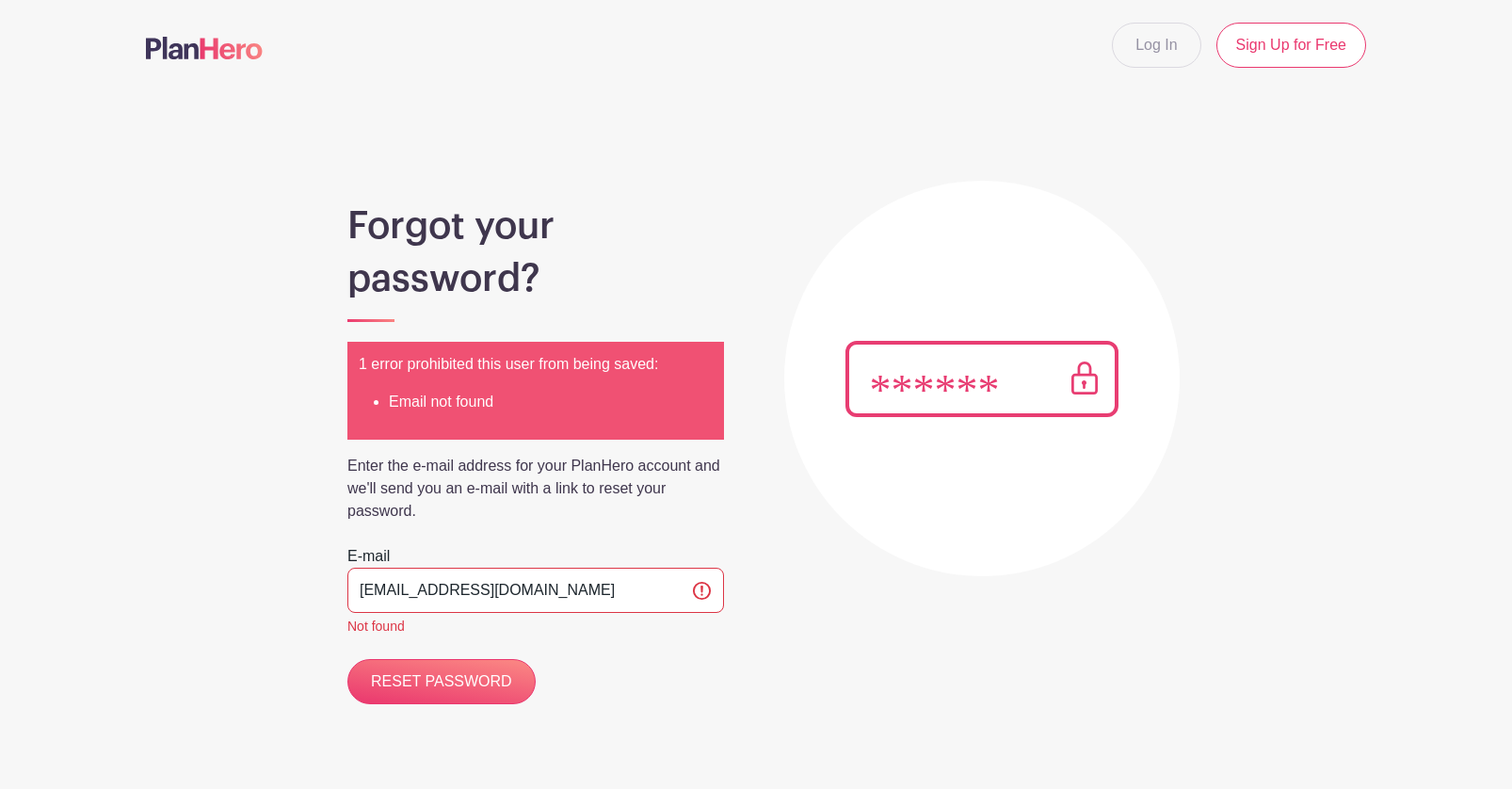
click at [810, 500] on div "Forgot your password? 1 error prohibited this user from being saved: Email not …" at bounding box center [756, 420] width 1220 height 569
click at [423, 681] on input "RESET PASSWORD" at bounding box center [441, 681] width 188 height 45
click at [682, 632] on div "Not found" at bounding box center [535, 626] width 377 height 20
click at [1144, 31] on link "Log In" at bounding box center [1156, 45] width 89 height 45
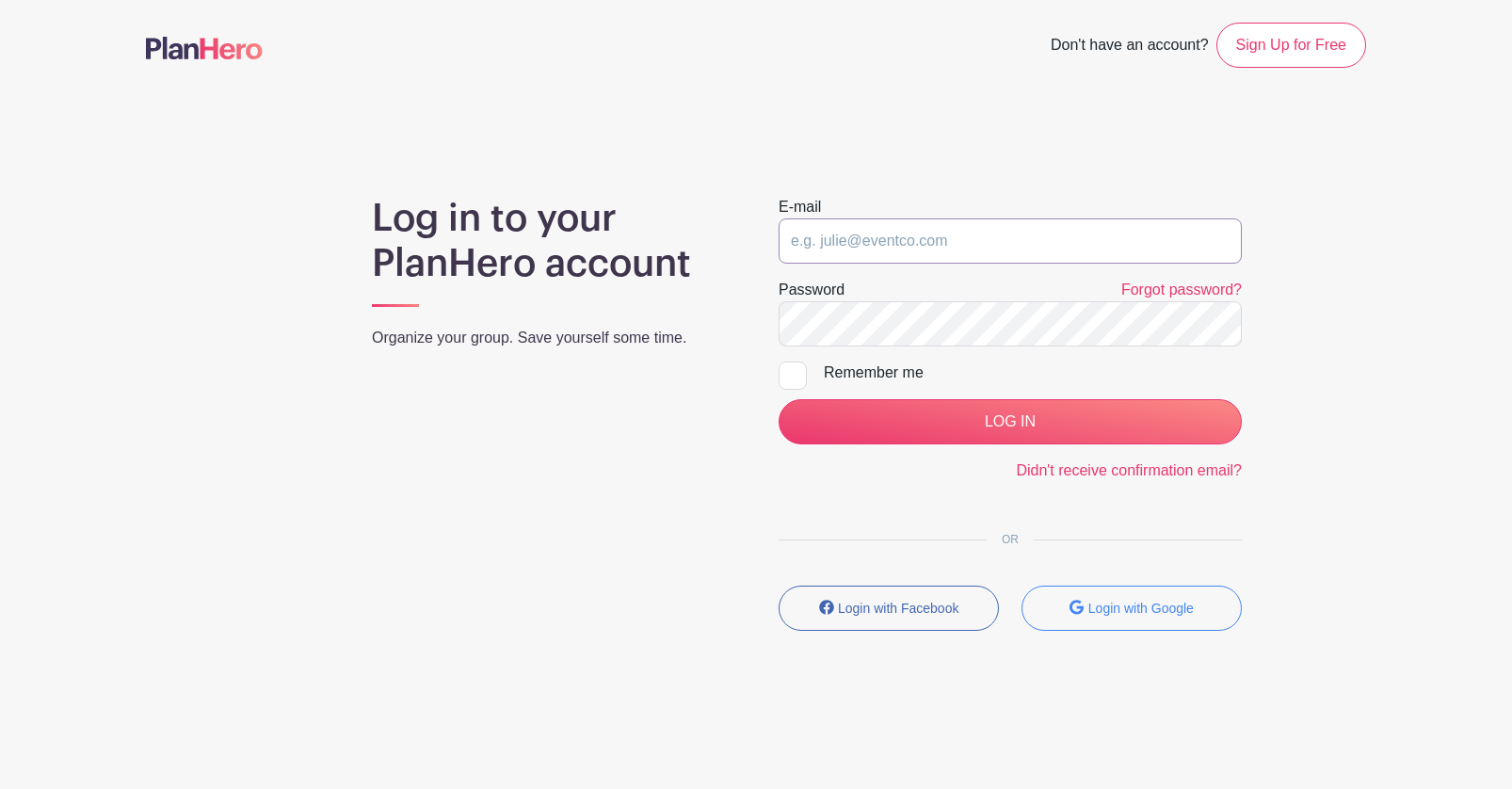
type input "[PERSON_NAME][EMAIL_ADDRESS][DOMAIN_NAME]"
click at [1391, 429] on main "Don't have an account? Sign Up for Free Log in to your PlanHero account Organiz…" at bounding box center [763, 382] width 1526 height 763
click at [140, 52] on nav "Don't have an account? Sign Up for Free" at bounding box center [763, 45] width 1526 height 91
click at [186, 52] on img at bounding box center [212, 48] width 116 height 23
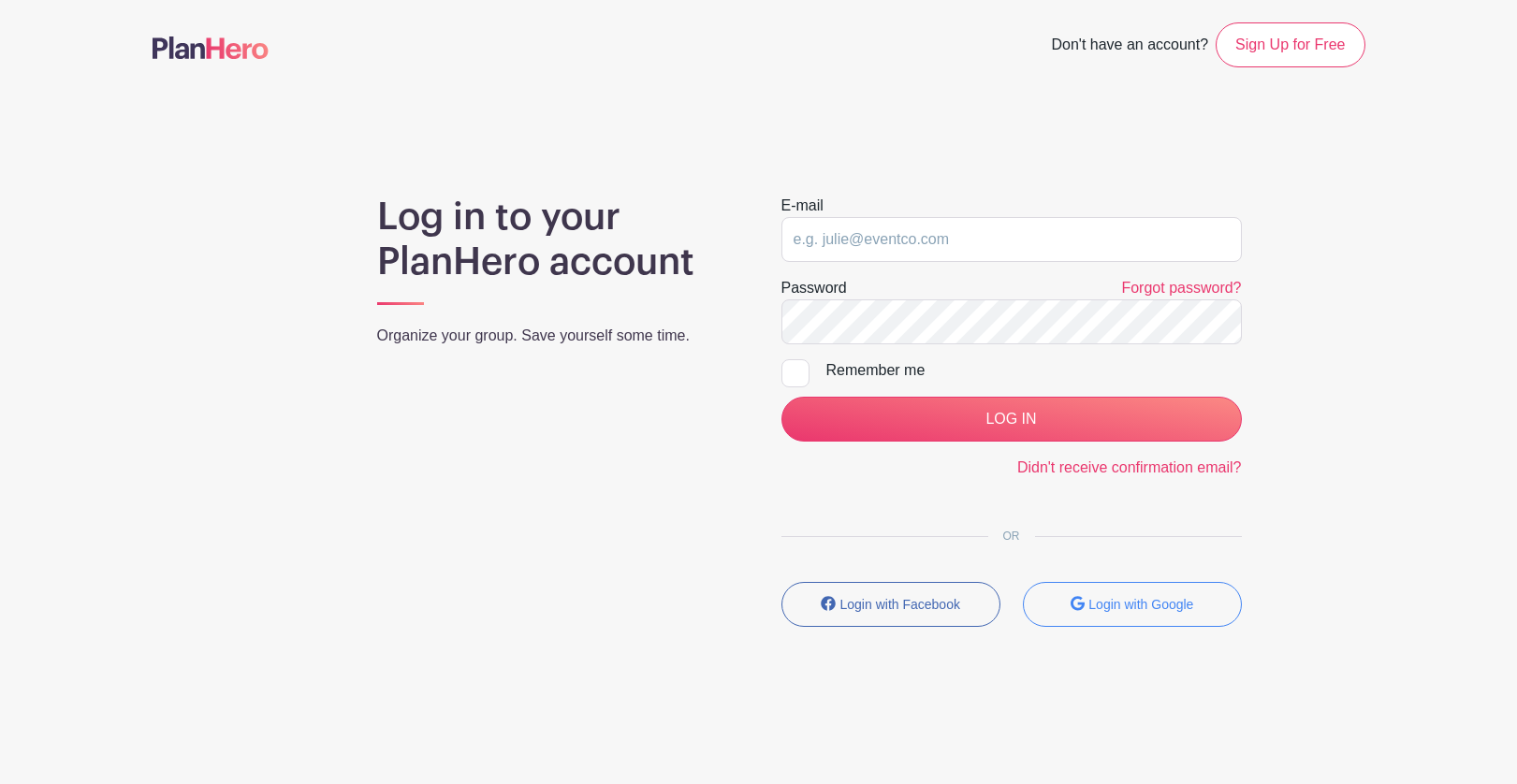
type input "[PERSON_NAME][EMAIL_ADDRESS][DOMAIN_NAME]"
click at [1375, 352] on div "Log in to your PlanHero account Organize your group. Save yourself some time. E…" at bounding box center [758, 418] width 1235 height 447
